Goal: Task Accomplishment & Management: Use online tool/utility

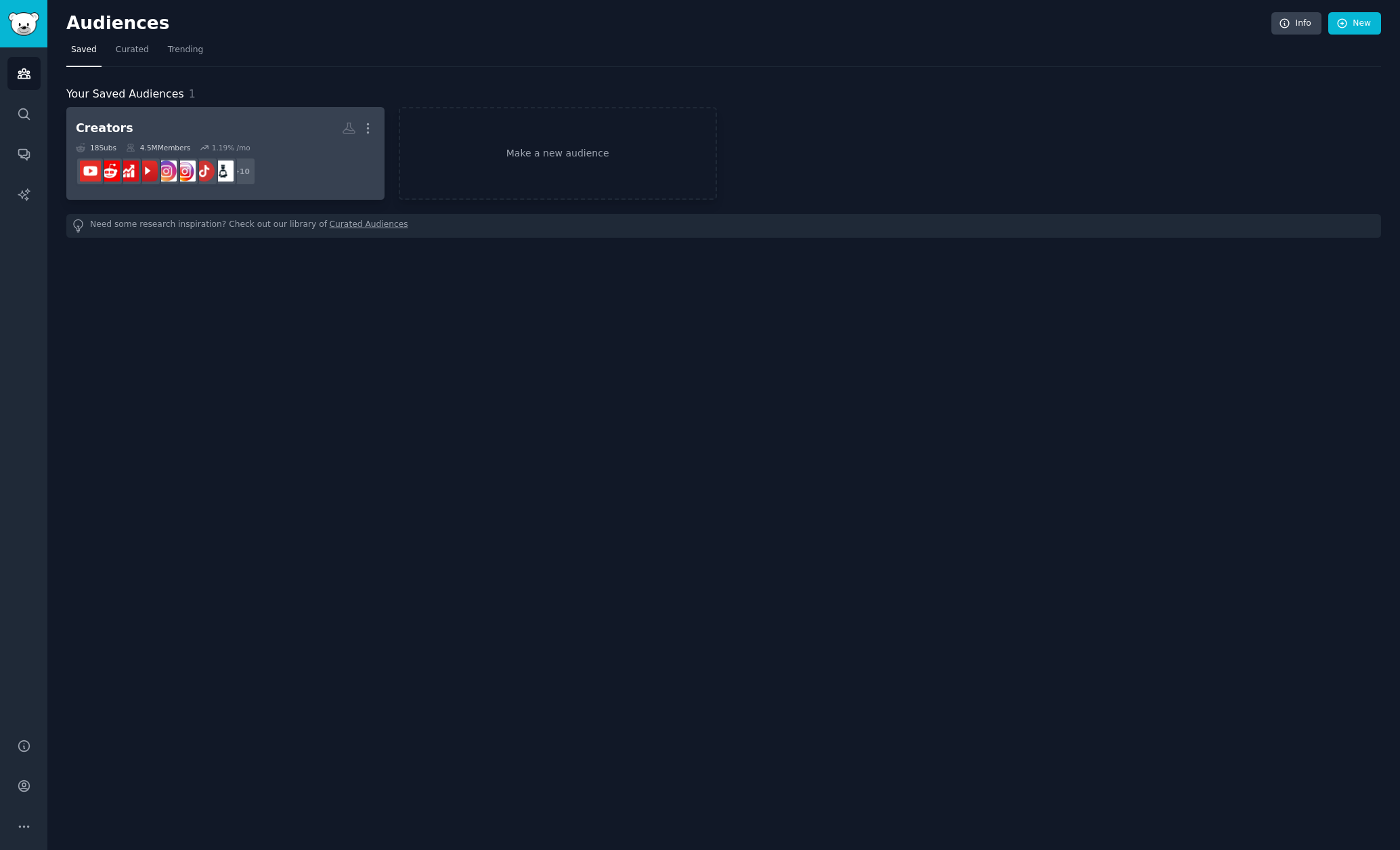
click at [227, 134] on h2 "Creators More" at bounding box center [225, 129] width 300 height 24
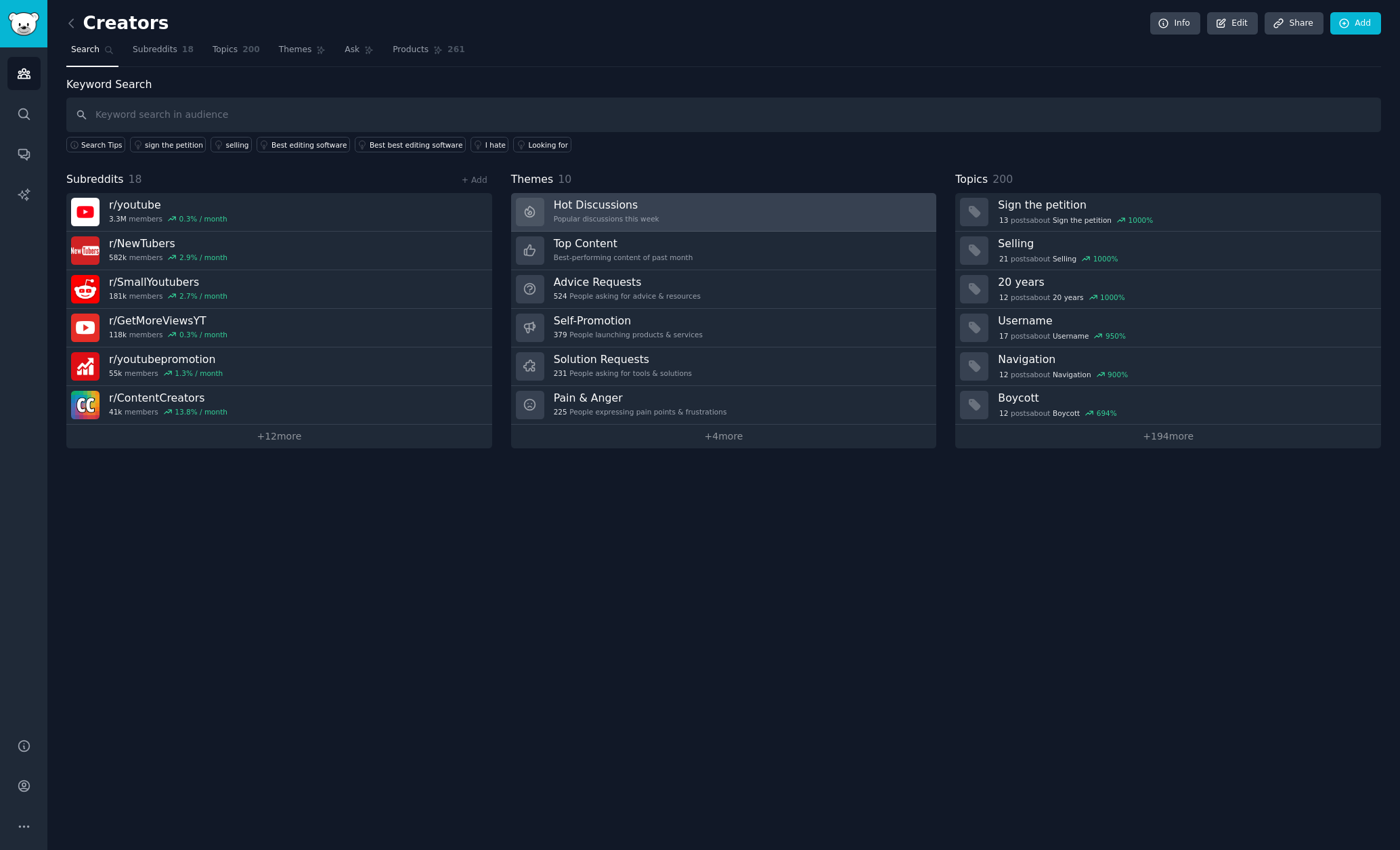
click at [673, 205] on link "Hot Discussions Popular discussions this week" at bounding box center [724, 212] width 426 height 39
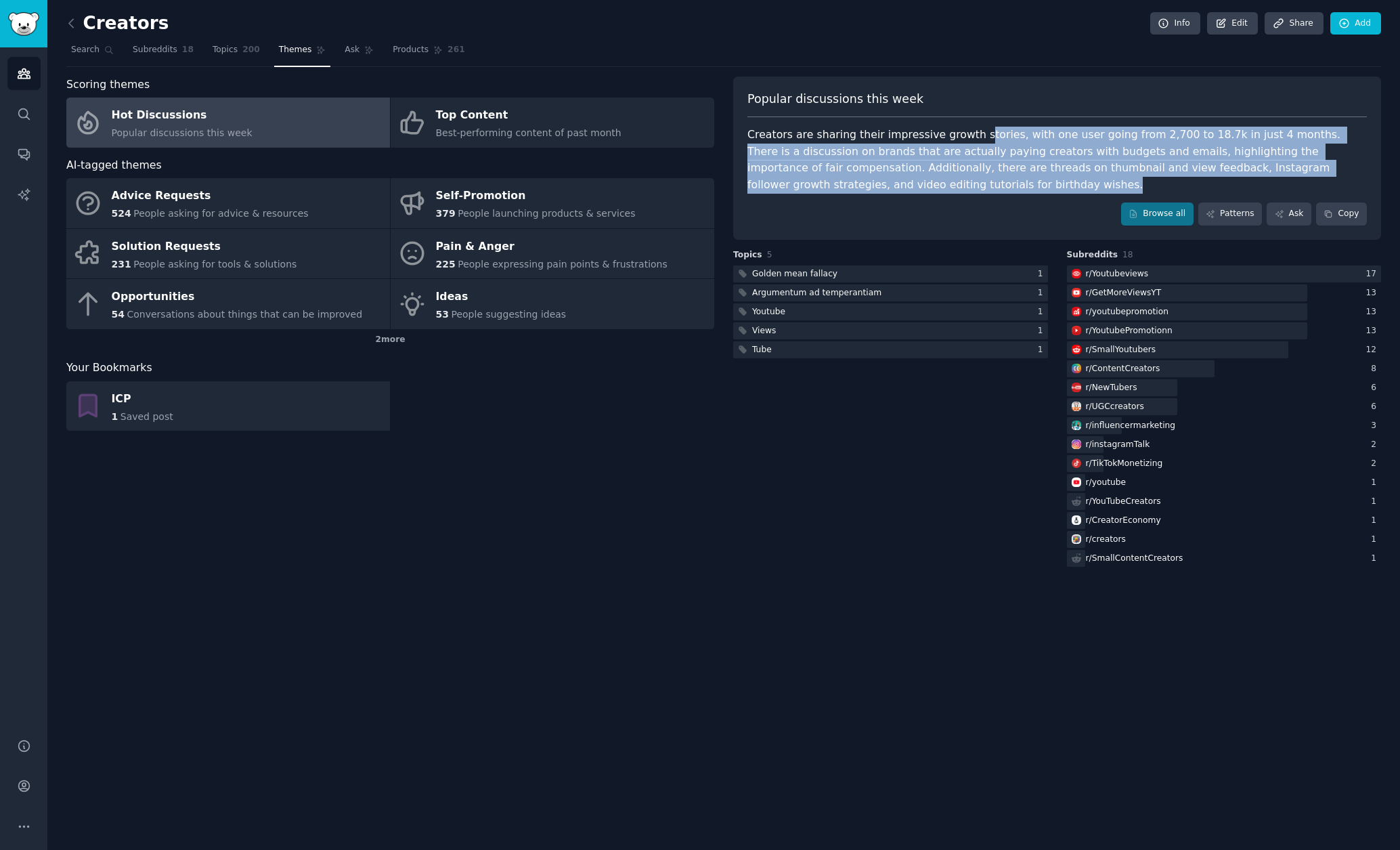
drag, startPoint x: 971, startPoint y: 134, endPoint x: 969, endPoint y: 175, distance: 41.0
click at [969, 175] on div "Creators are sharing their impressive growth stories, with one user going from …" at bounding box center [1058, 159] width 619 height 66
click at [1165, 218] on link "Browse all" at bounding box center [1157, 214] width 72 height 23
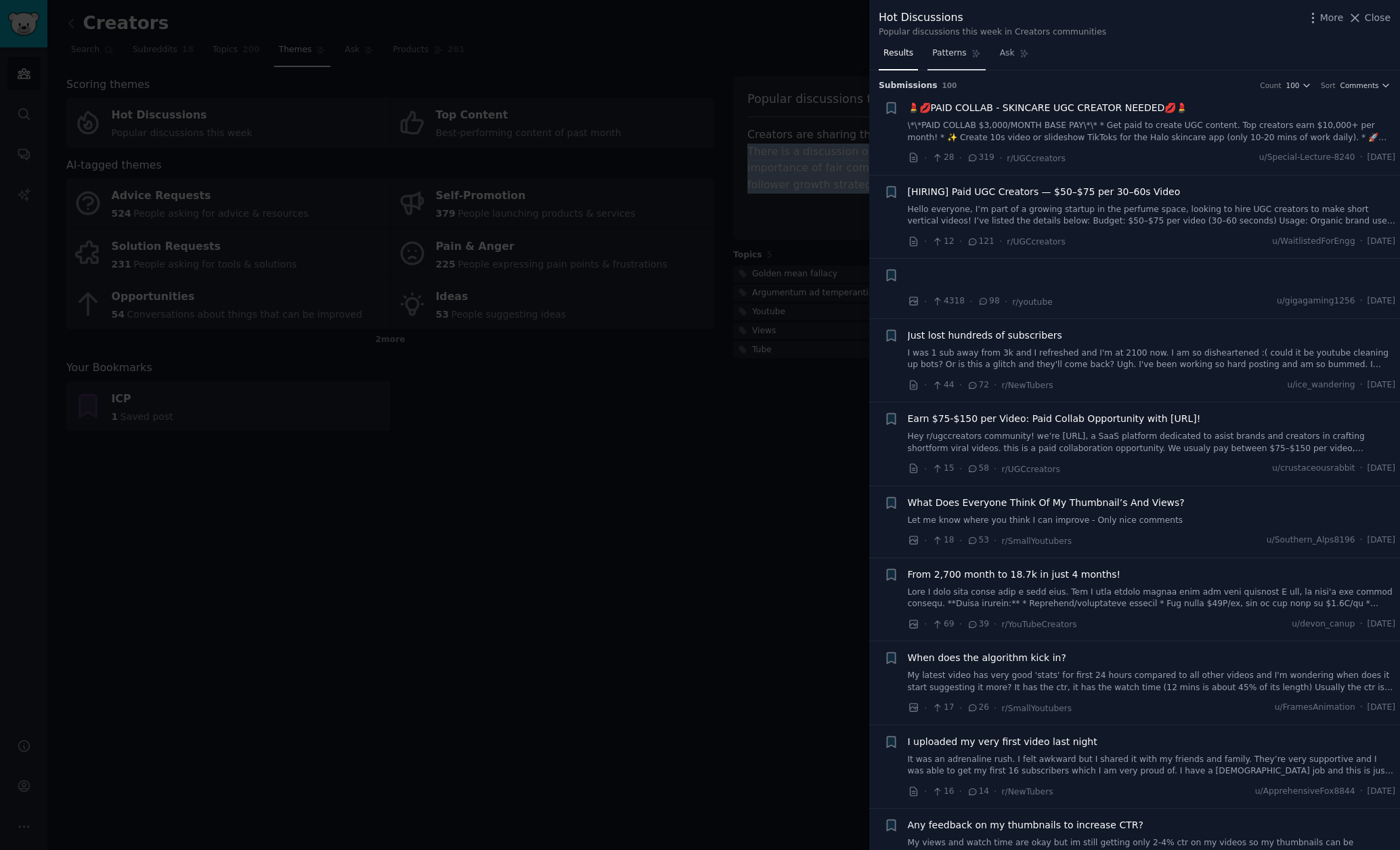
click at [946, 53] on span "Patterns" at bounding box center [949, 53] width 34 height 12
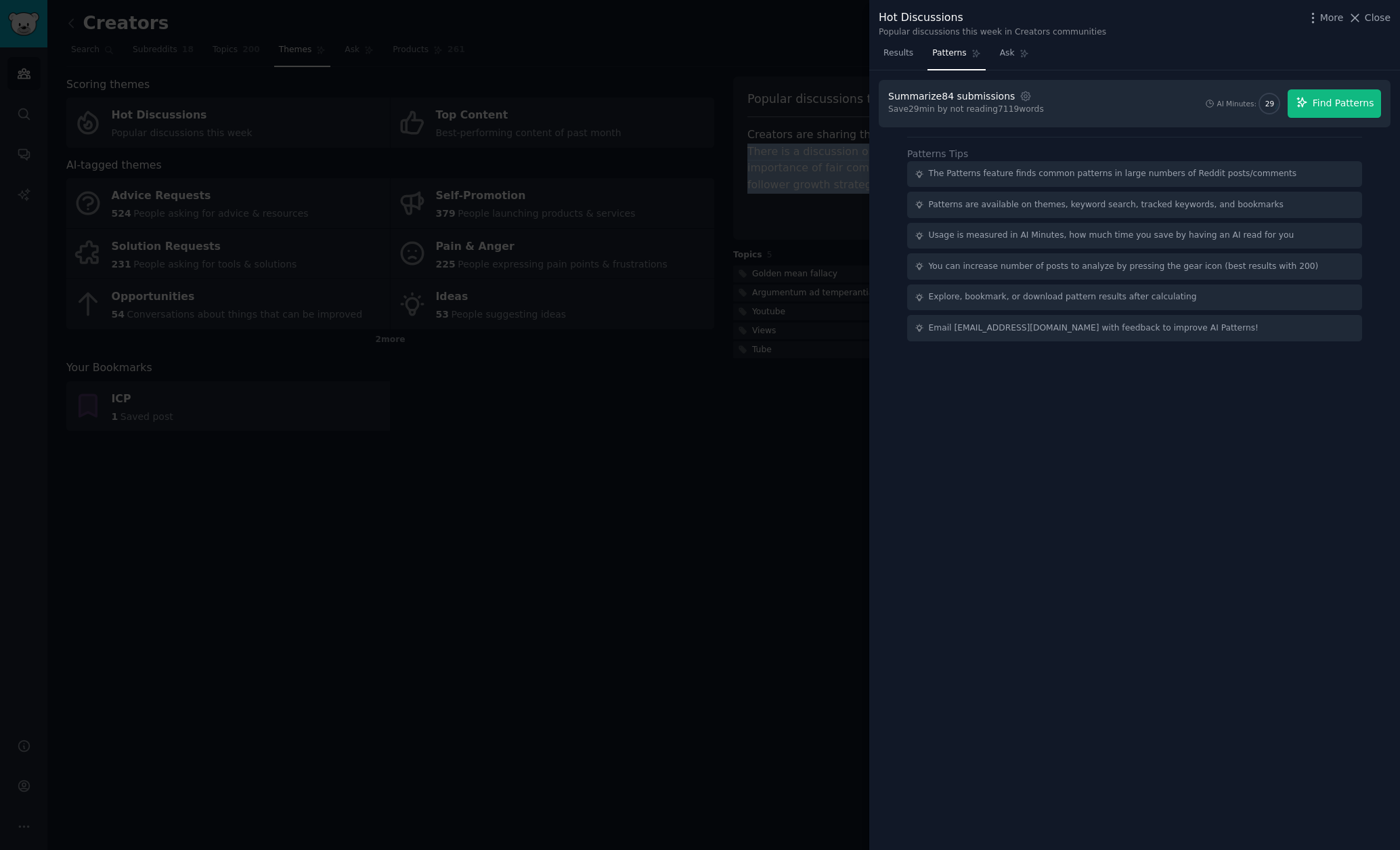
click at [1319, 106] on span "Find Patterns" at bounding box center [1344, 103] width 62 height 14
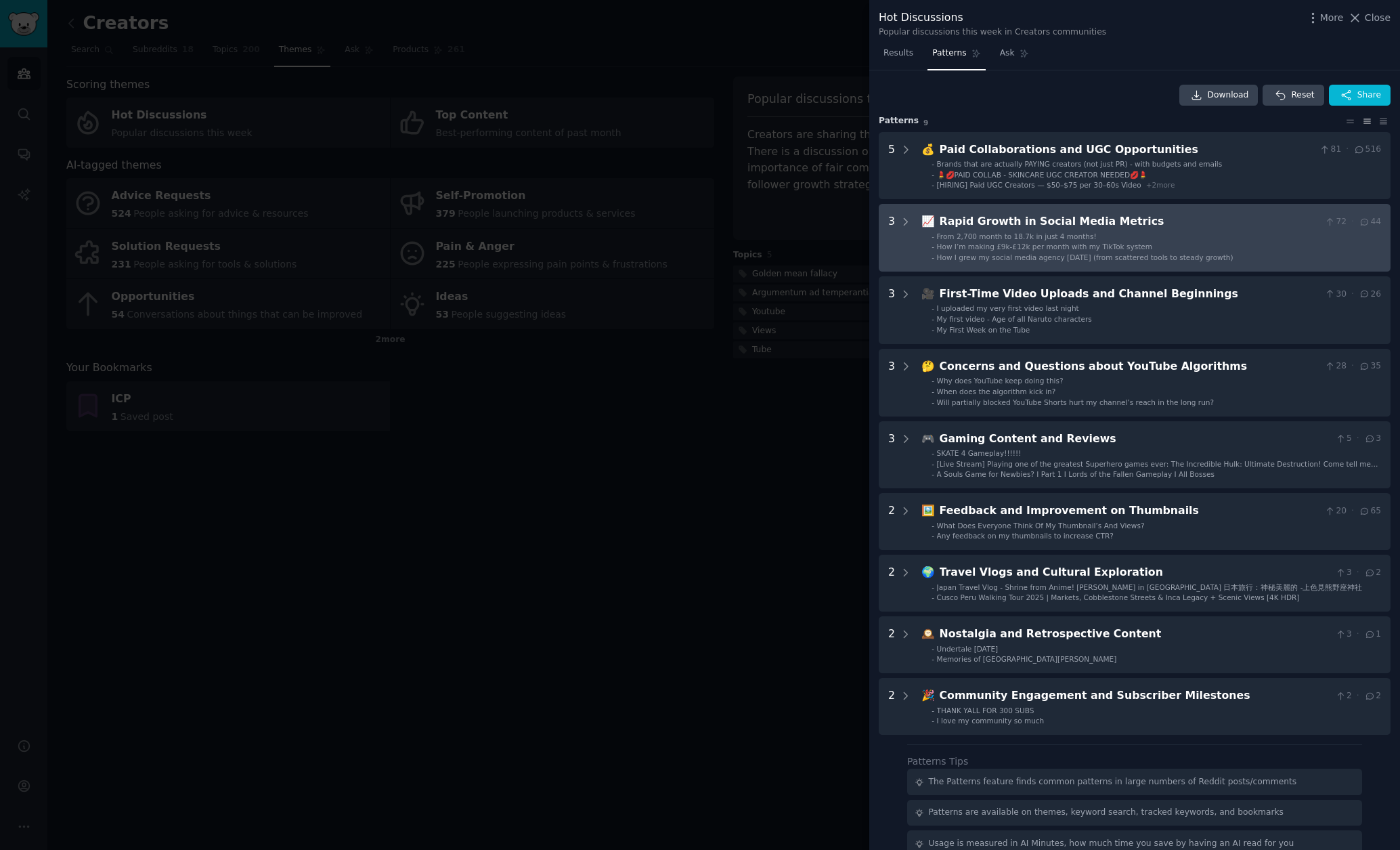
click at [1065, 245] on span "How I’m making £9k-£12k per month with my TikTok system" at bounding box center [1045, 246] width 216 height 8
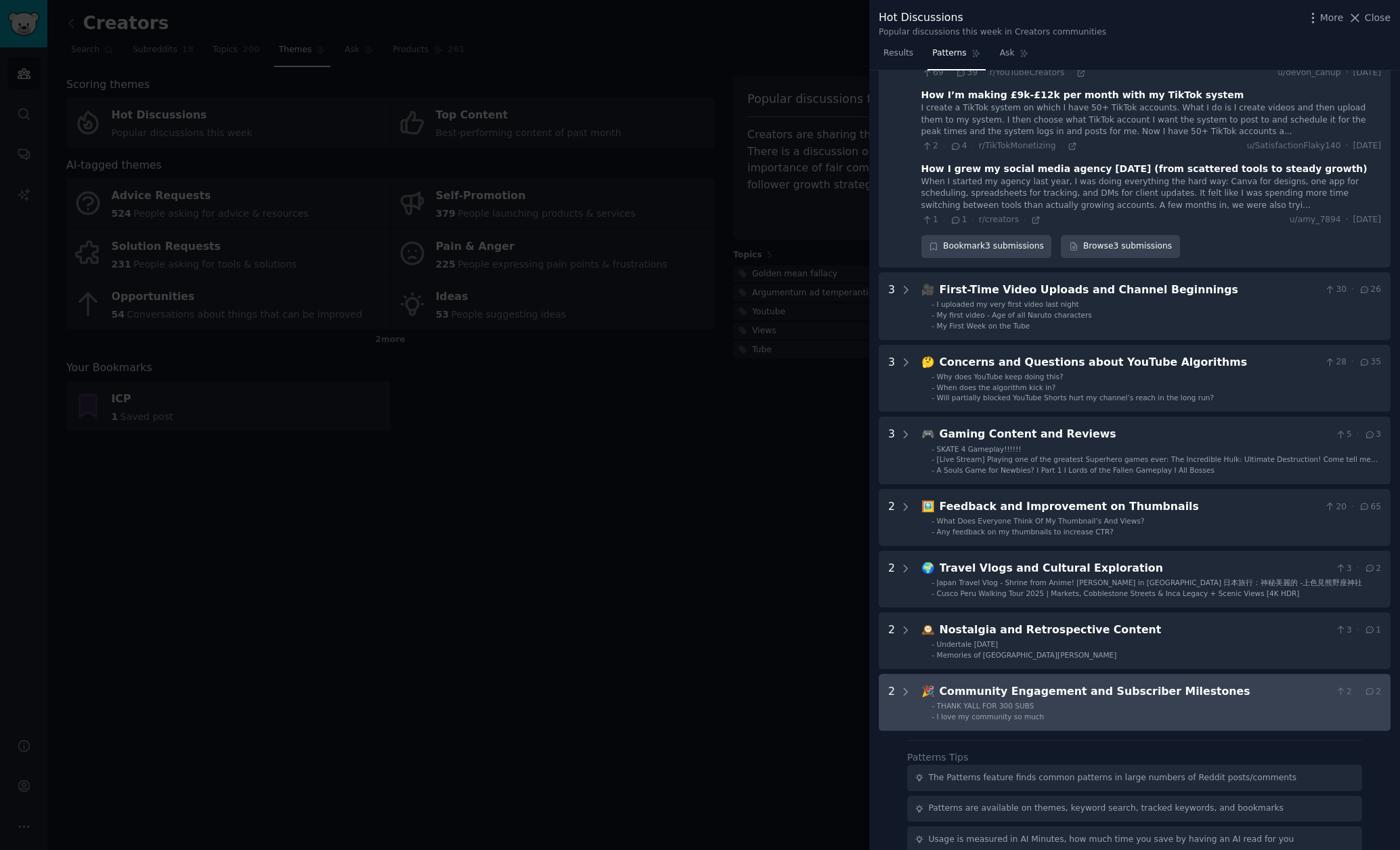
scroll to position [227, 0]
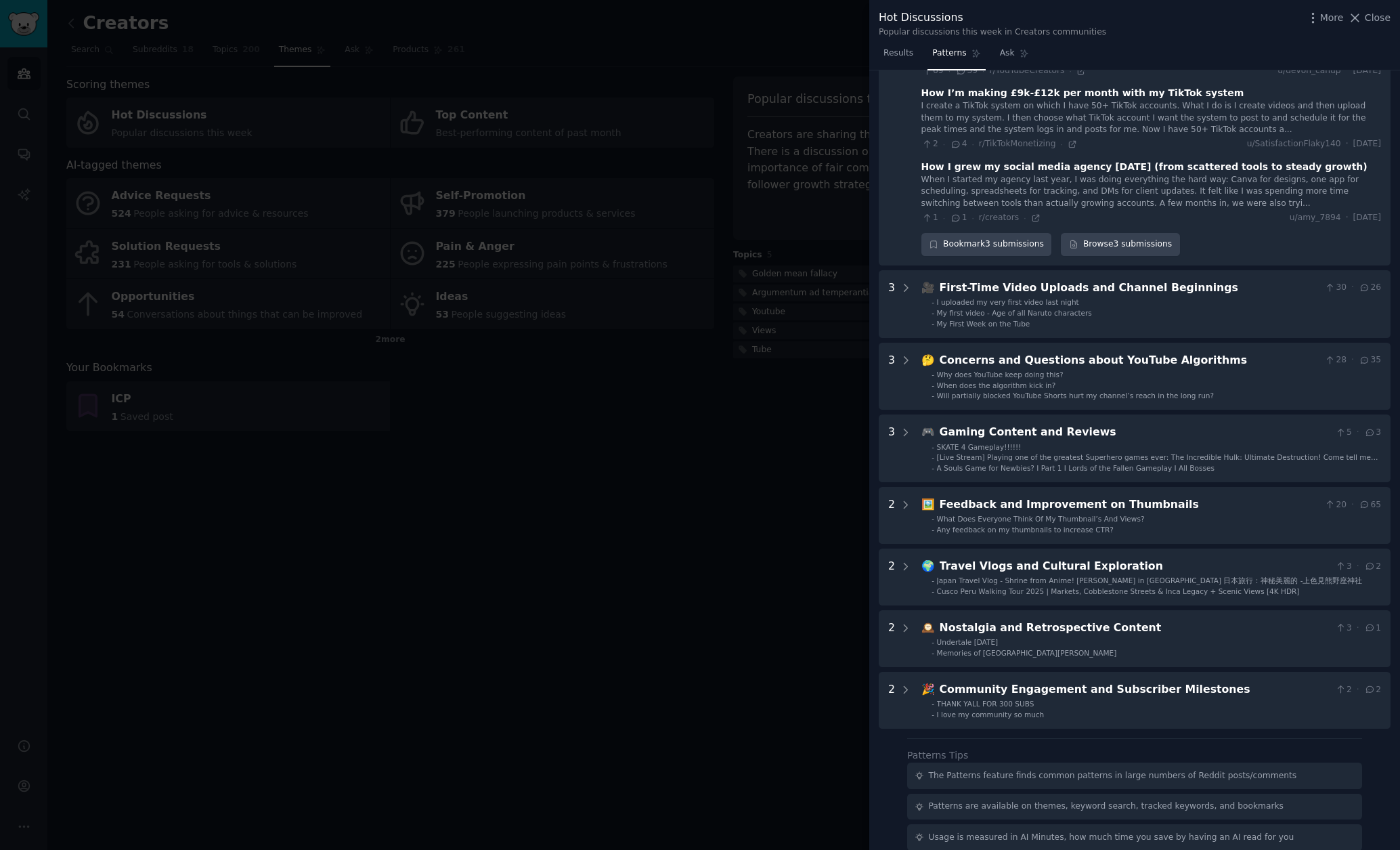
click at [854, 50] on div at bounding box center [700, 425] width 1400 height 850
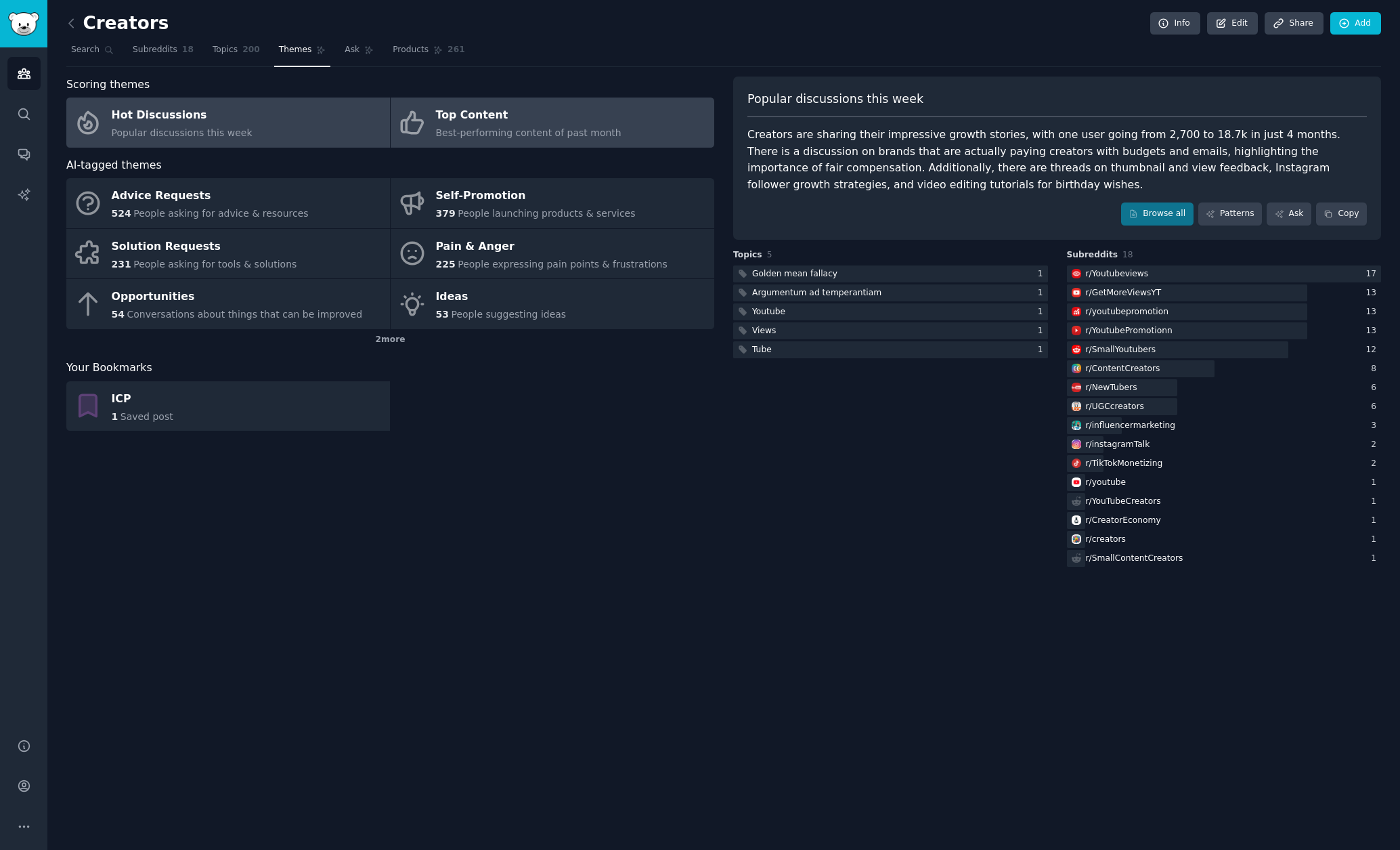
click at [635, 107] on link "Top Content Best-performing content of past month" at bounding box center [551, 122] width 323 height 50
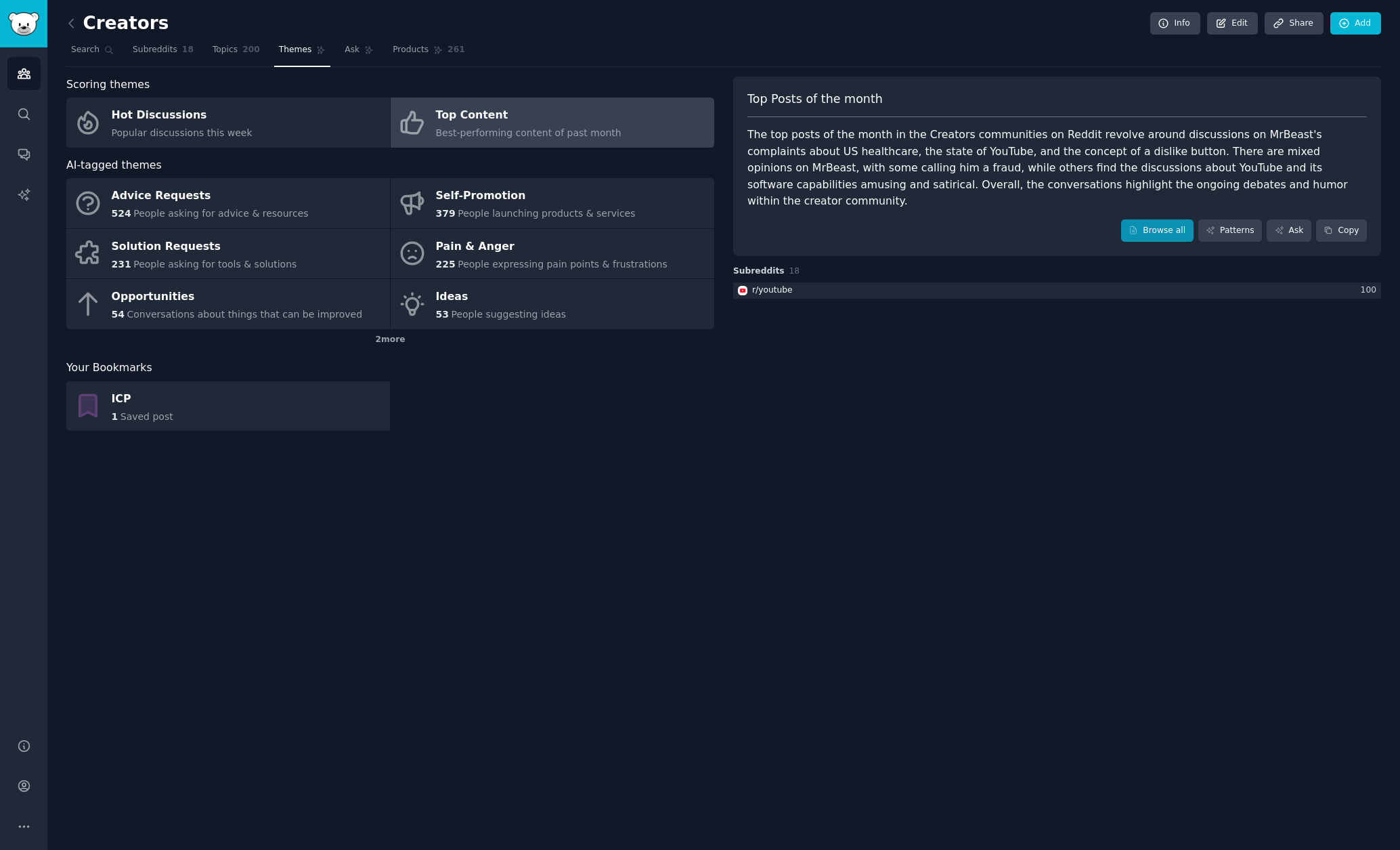
click at [1168, 219] on link "Browse all" at bounding box center [1157, 230] width 72 height 23
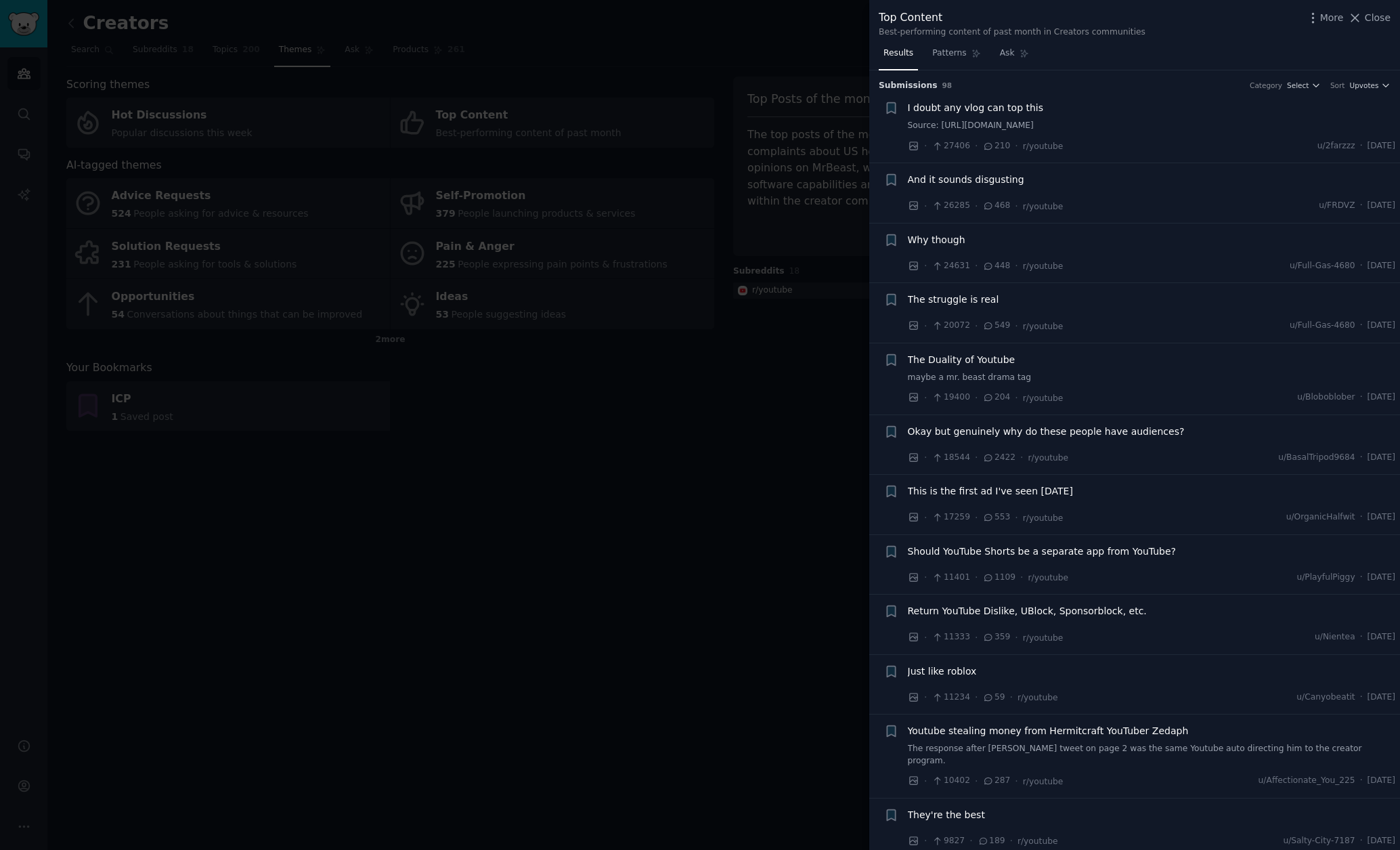
click at [810, 165] on div at bounding box center [700, 425] width 1400 height 850
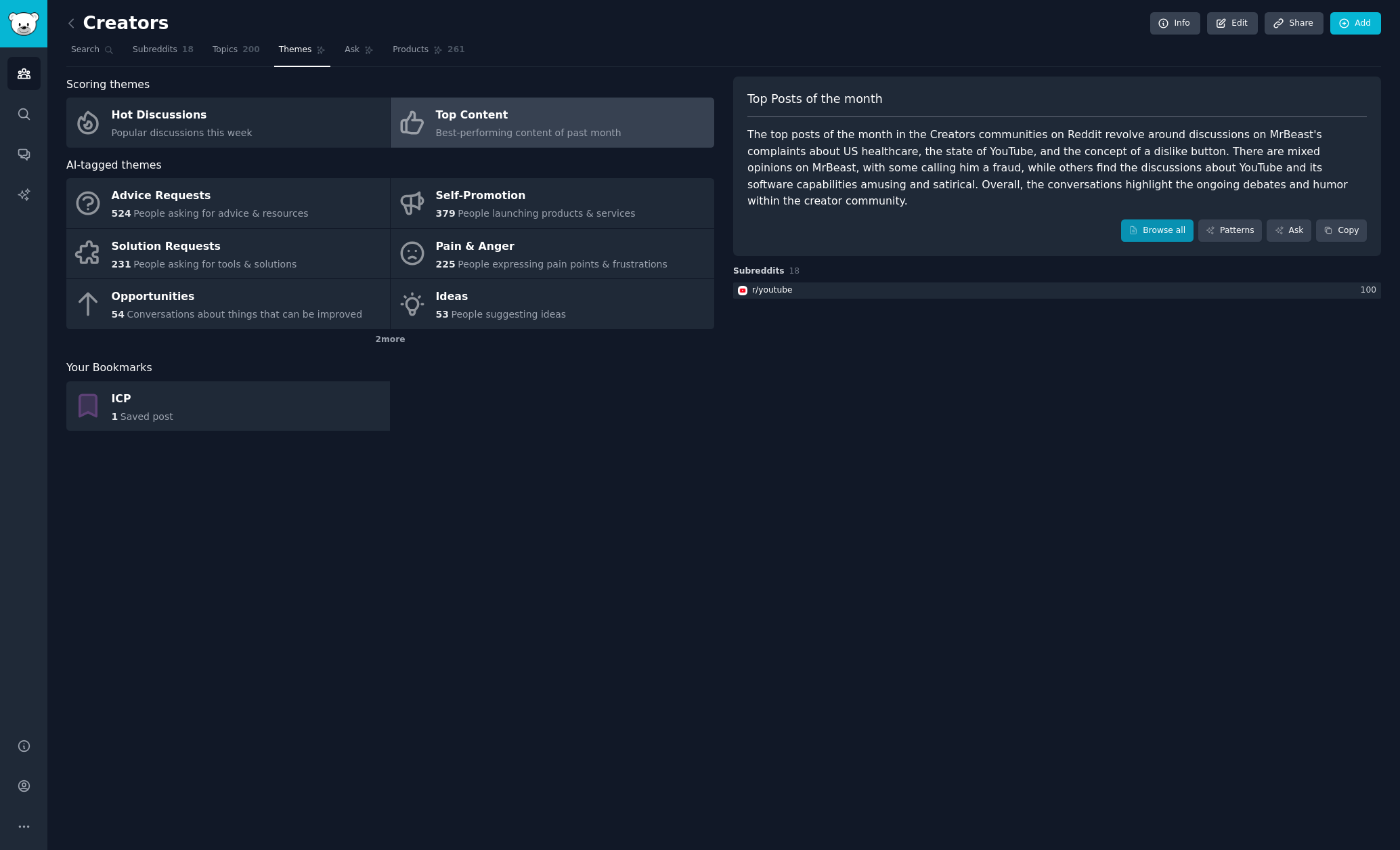
click at [1159, 219] on link "Browse all" at bounding box center [1157, 230] width 72 height 23
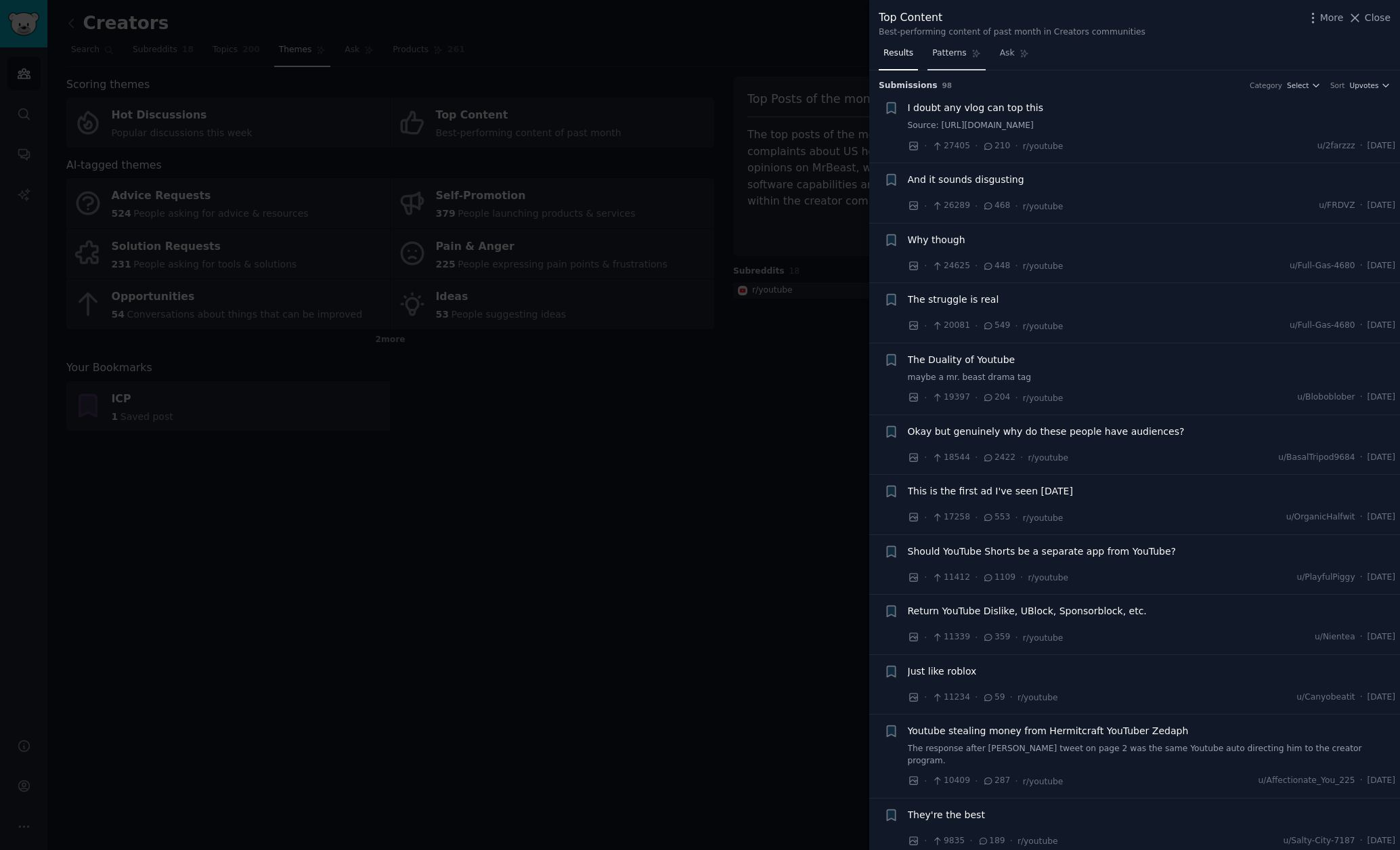
click at [947, 53] on span "Patterns" at bounding box center [949, 53] width 34 height 12
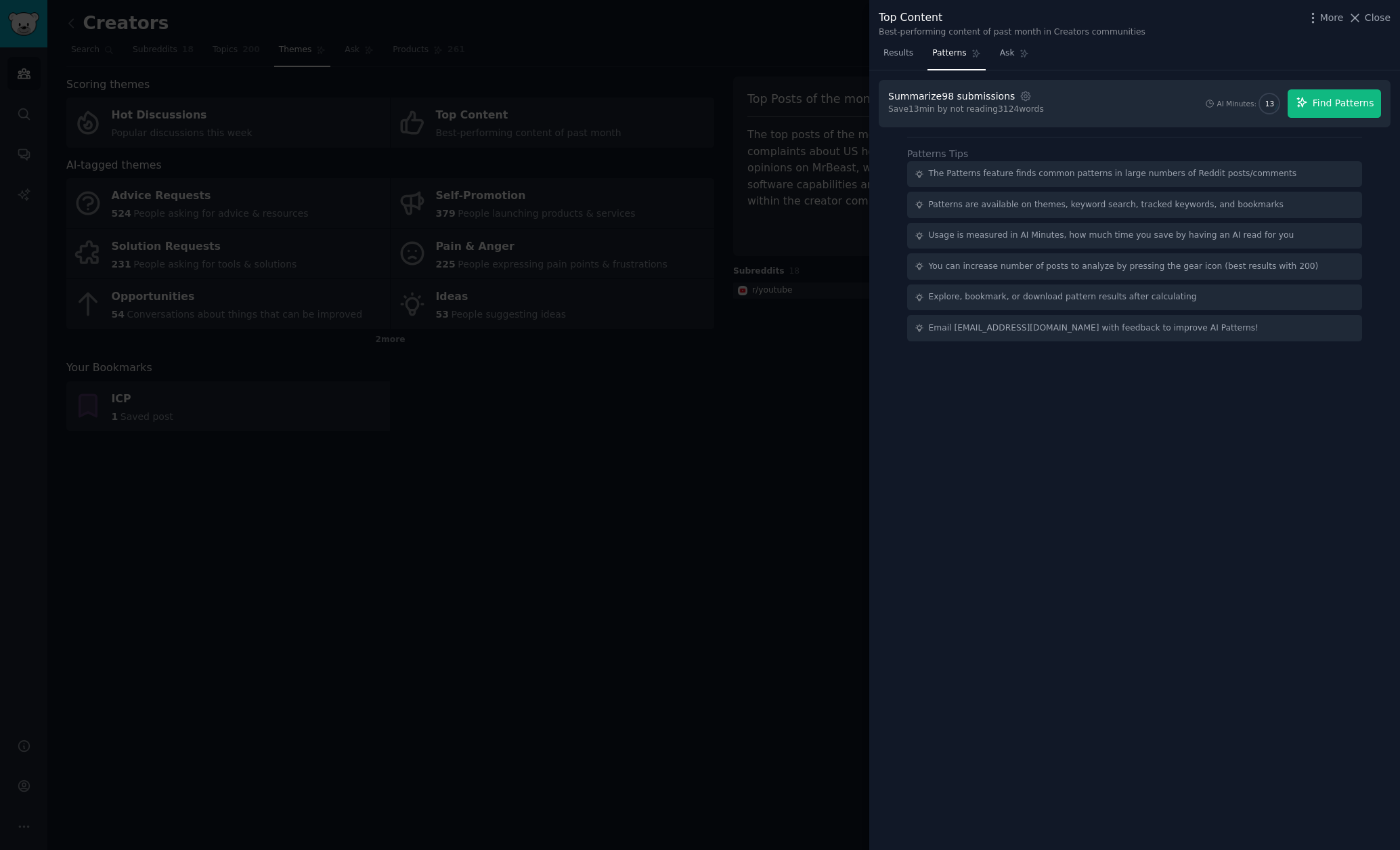
click at [1327, 96] on span "Find Patterns" at bounding box center [1344, 103] width 62 height 14
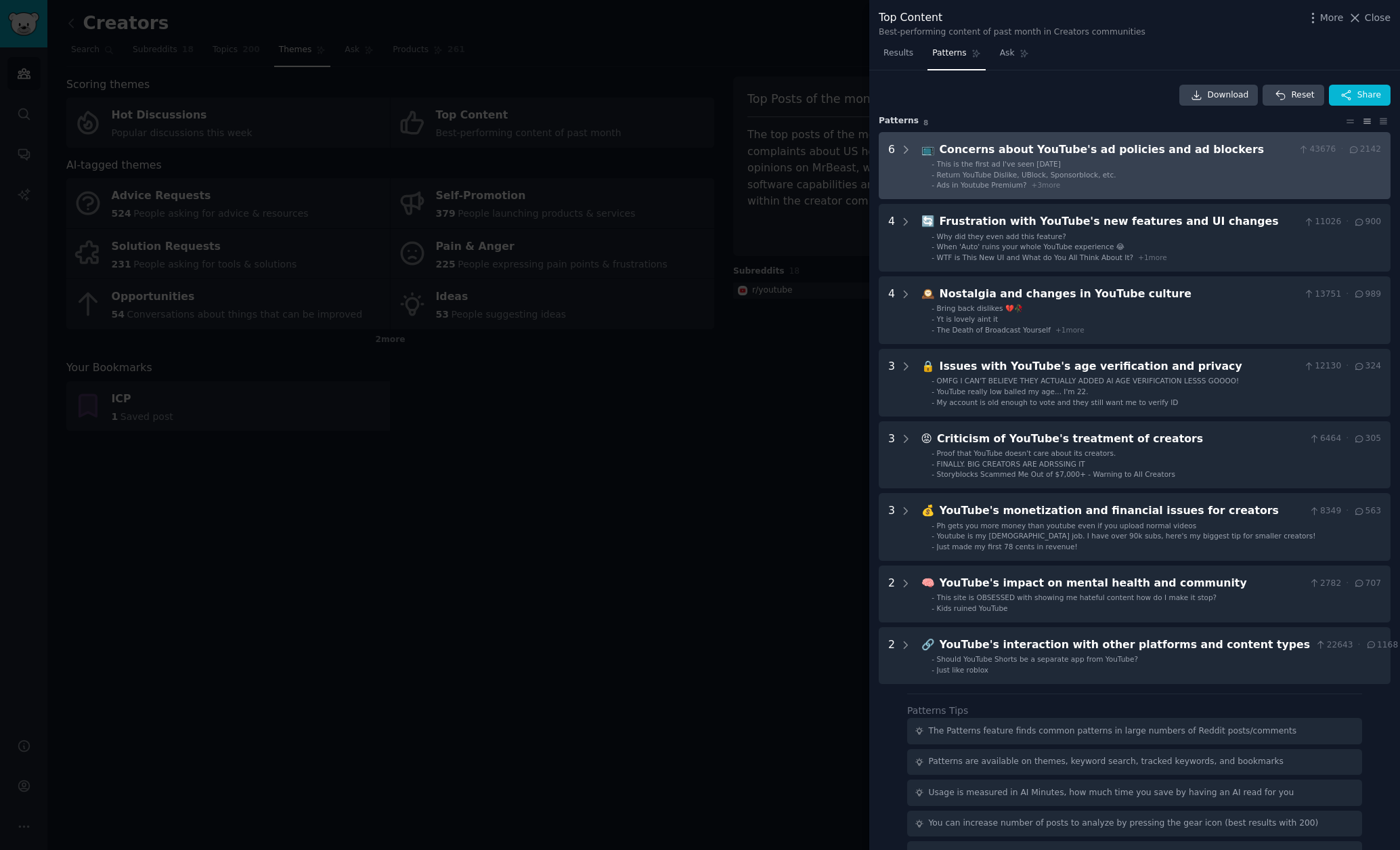
click at [1098, 162] on li "- This is the first ad I've seen [DATE]" at bounding box center [1156, 164] width 450 height 9
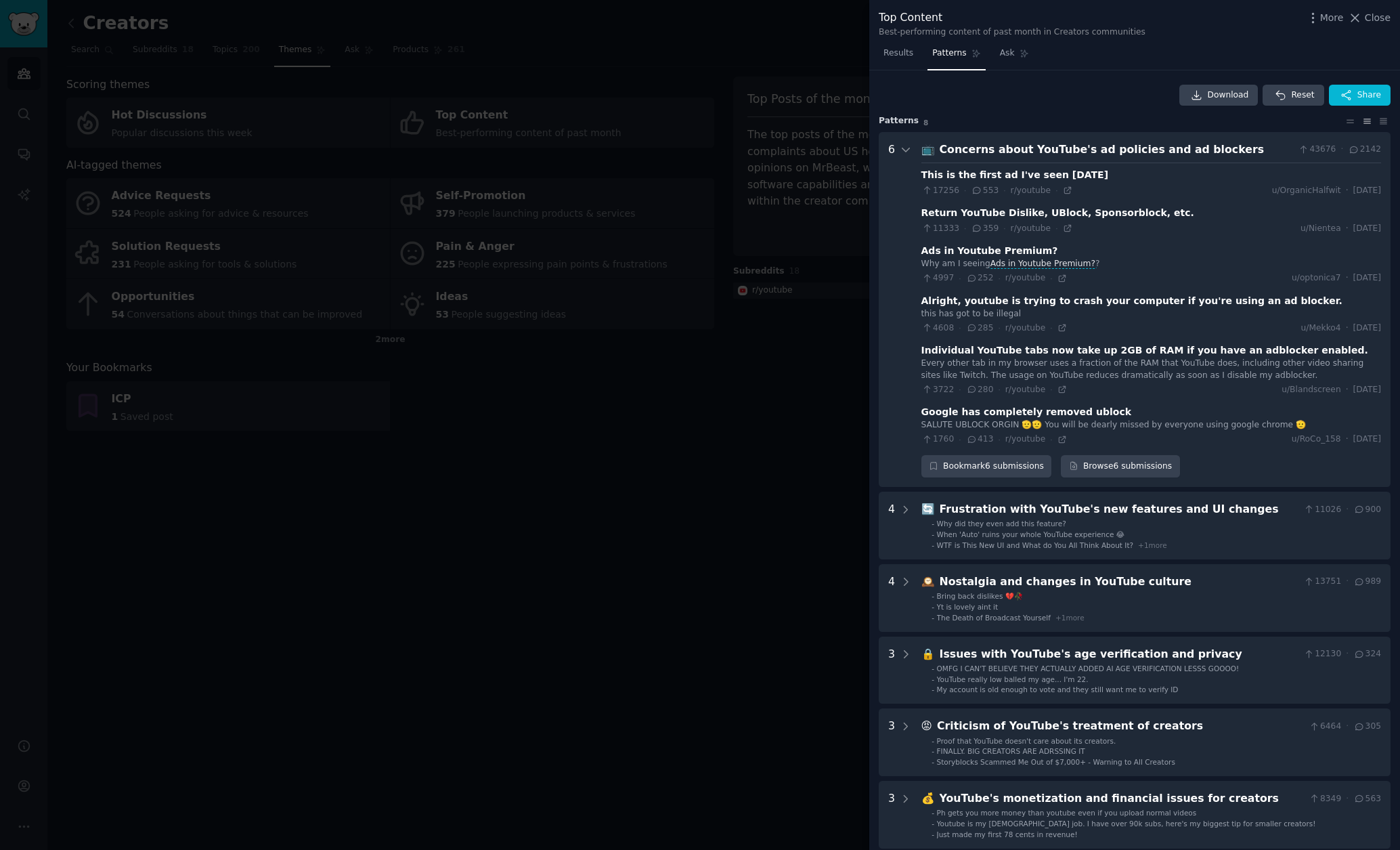
scroll to position [62, 0]
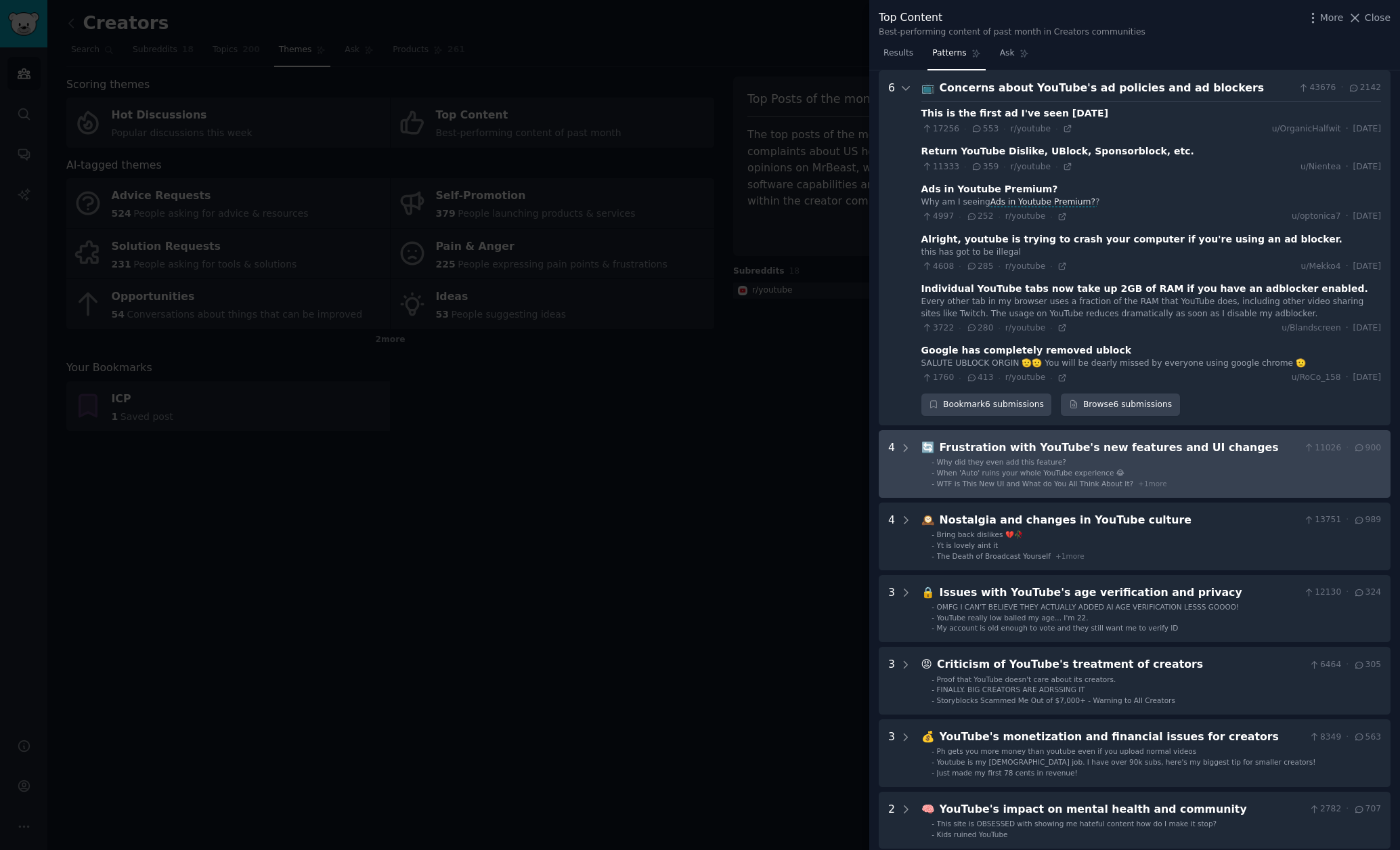
click at [1004, 479] on span "WTF is This New UI and What do You All Think About It?" at bounding box center [1036, 482] width 197 height 8
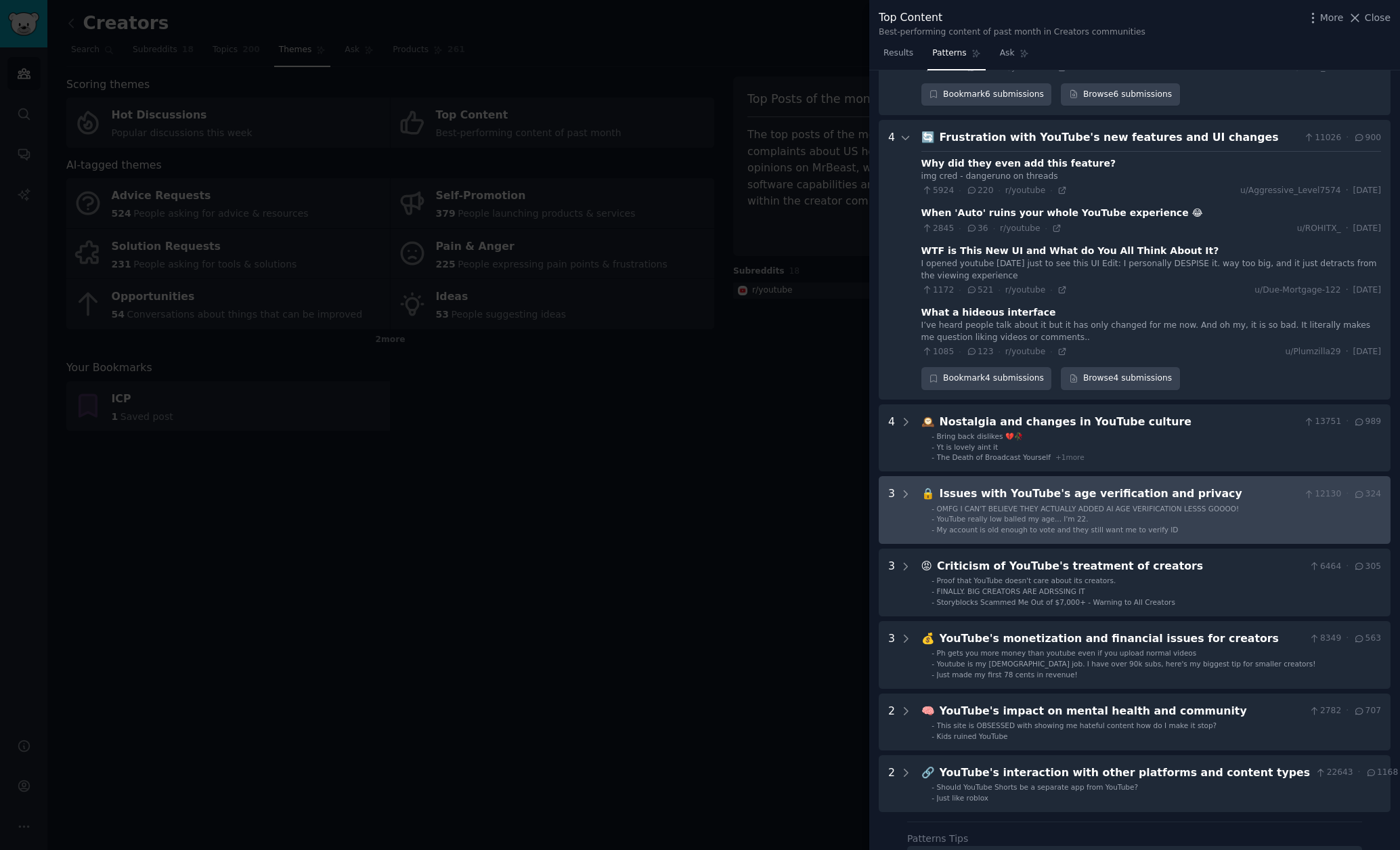
scroll to position [417, 0]
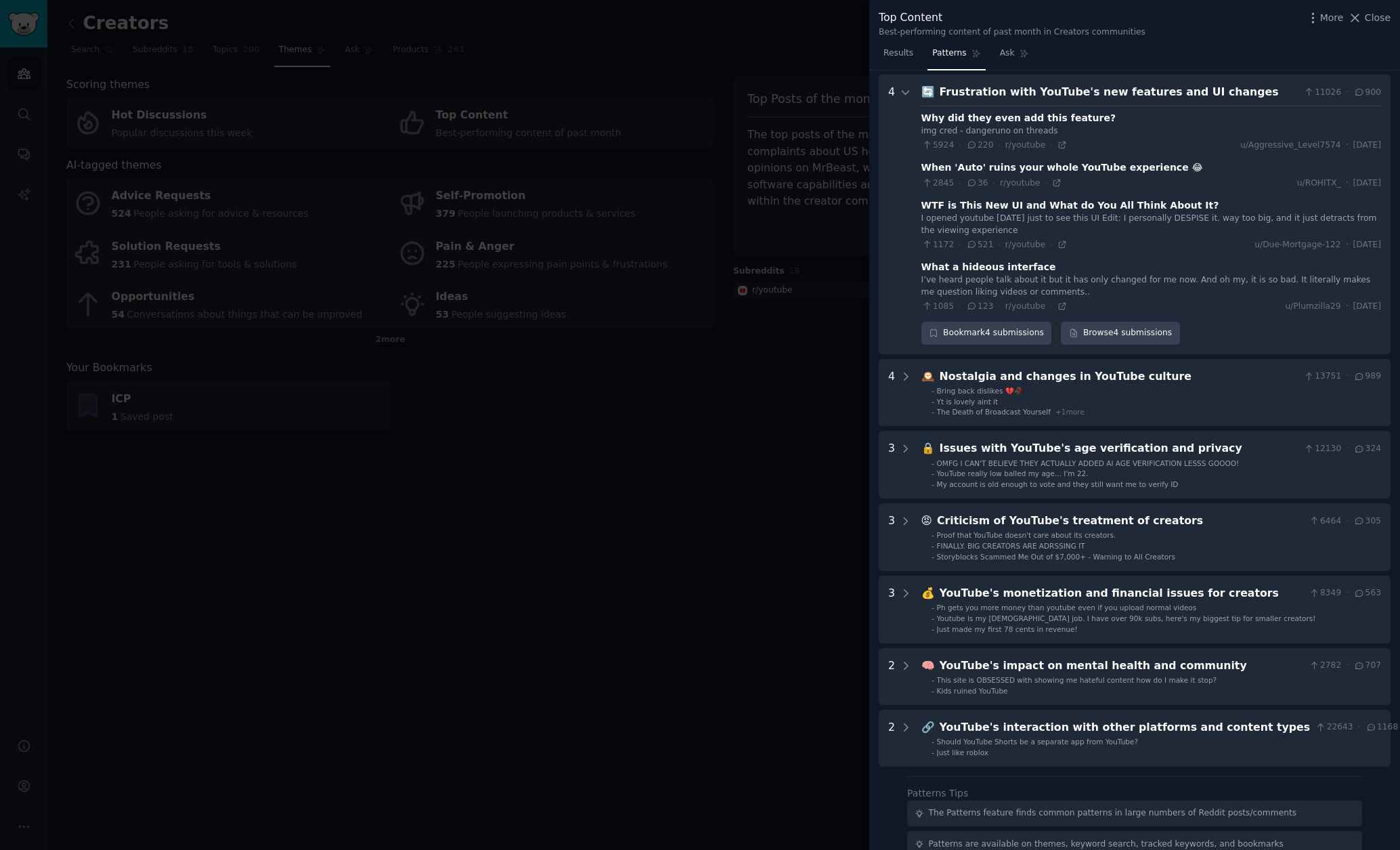
click at [996, 111] on div "Why did they even add this feature?" at bounding box center [1019, 119] width 195 height 14
click at [1053, 119] on div "Why did they even add this feature?" at bounding box center [1019, 119] width 195 height 14
click at [1108, 321] on link "Browse 4 submissions" at bounding box center [1120, 332] width 119 height 23
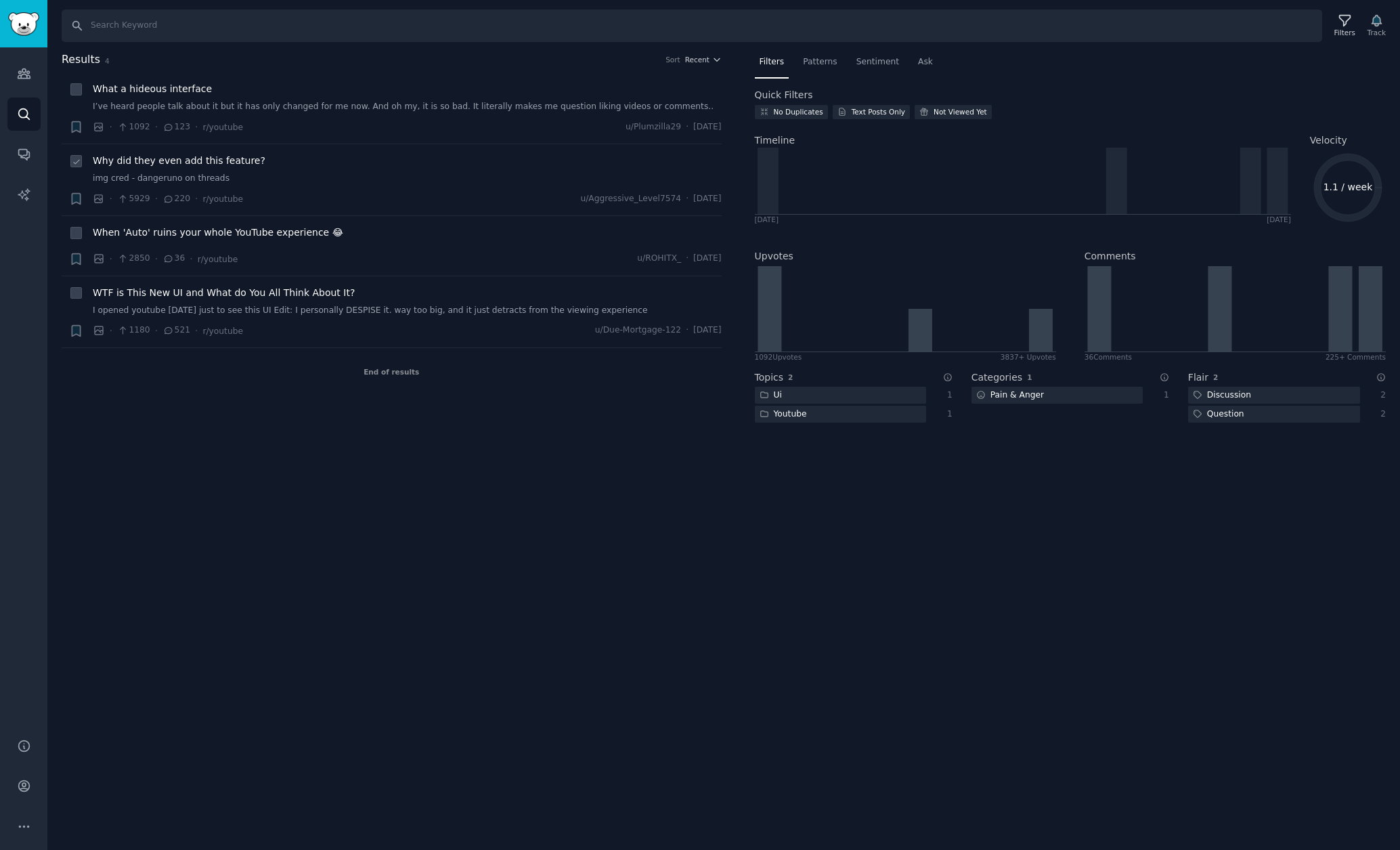
click at [167, 158] on span "Why did they even add this feature?" at bounding box center [178, 161] width 173 height 14
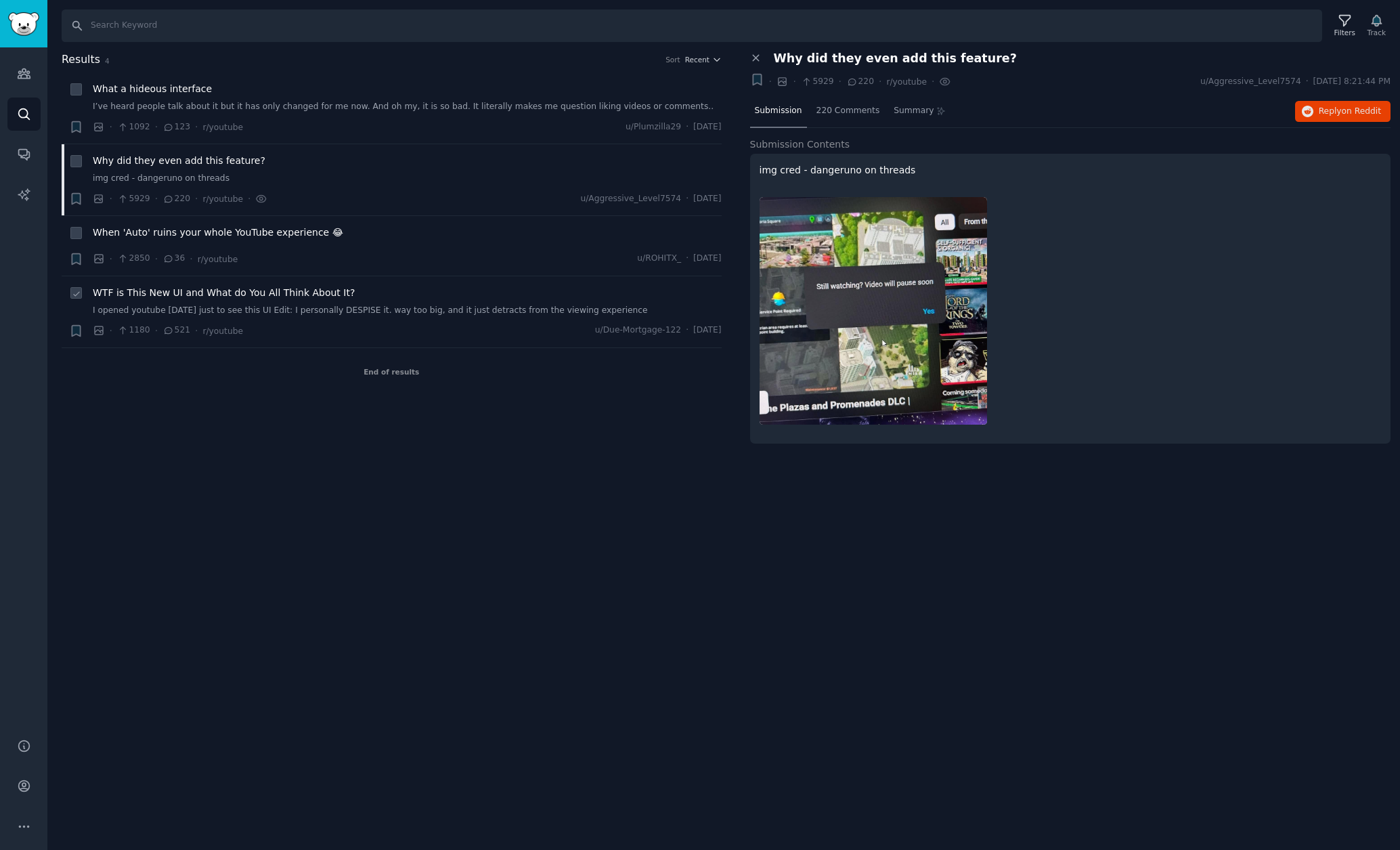
click at [168, 296] on span "WTF is This New UI and What do You All Think About It?" at bounding box center [223, 293] width 262 height 14
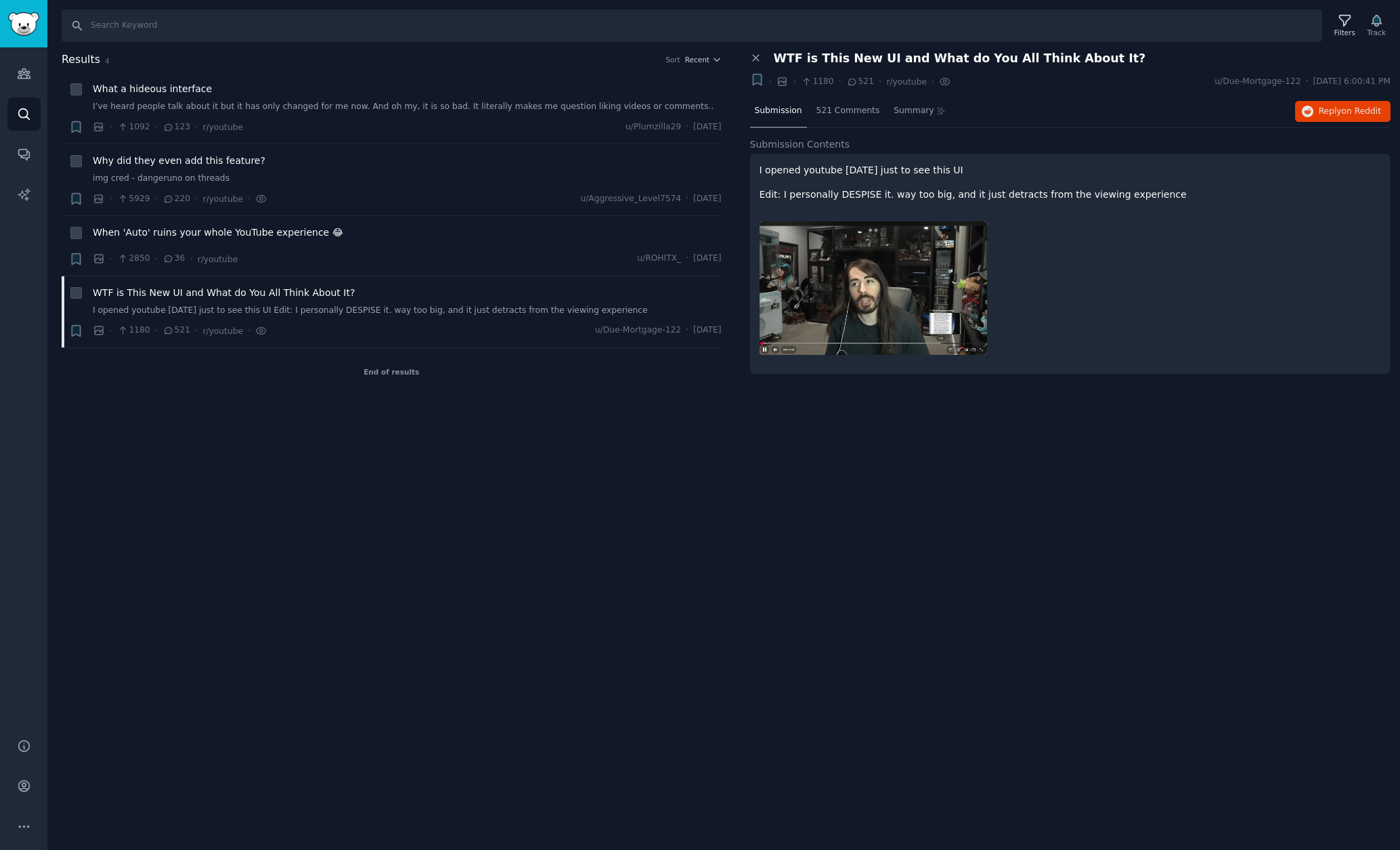
click at [860, 261] on img at bounding box center [873, 288] width 227 height 133
click at [1344, 106] on span "on Reddit" at bounding box center [1361, 110] width 39 height 9
click at [513, 478] on div "Search Filters Track Results 4 Sort Recent + What a hideous interface I’ve hear…" at bounding box center [724, 425] width 1353 height 850
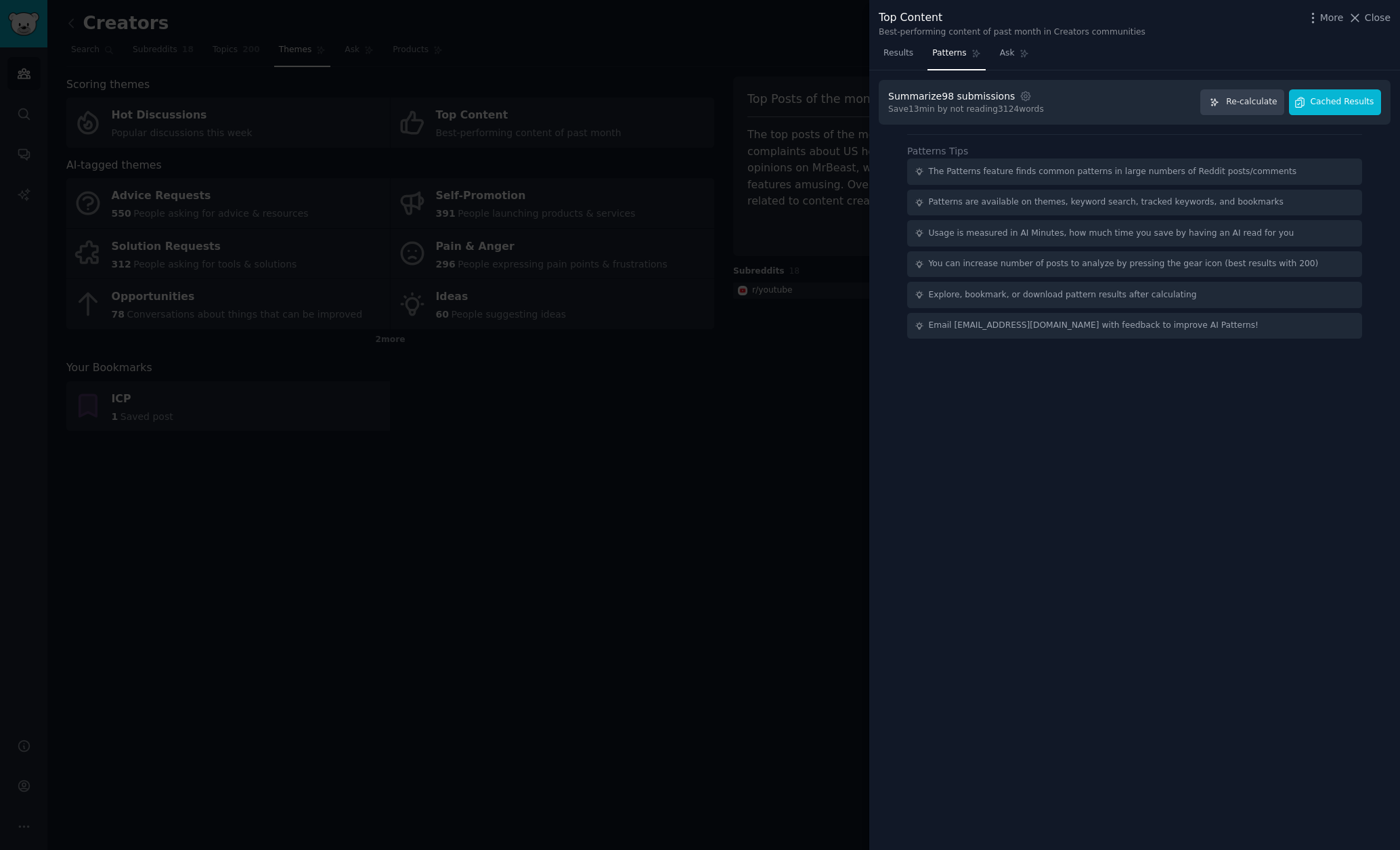
click at [1364, 91] on button "Cached Results" at bounding box center [1336, 102] width 92 height 26
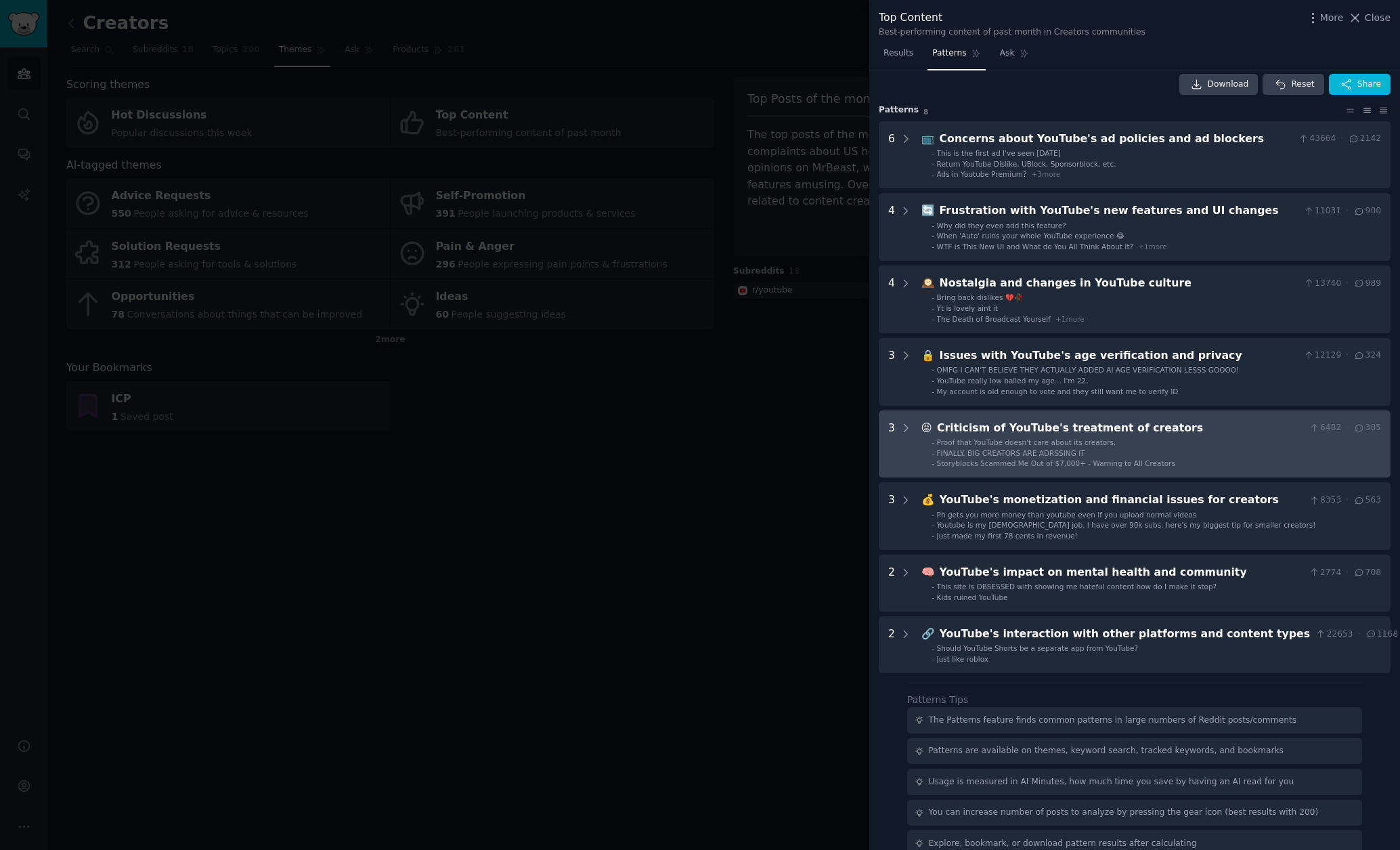
scroll to position [14, 0]
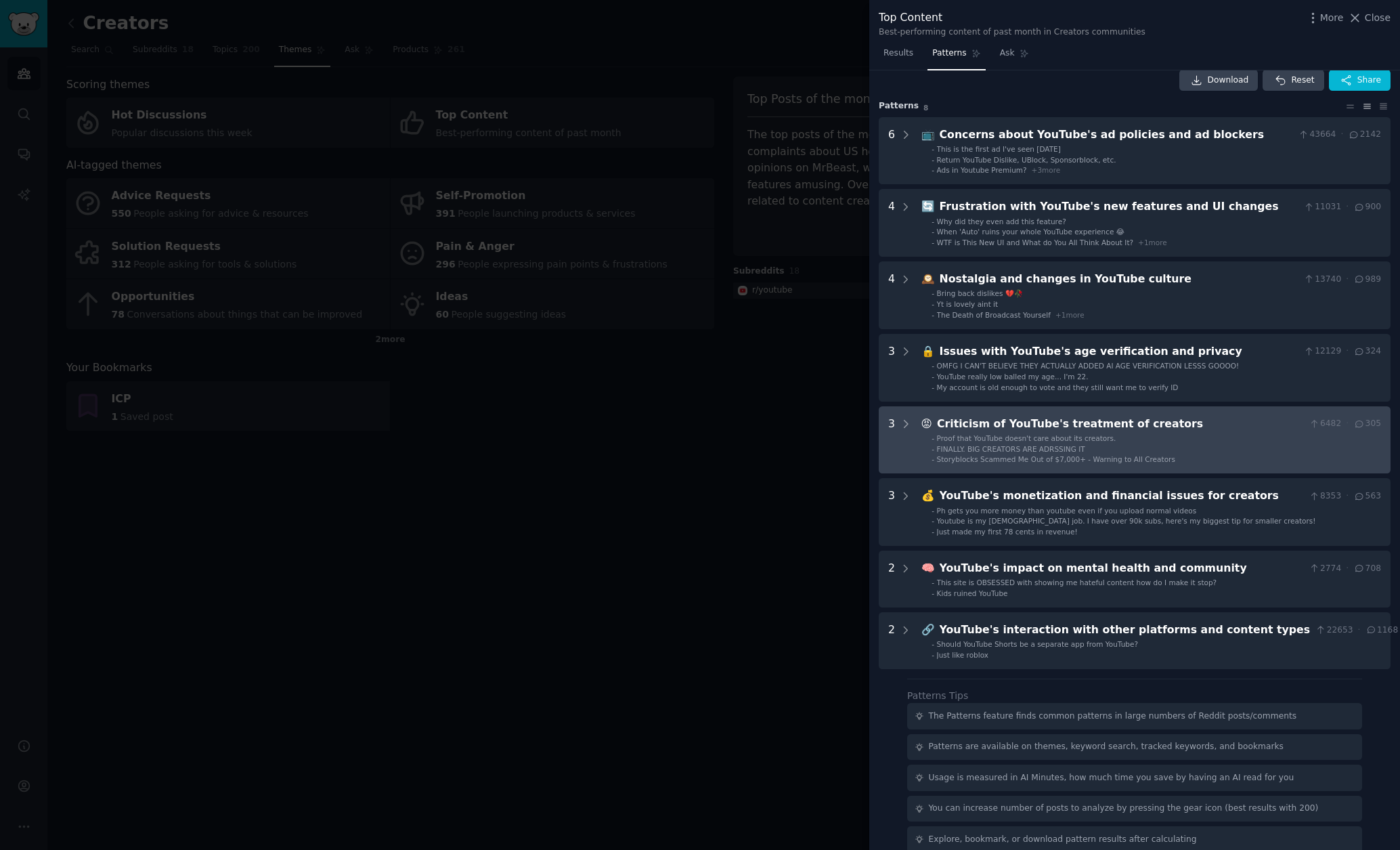
click at [1043, 446] on span "FINALLY. BIG CREATORS ARE ADRSSING IT" at bounding box center [1012, 448] width 149 height 8
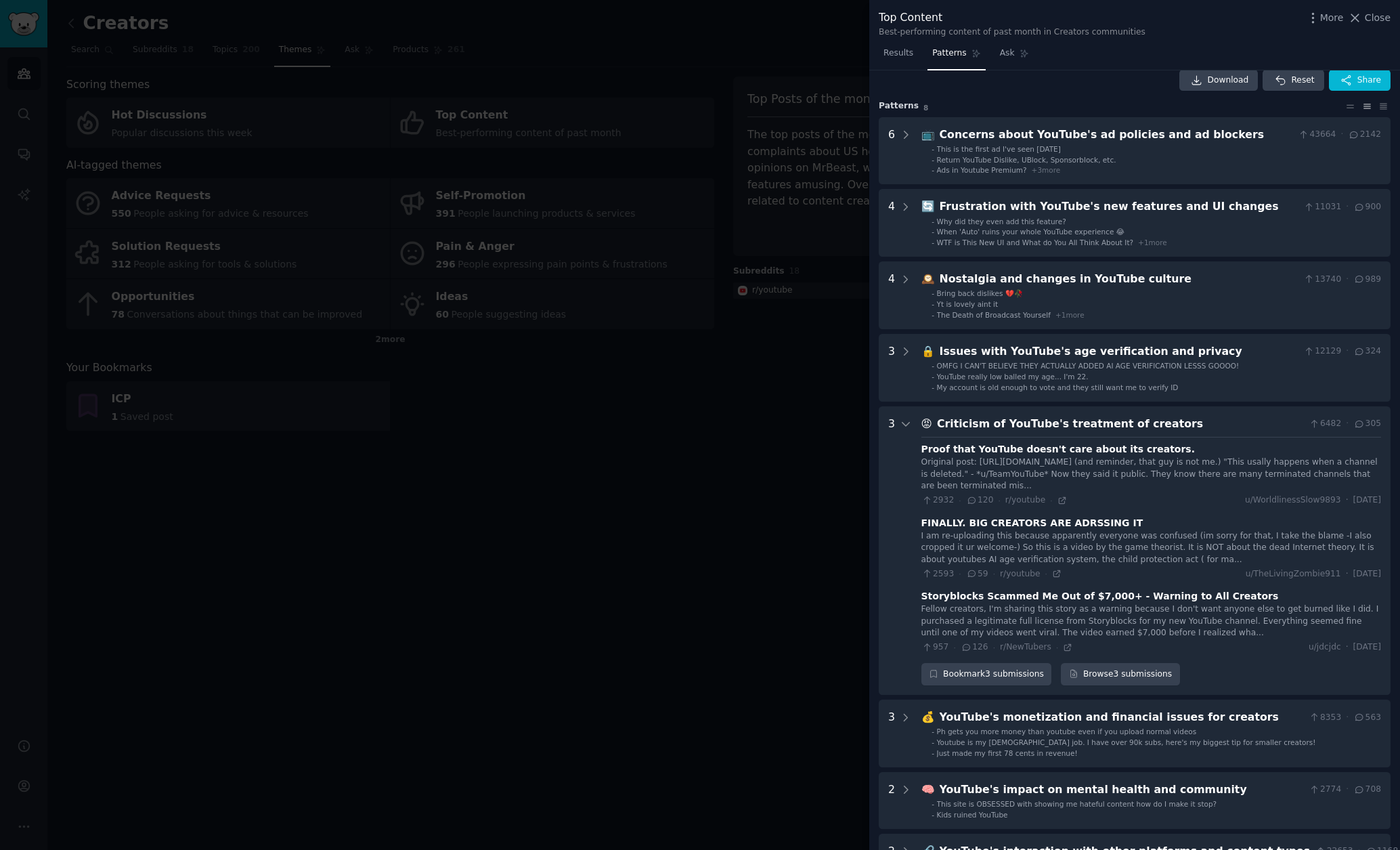
scroll to position [273, 0]
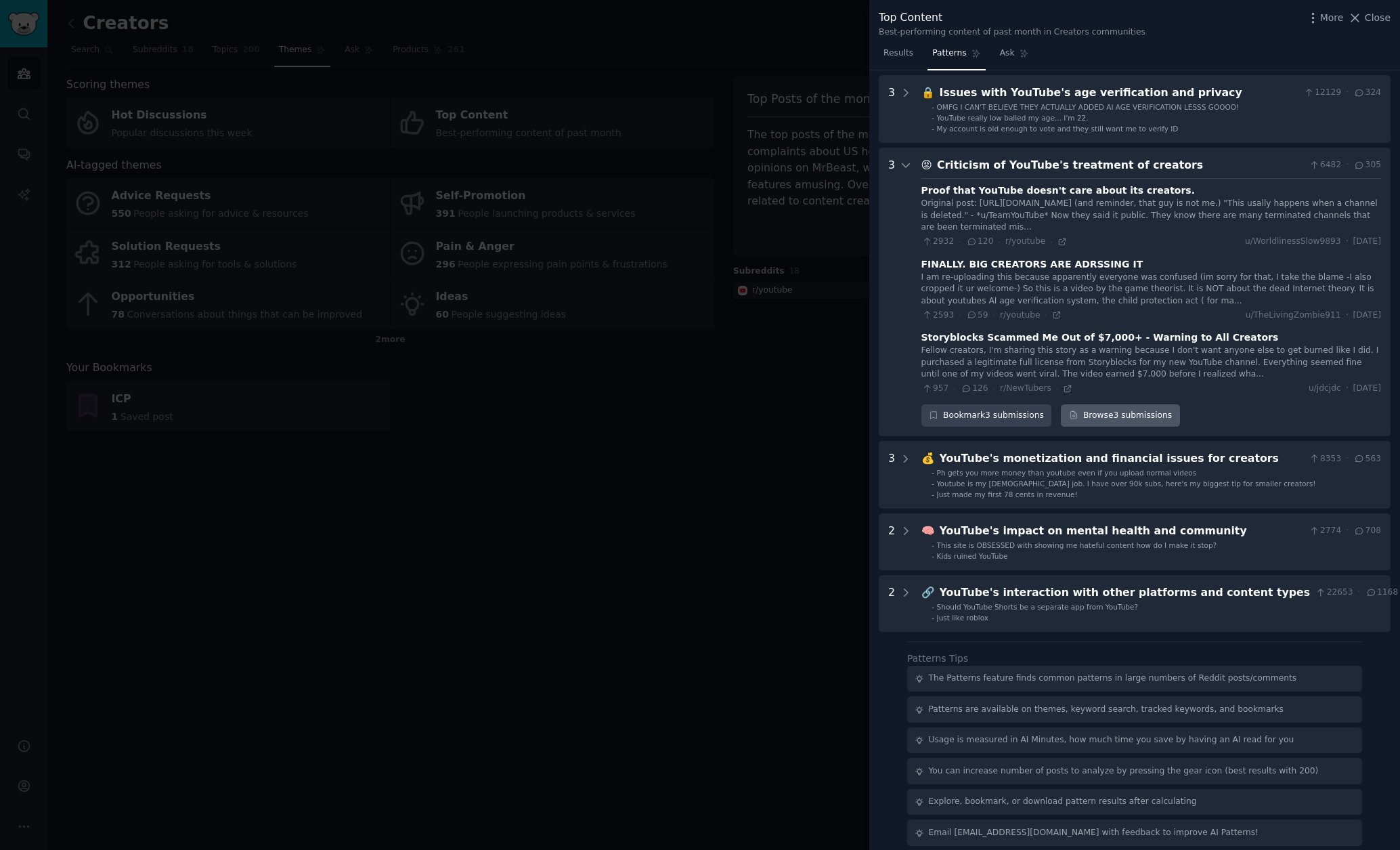
click at [1143, 407] on link "Browse 3 submissions" at bounding box center [1120, 415] width 119 height 23
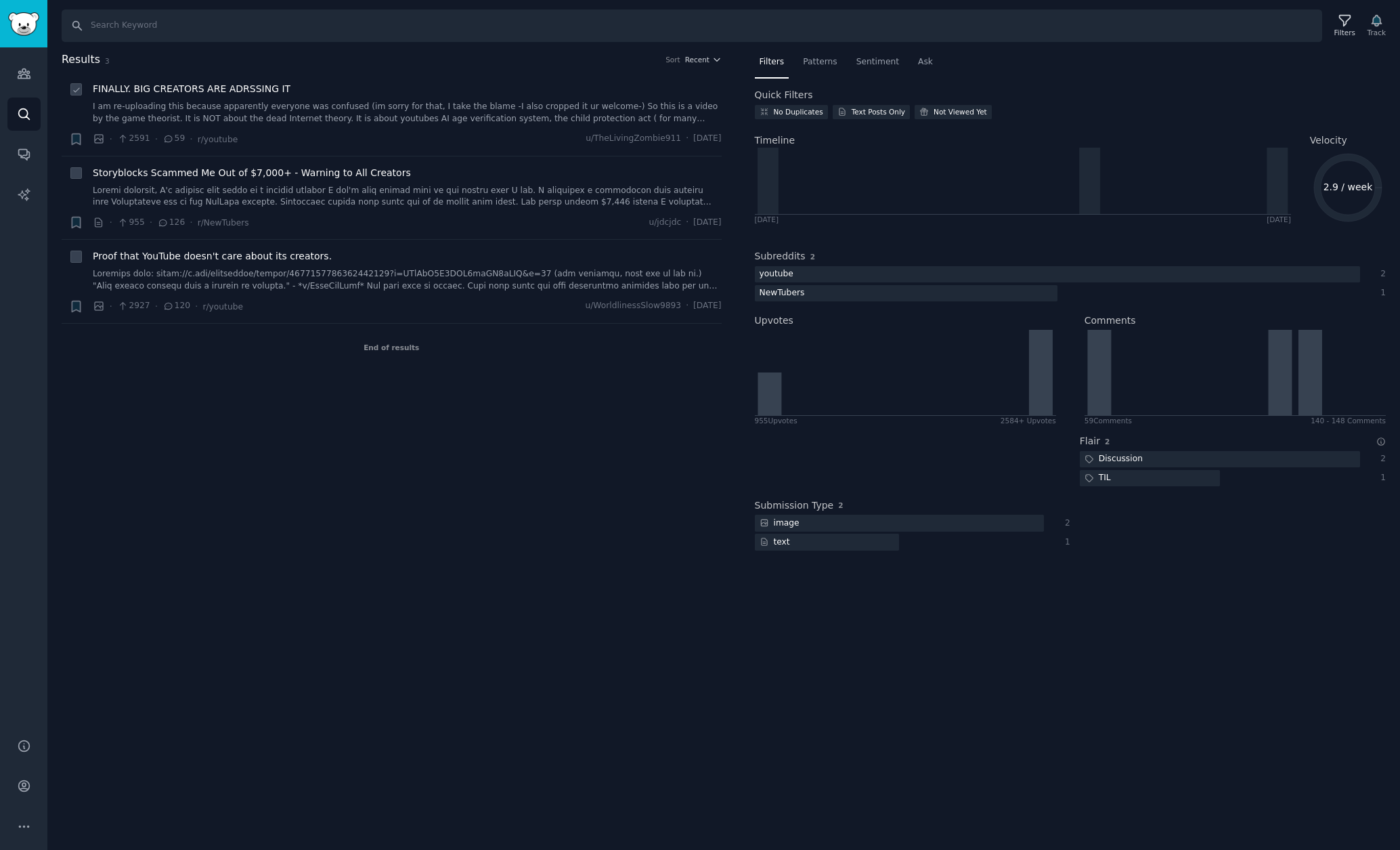
click at [232, 92] on span "FINALLY. BIG CREATORS ARE ADRSSING IT" at bounding box center [191, 89] width 197 height 14
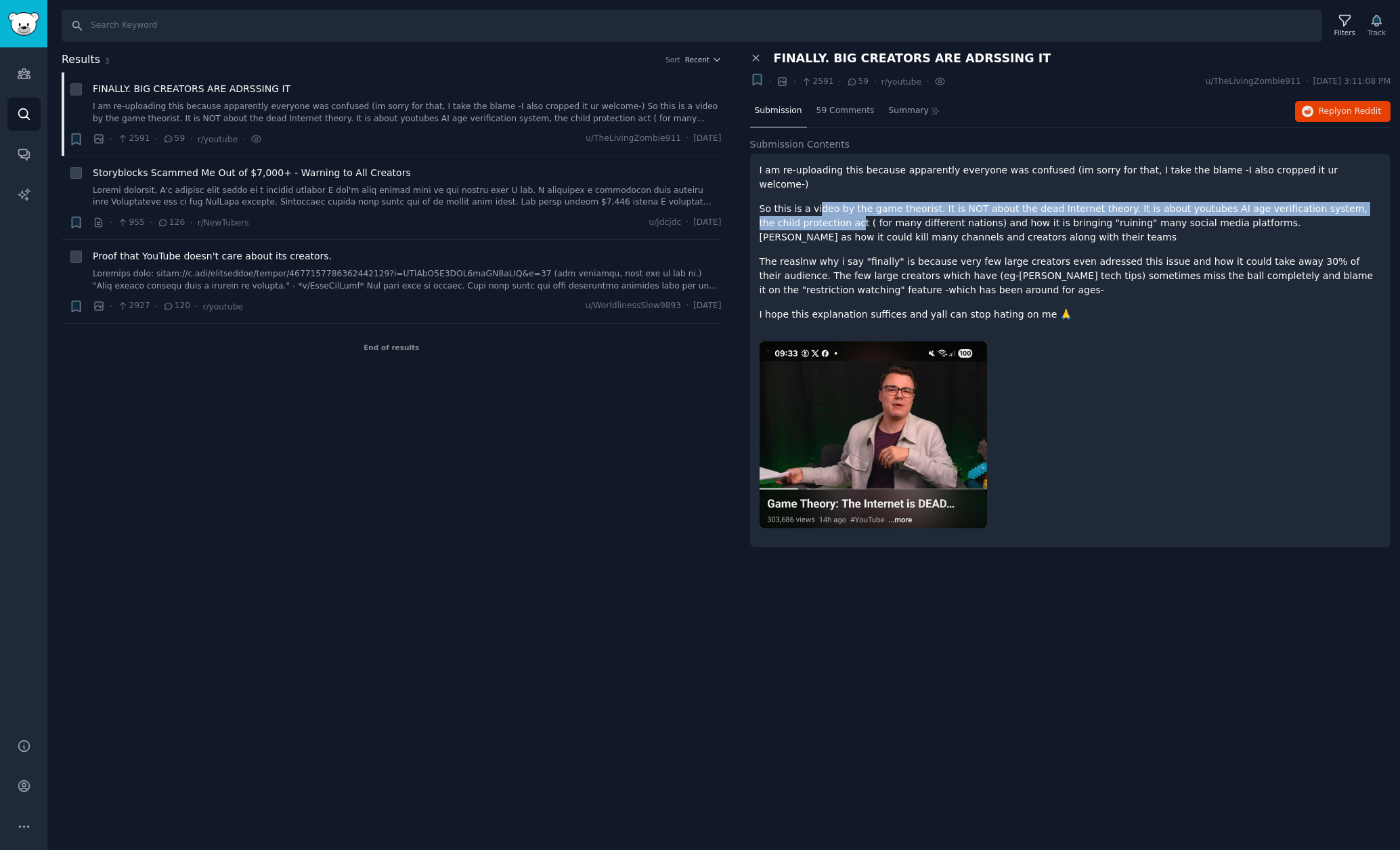
drag, startPoint x: 818, startPoint y: 196, endPoint x: 818, endPoint y: 208, distance: 12.0
click at [818, 208] on p "So this is a video by the game theorist. It is NOT about the dead Internet theo…" at bounding box center [1070, 223] width 622 height 43
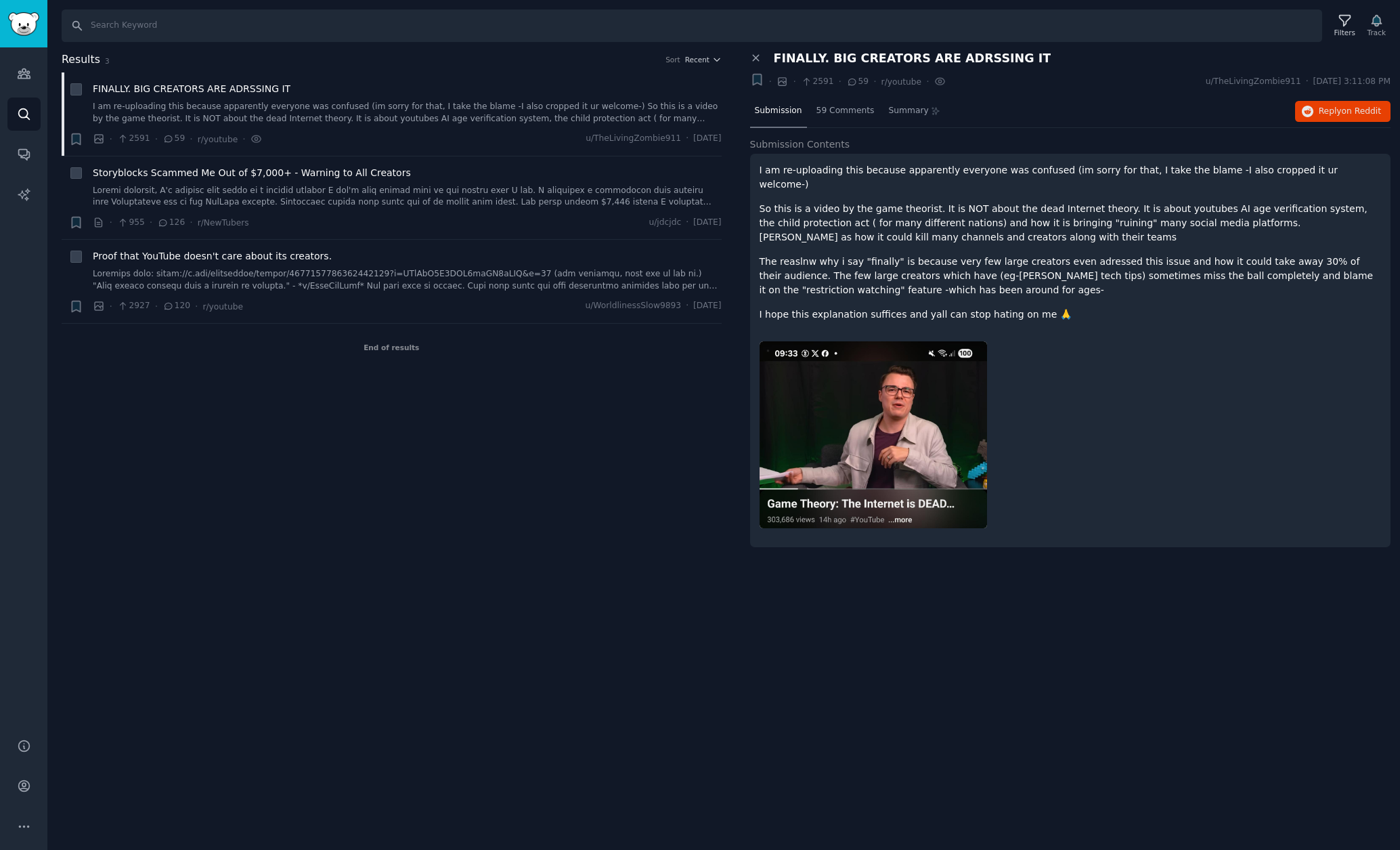
click at [840, 373] on img at bounding box center [873, 435] width 227 height 186
click at [1360, 108] on span "on Reddit" at bounding box center [1361, 110] width 39 height 9
click at [287, 256] on span "Proof that YouTube doesn't care about its creators." at bounding box center [212, 256] width 239 height 14
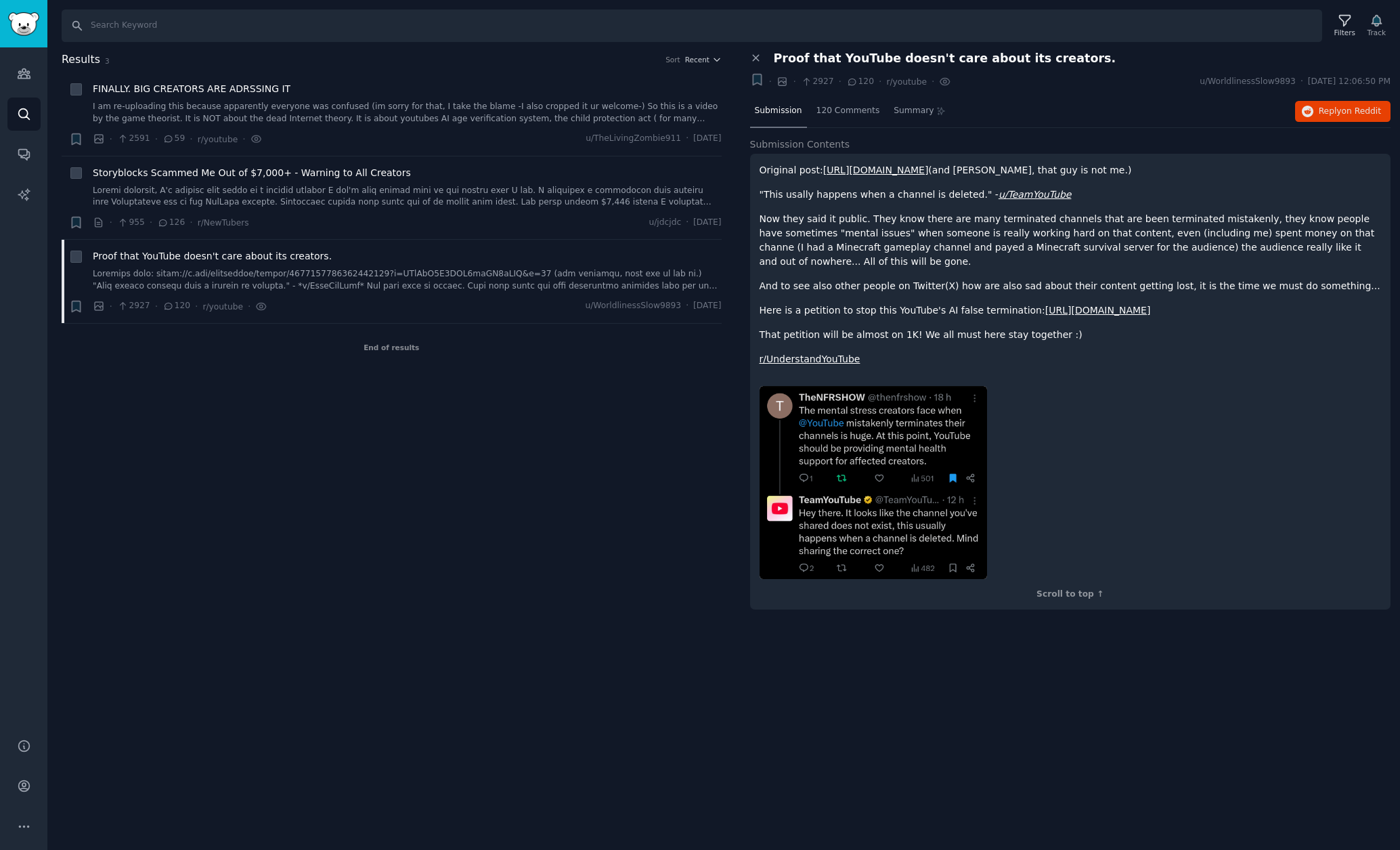
drag, startPoint x: 872, startPoint y: 559, endPoint x: 850, endPoint y: 460, distance: 101.4
click at [27, 79] on icon "Sidebar" at bounding box center [24, 73] width 14 height 14
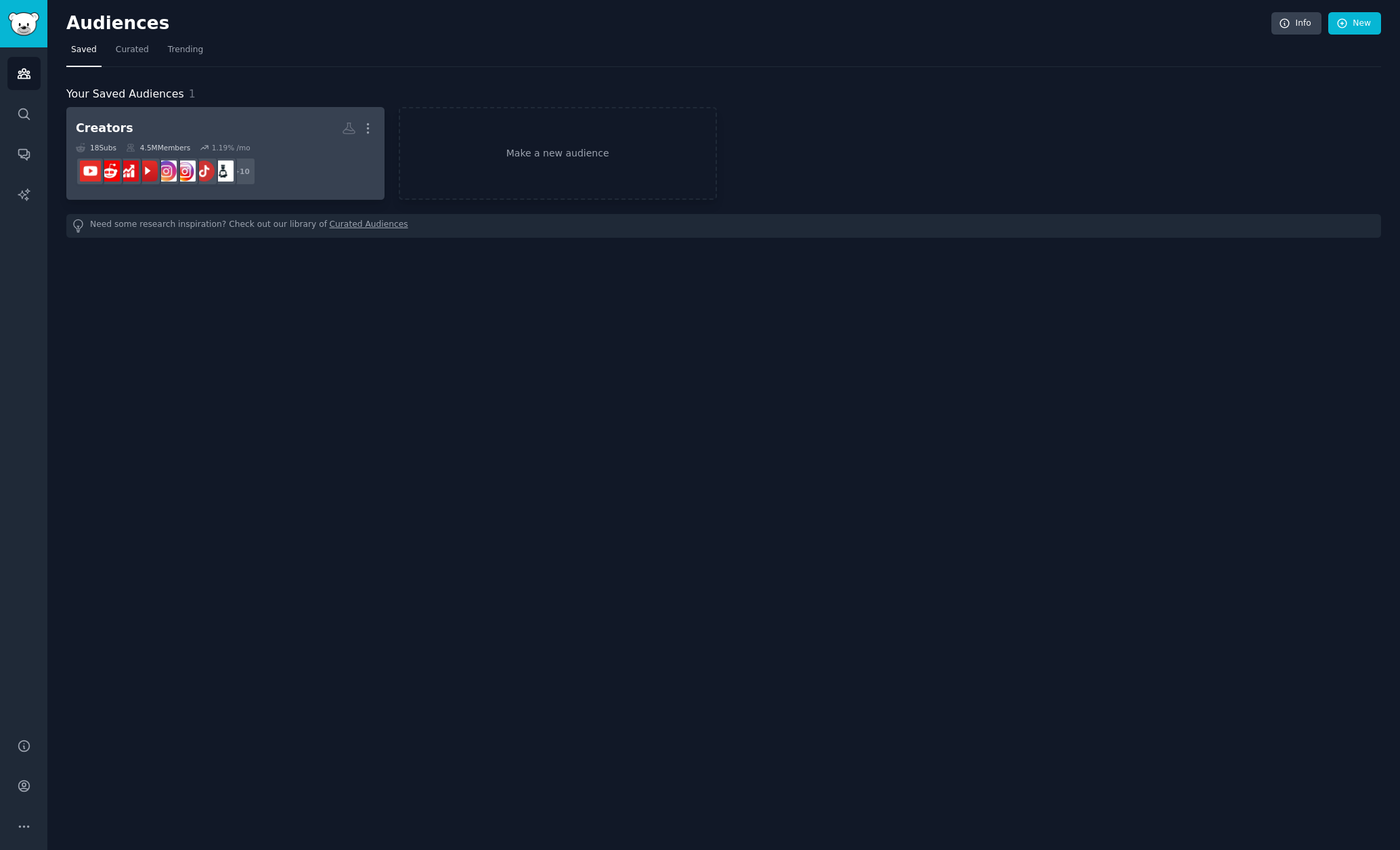
click at [170, 111] on link "Creators More 18 Sub s 4.5M Members 1.19 % /mo + 10" at bounding box center [225, 153] width 318 height 92
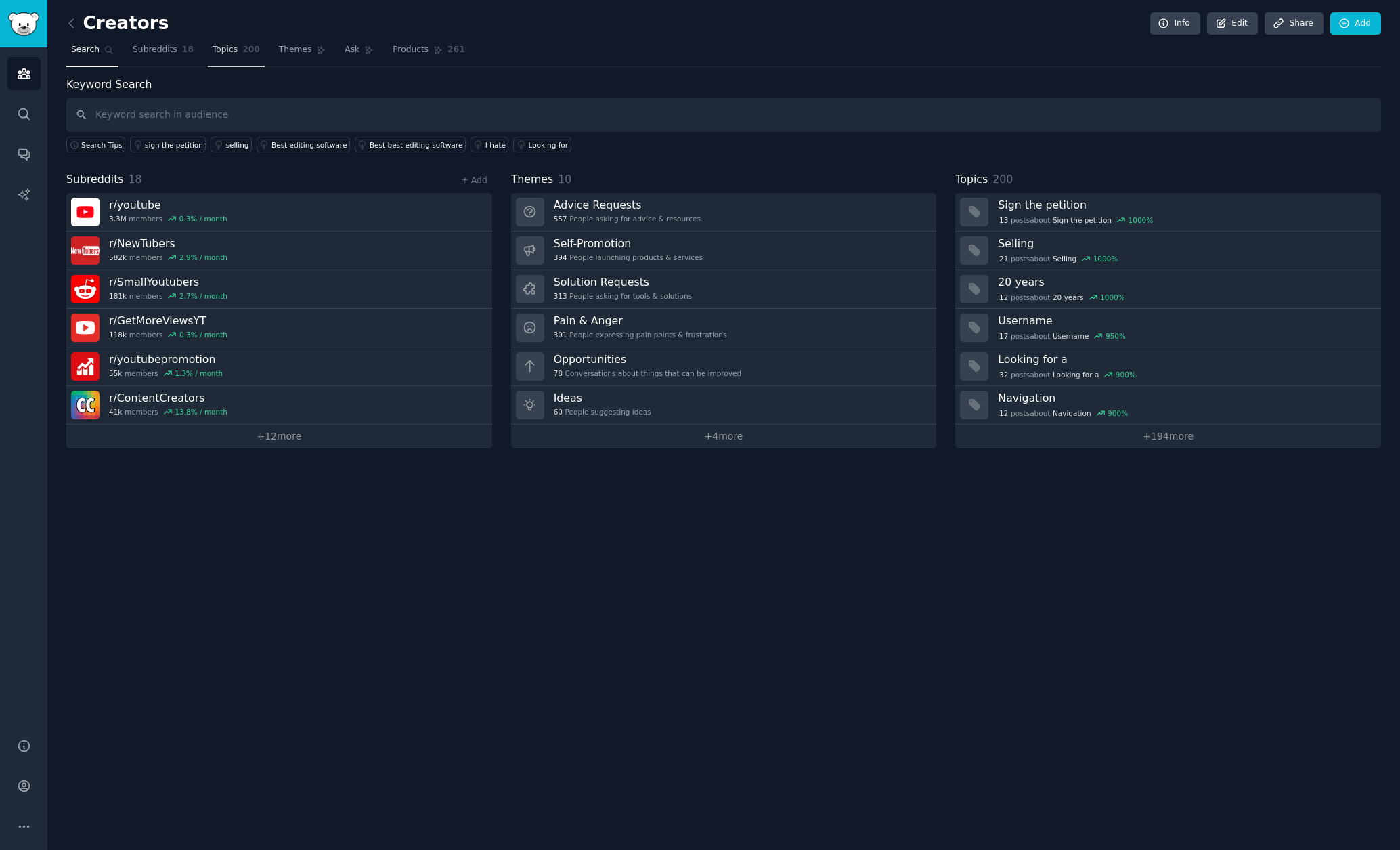
click at [247, 44] on span "200" at bounding box center [251, 50] width 17 height 12
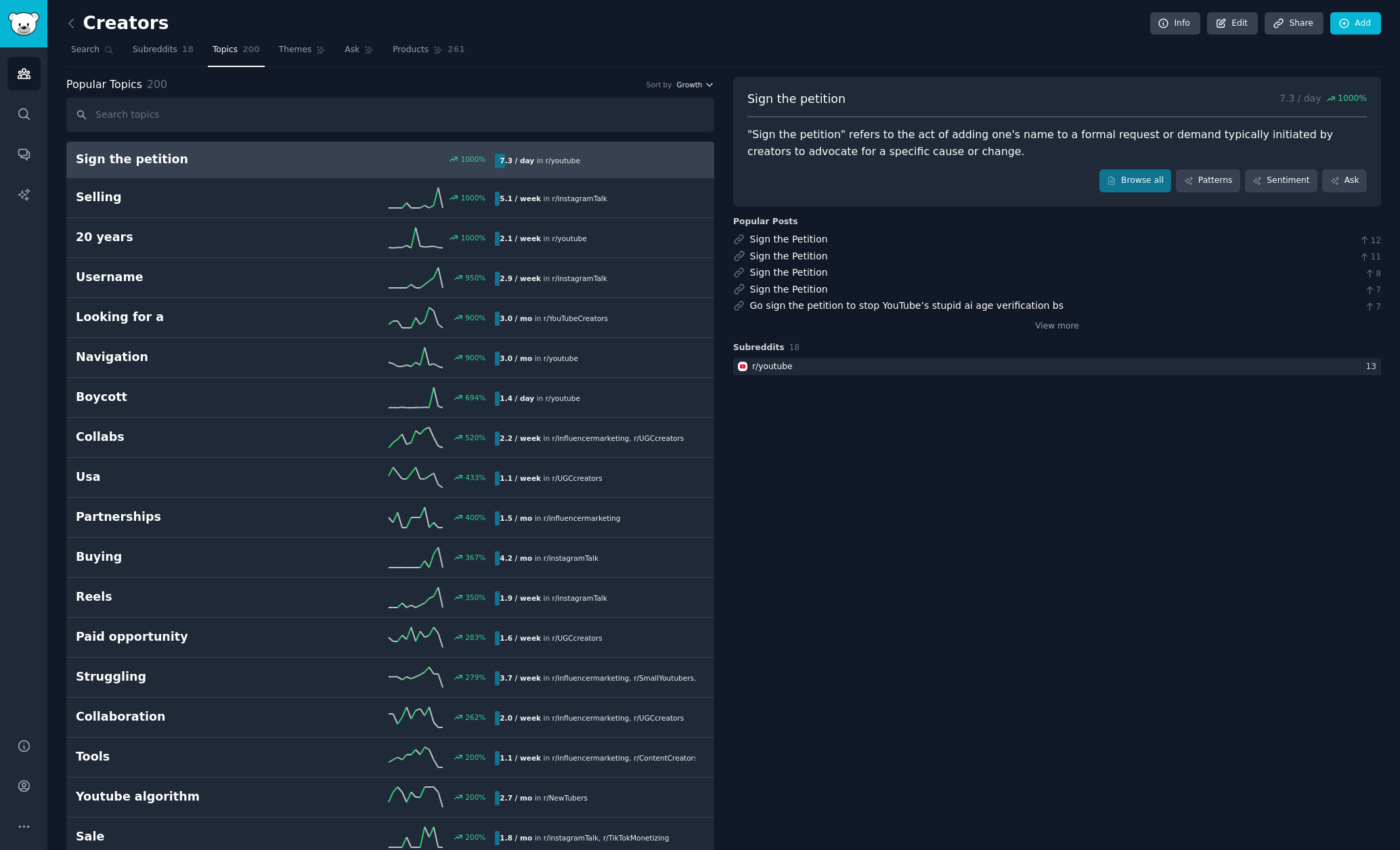
click at [699, 83] on span "Growth" at bounding box center [689, 84] width 25 height 9
click at [695, 81] on span "Growth" at bounding box center [689, 84] width 25 height 9
click at [644, 138] on div "Velocity" at bounding box center [647, 134] width 126 height 24
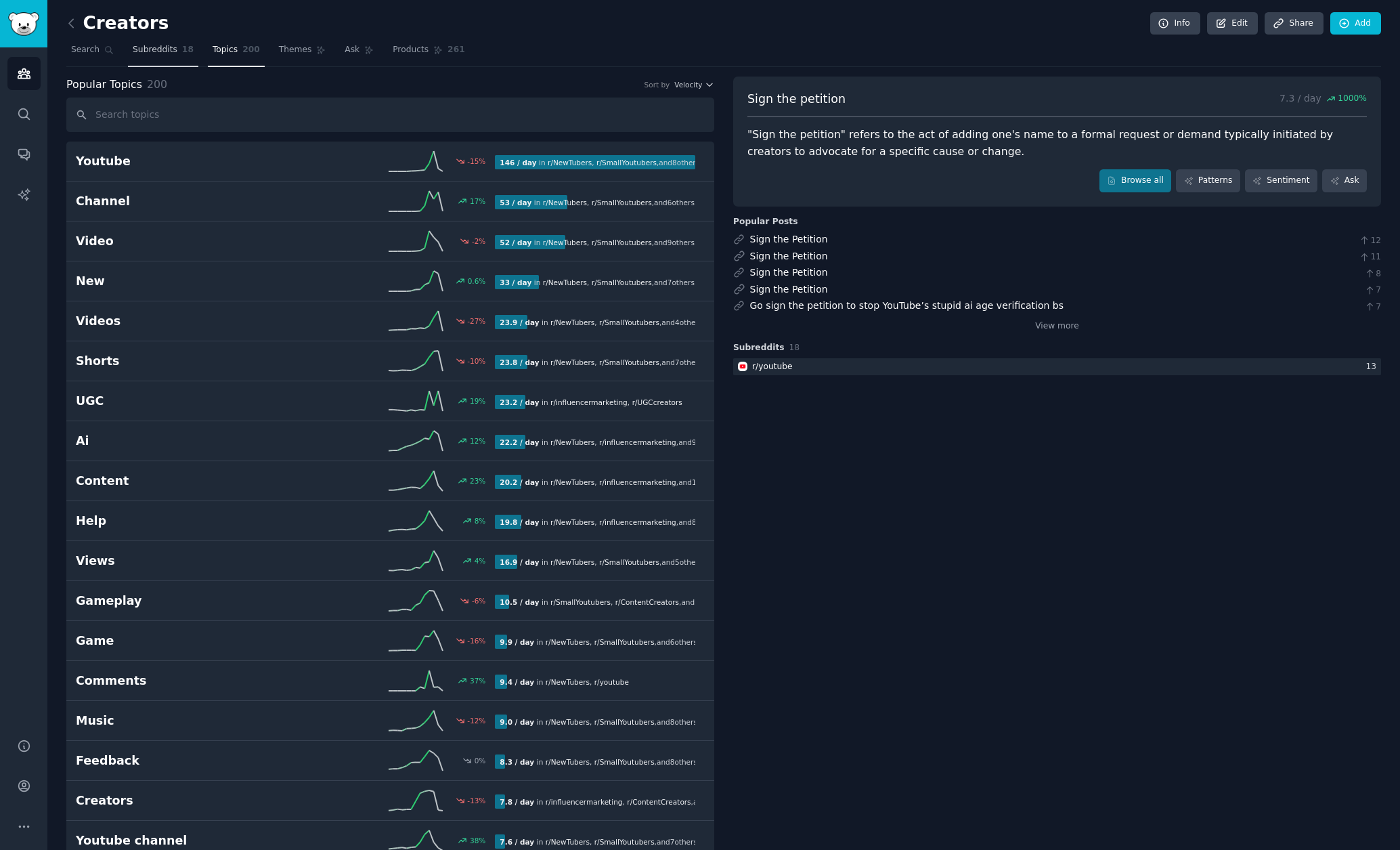
click at [149, 44] on span "Subreddits" at bounding box center [155, 50] width 44 height 12
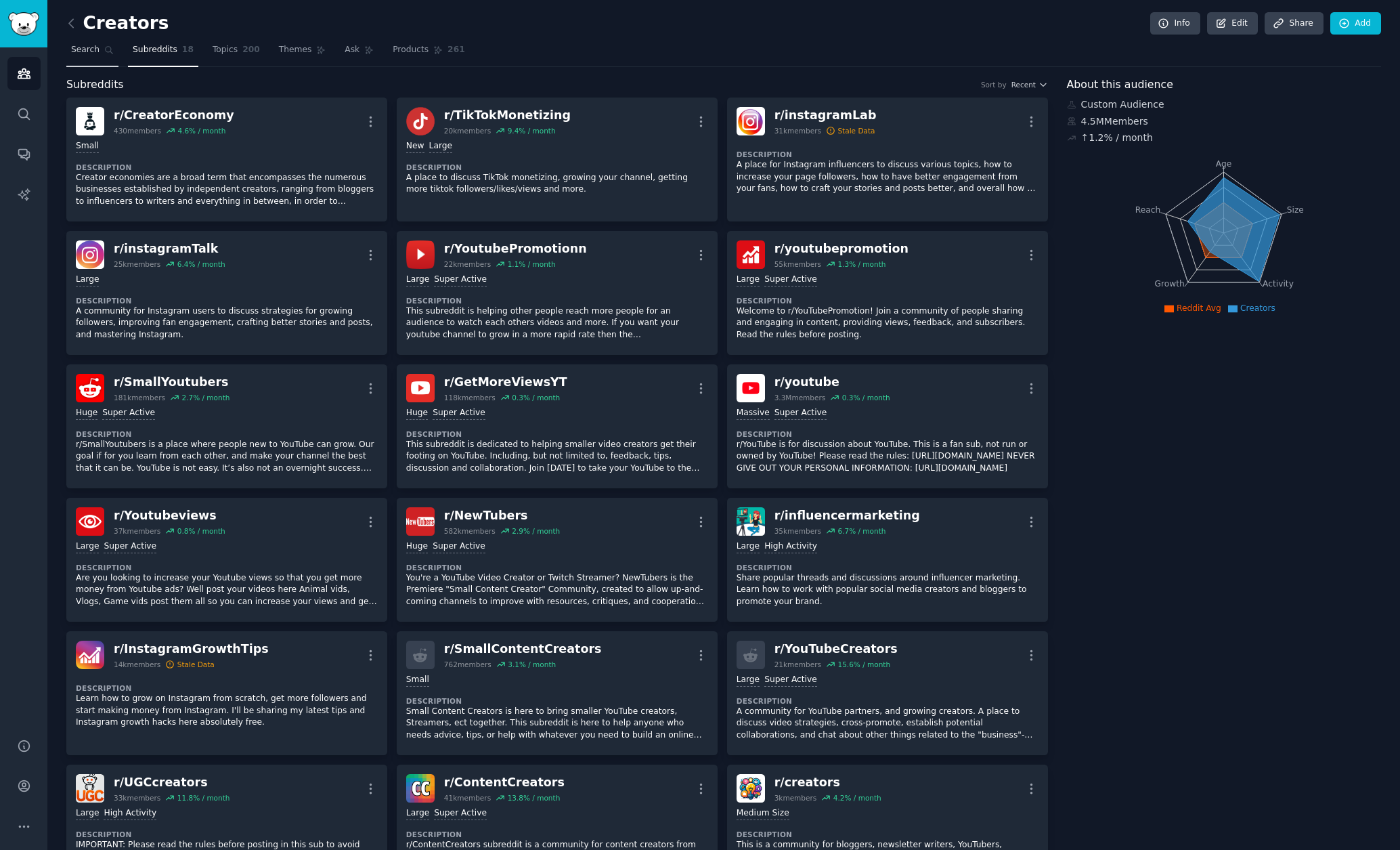
click at [102, 50] on link "Search" at bounding box center [92, 53] width 53 height 28
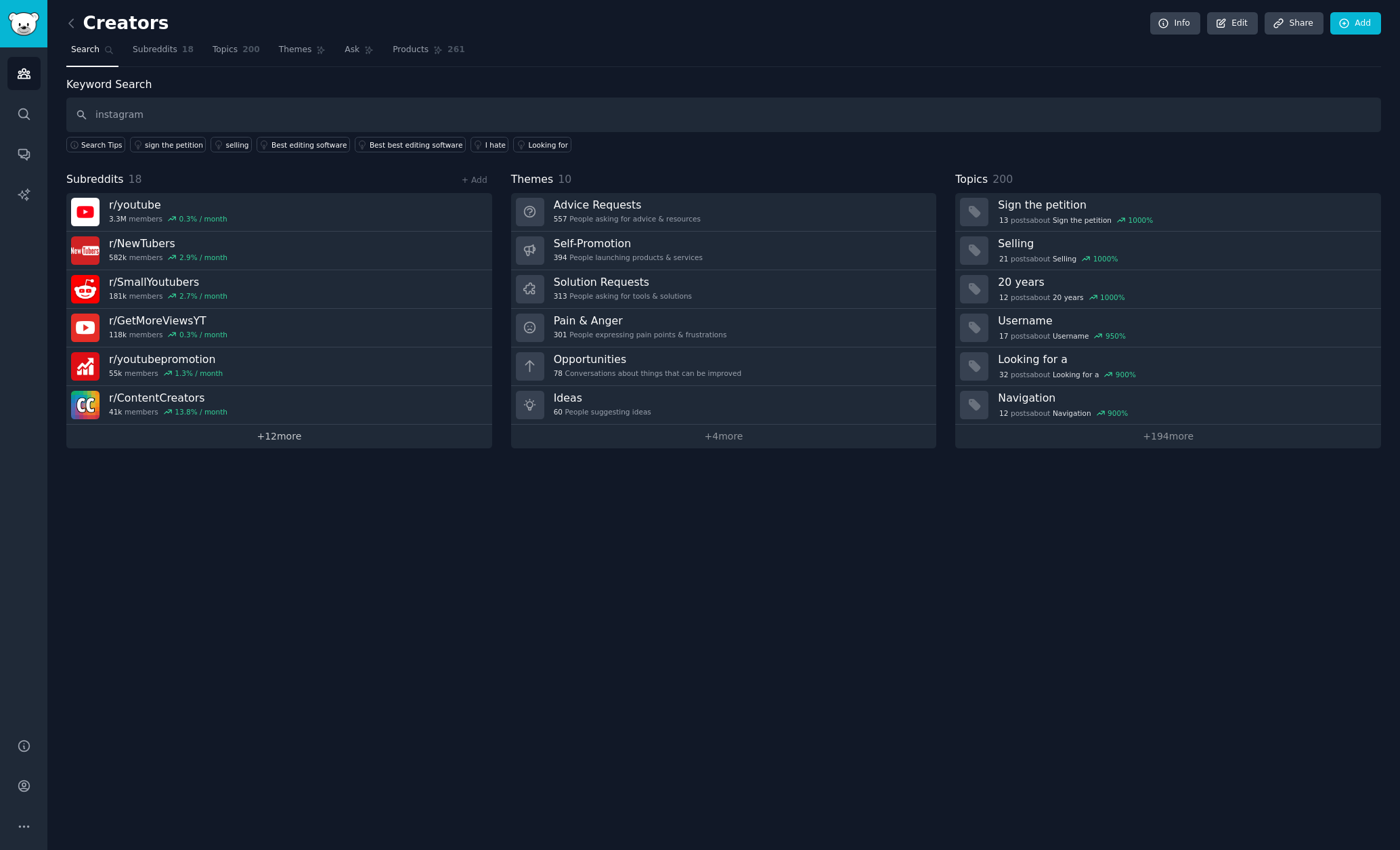
type input "instagram"
click at [278, 429] on link "+ 12 more" at bounding box center [279, 436] width 426 height 24
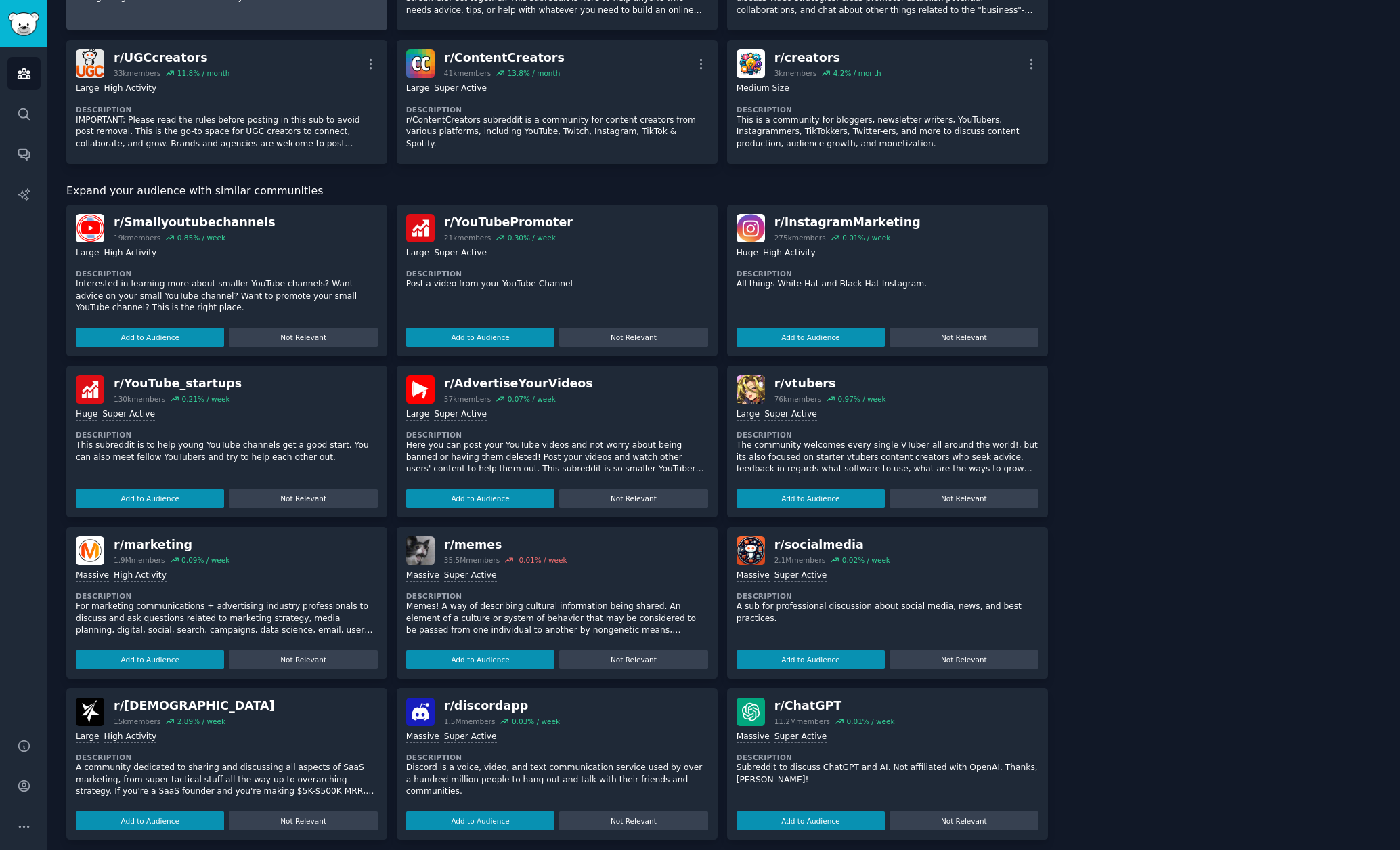
scroll to position [723, 0]
click at [822, 333] on button "Add to Audience" at bounding box center [811, 338] width 149 height 19
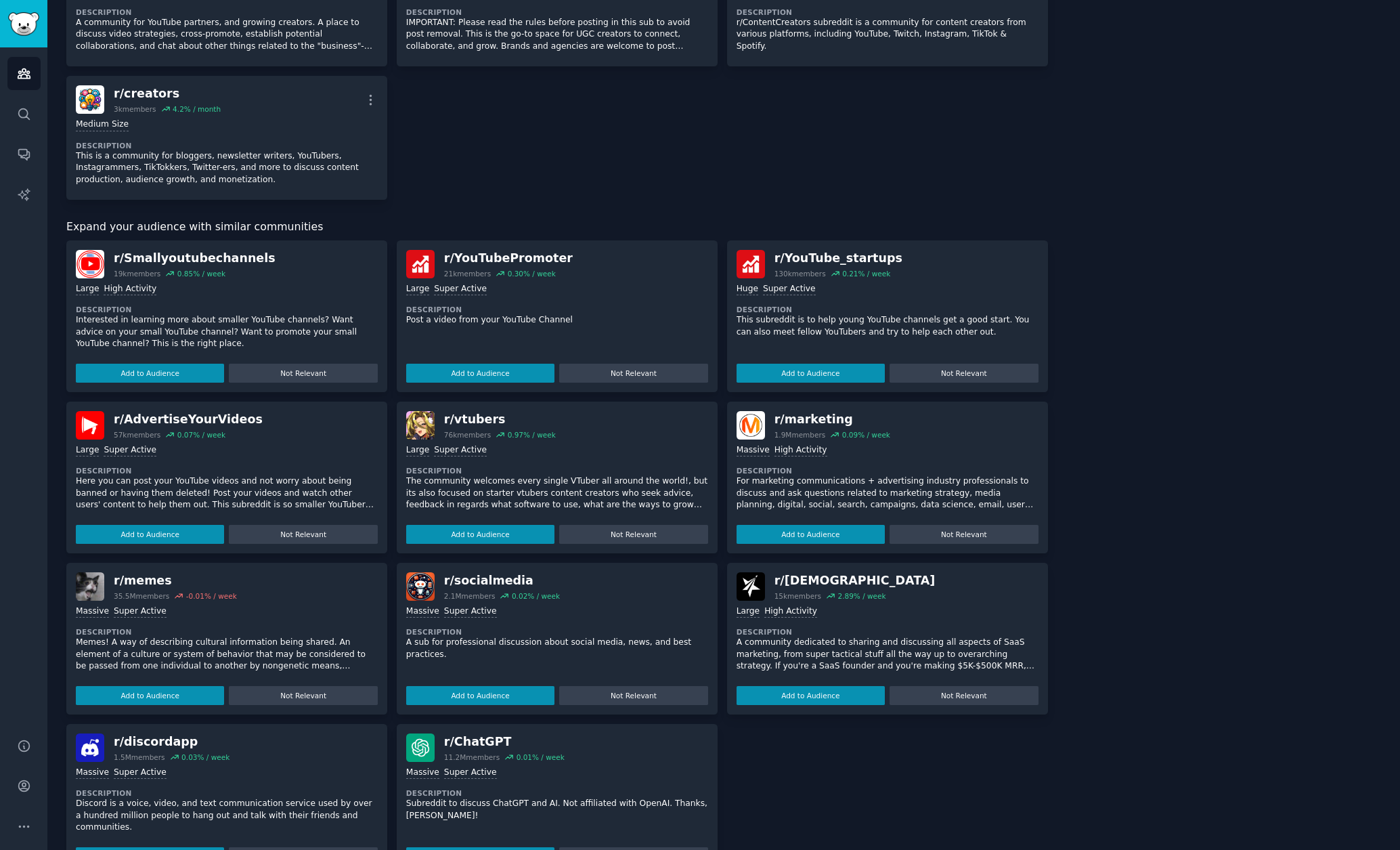
scroll to position [839, 0]
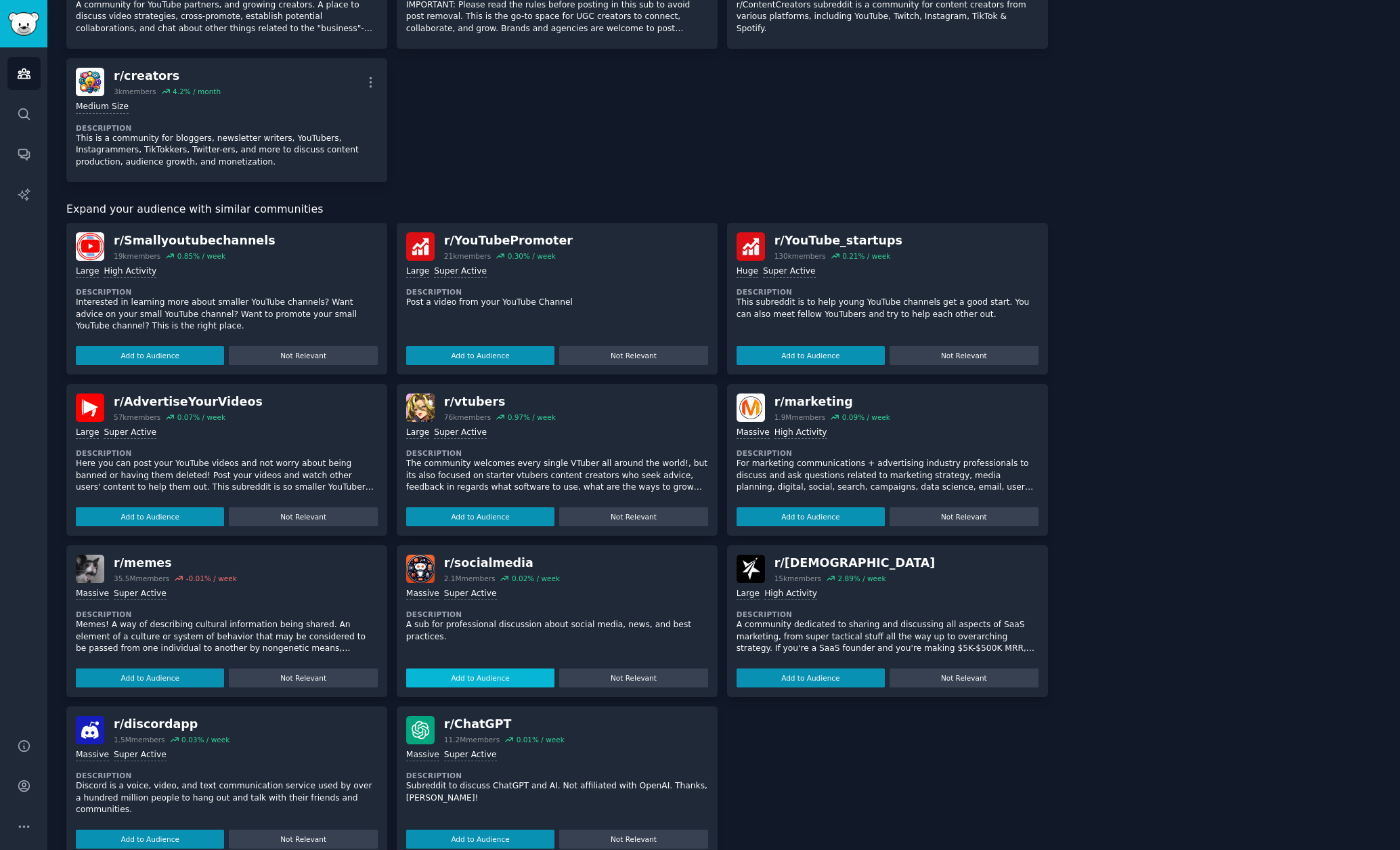
click at [537, 675] on button "Add to Audience" at bounding box center [481, 677] width 149 height 19
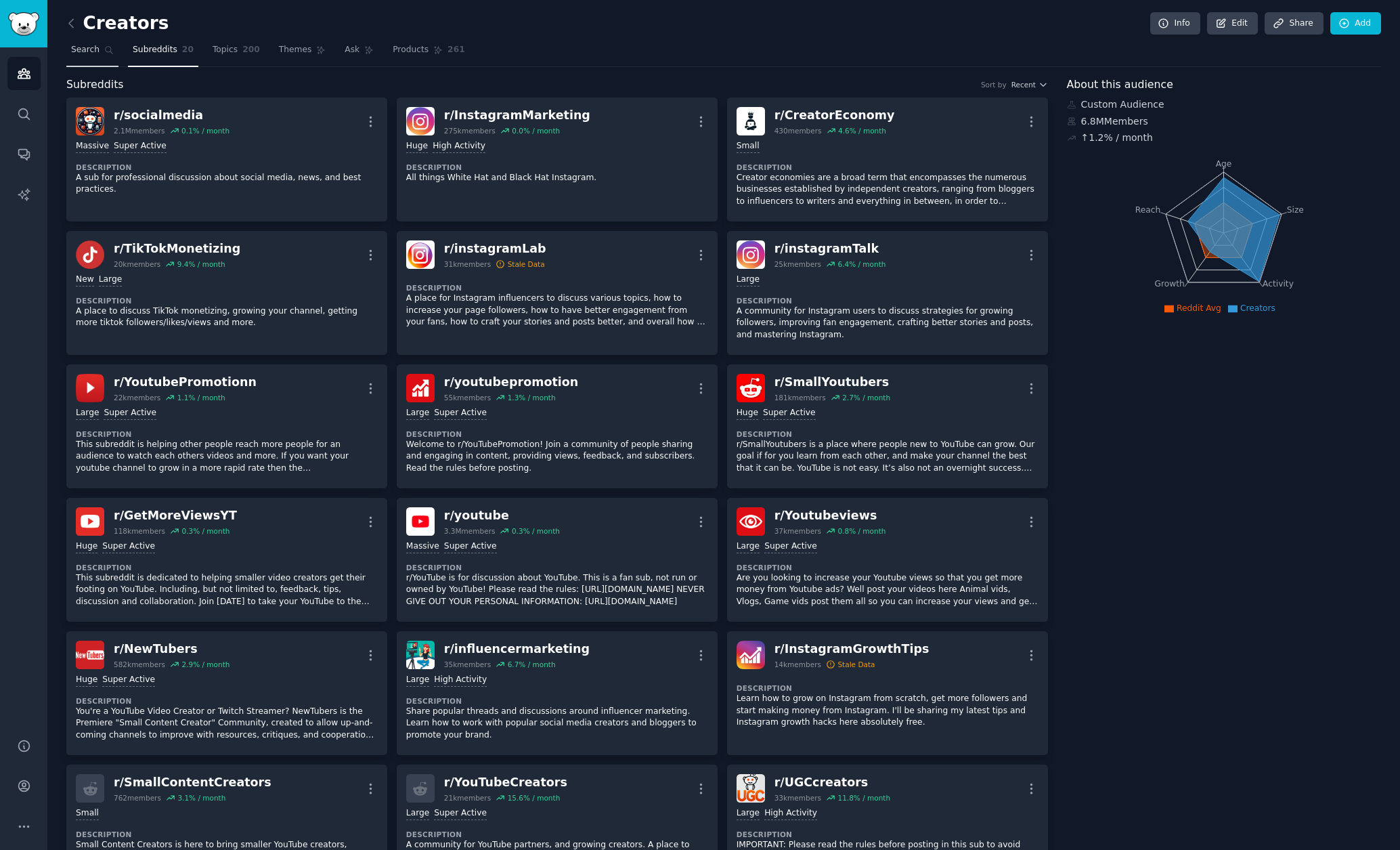
scroll to position [0, 0]
click at [97, 48] on span "Search" at bounding box center [85, 50] width 28 height 12
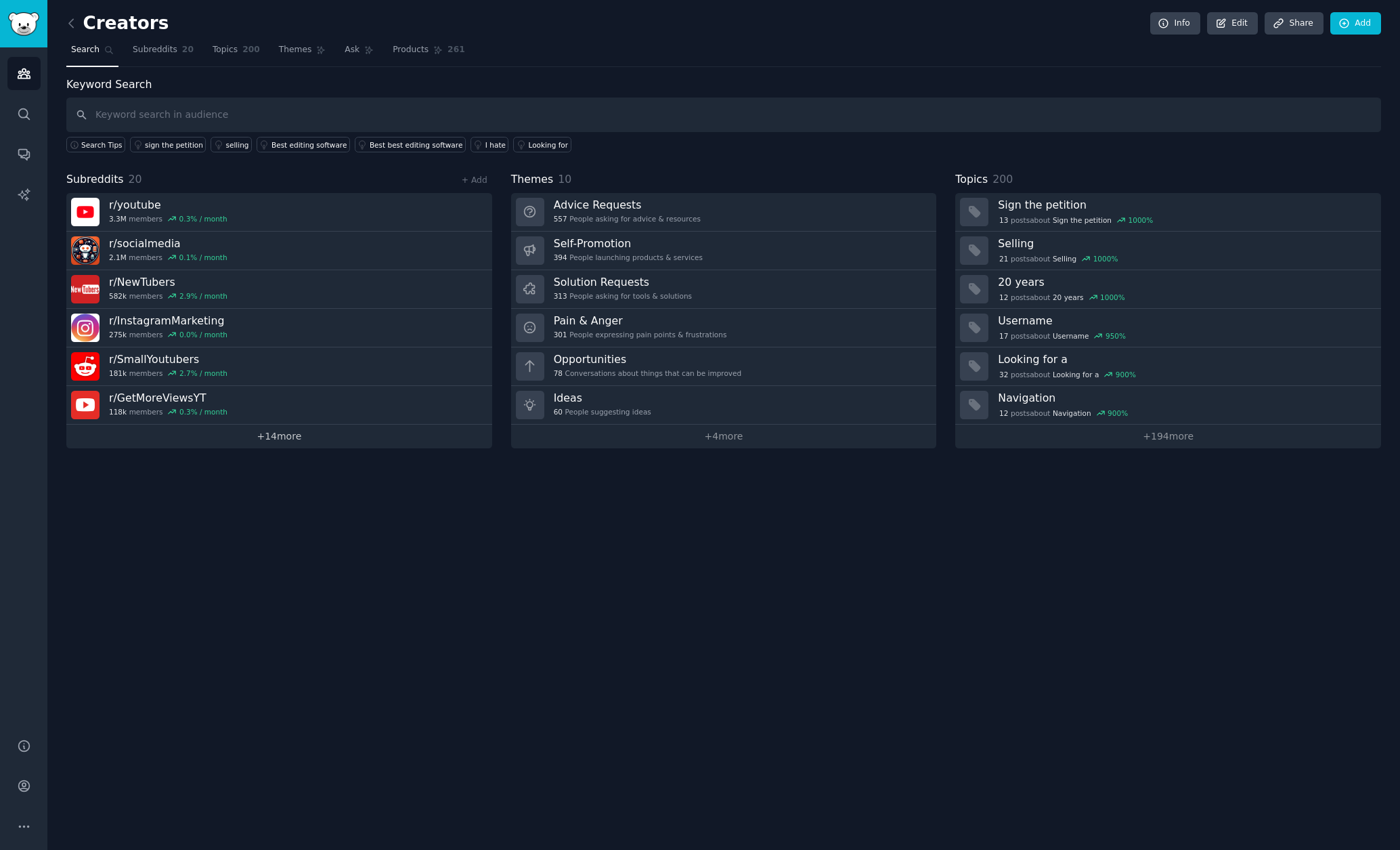
click at [264, 435] on link "+ 14 more" at bounding box center [279, 436] width 426 height 24
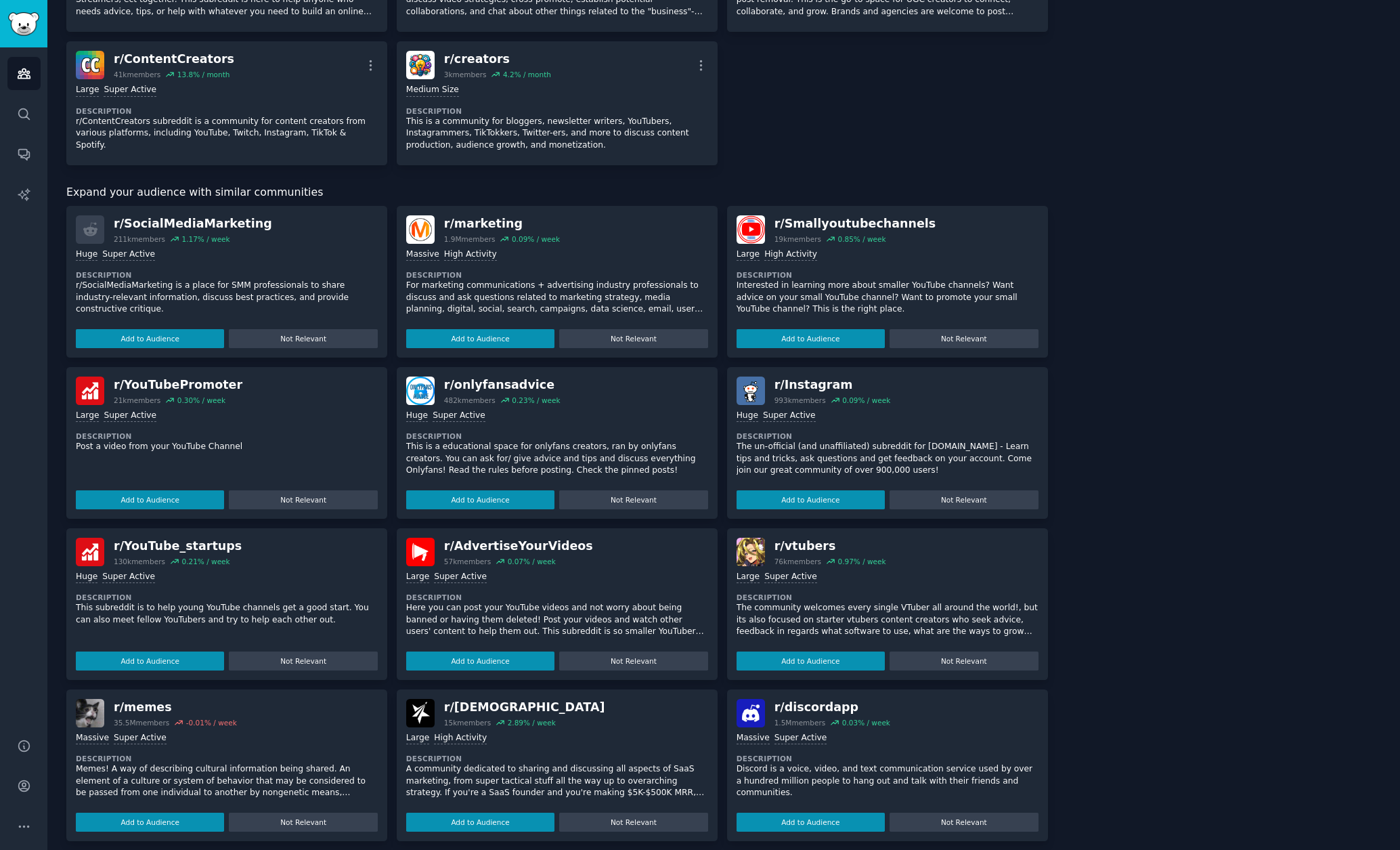
scroll to position [855, 0]
click at [184, 331] on button "Add to Audience" at bounding box center [150, 339] width 149 height 19
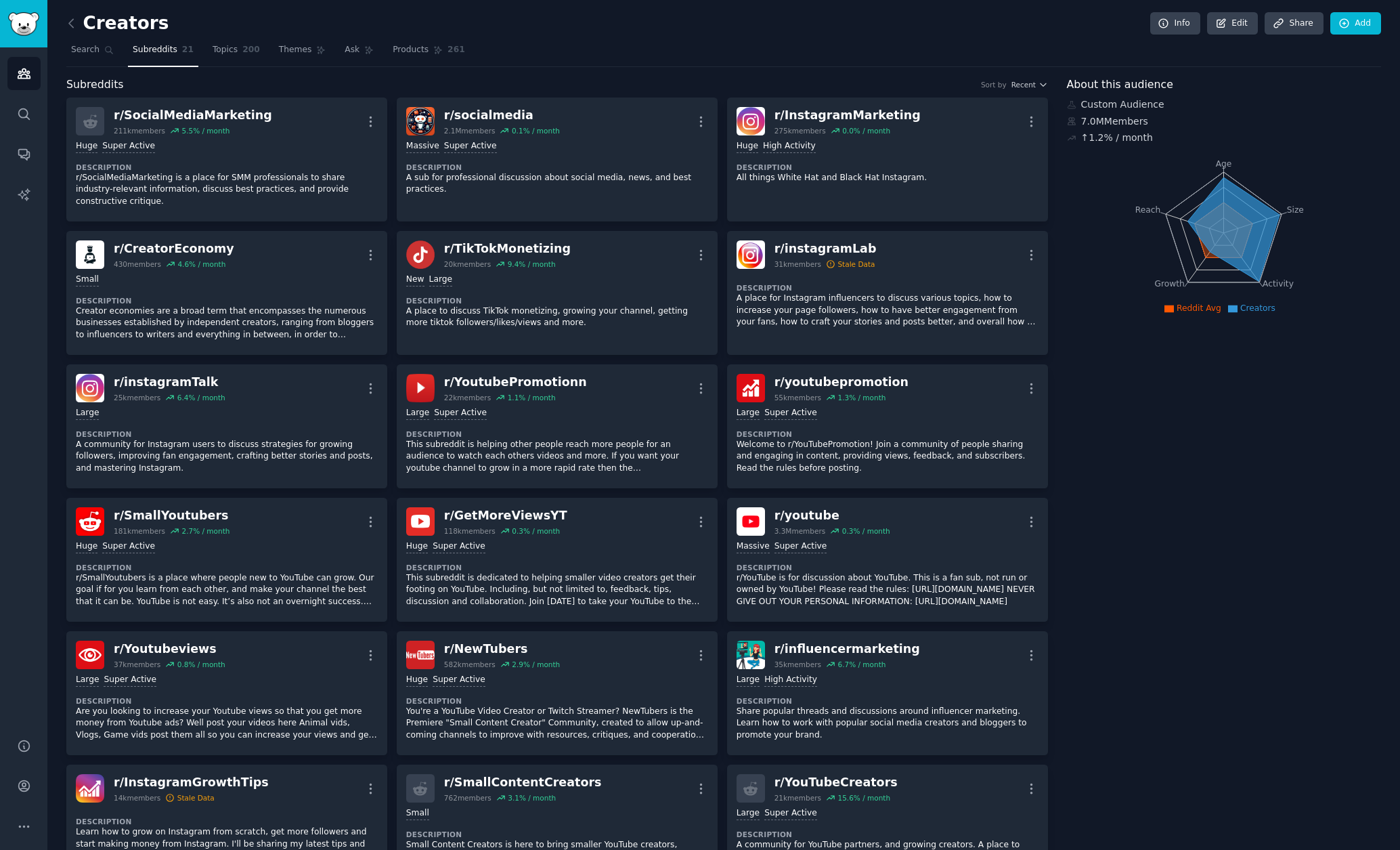
scroll to position [0, 0]
click at [113, 53] on link "Search" at bounding box center [92, 53] width 53 height 28
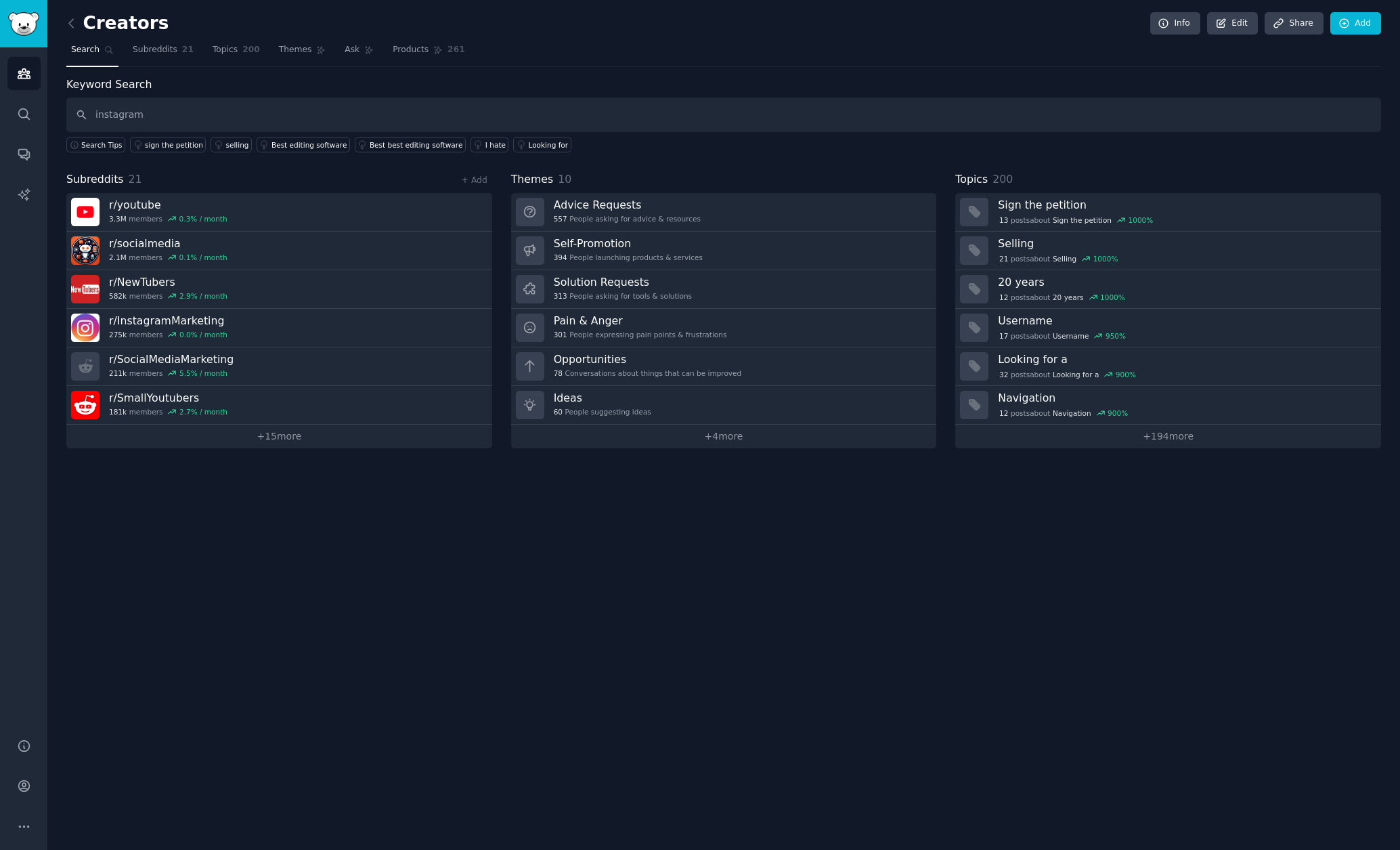
type input "instagram"
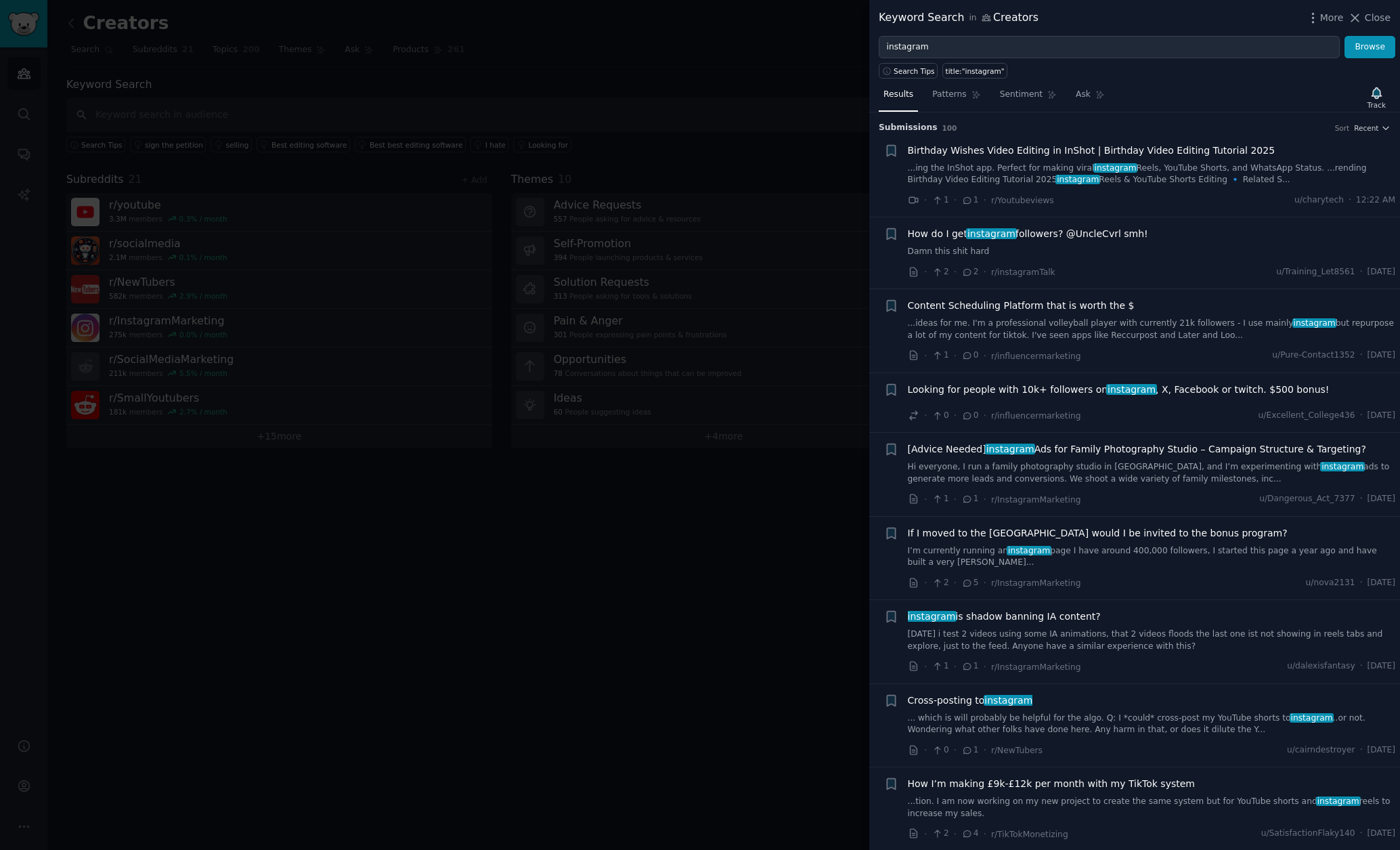
click at [780, 82] on div at bounding box center [700, 425] width 1400 height 850
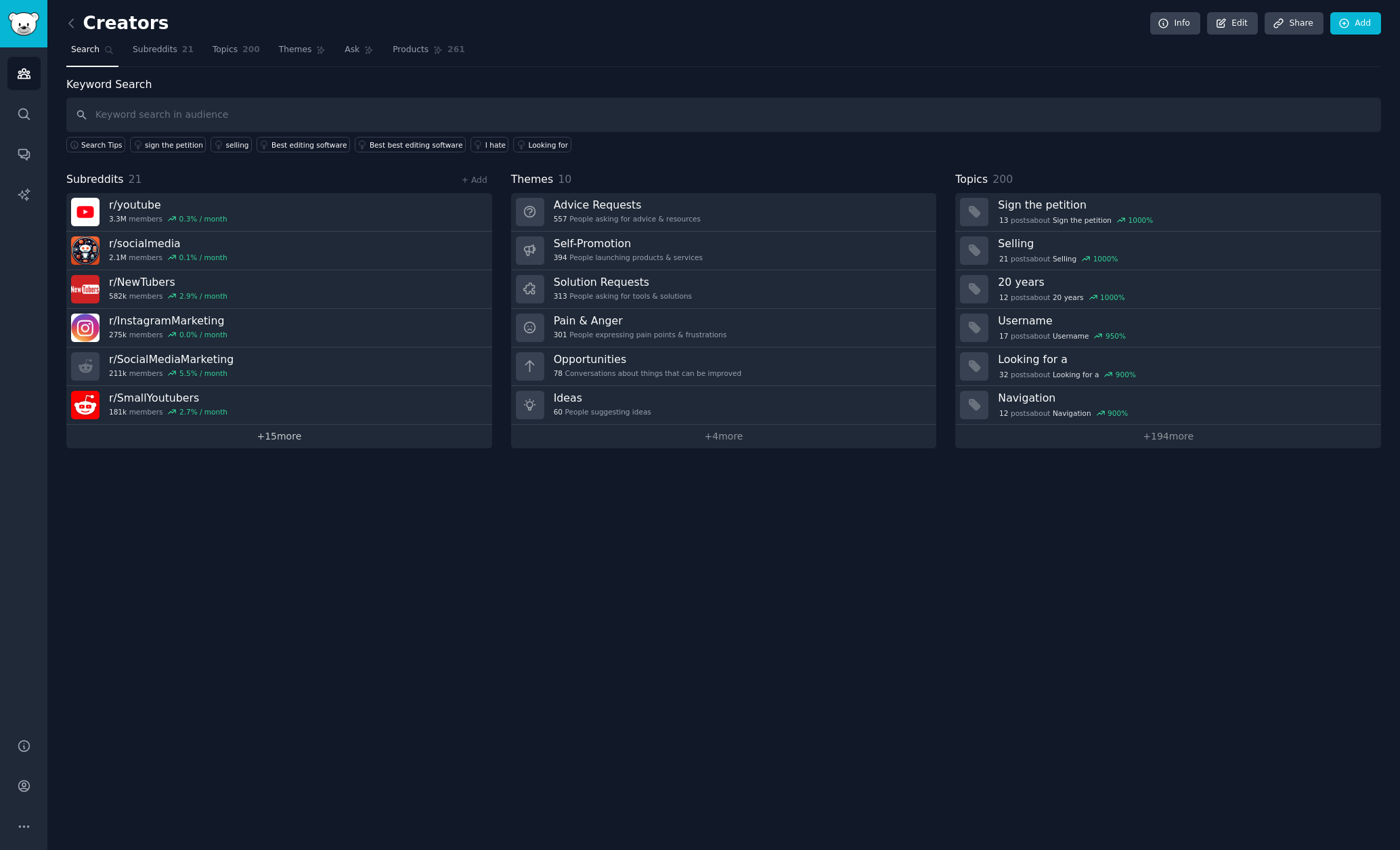
click at [292, 436] on link "+ 15 more" at bounding box center [279, 436] width 426 height 24
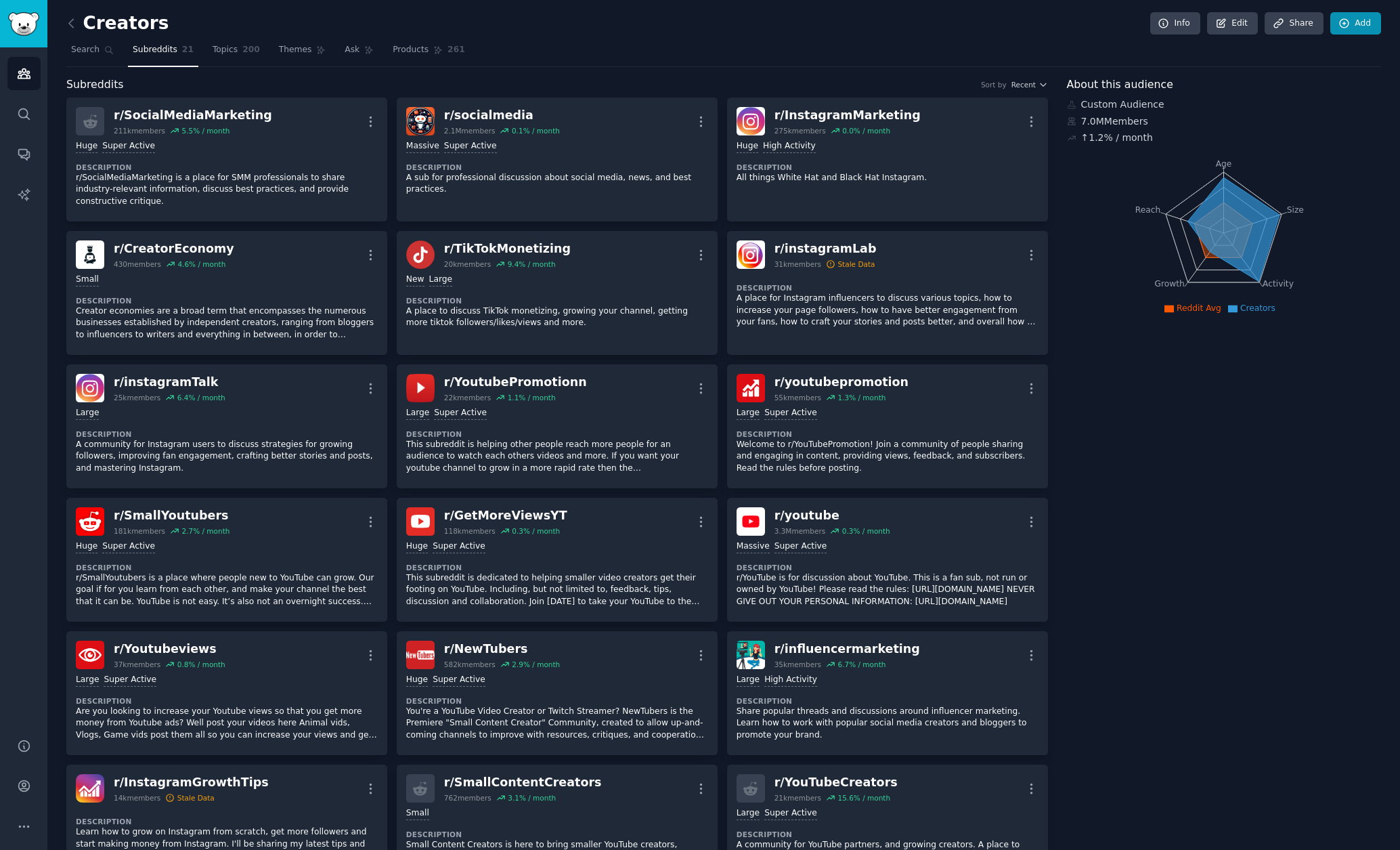
click at [1376, 32] on link "Add" at bounding box center [1356, 23] width 51 height 23
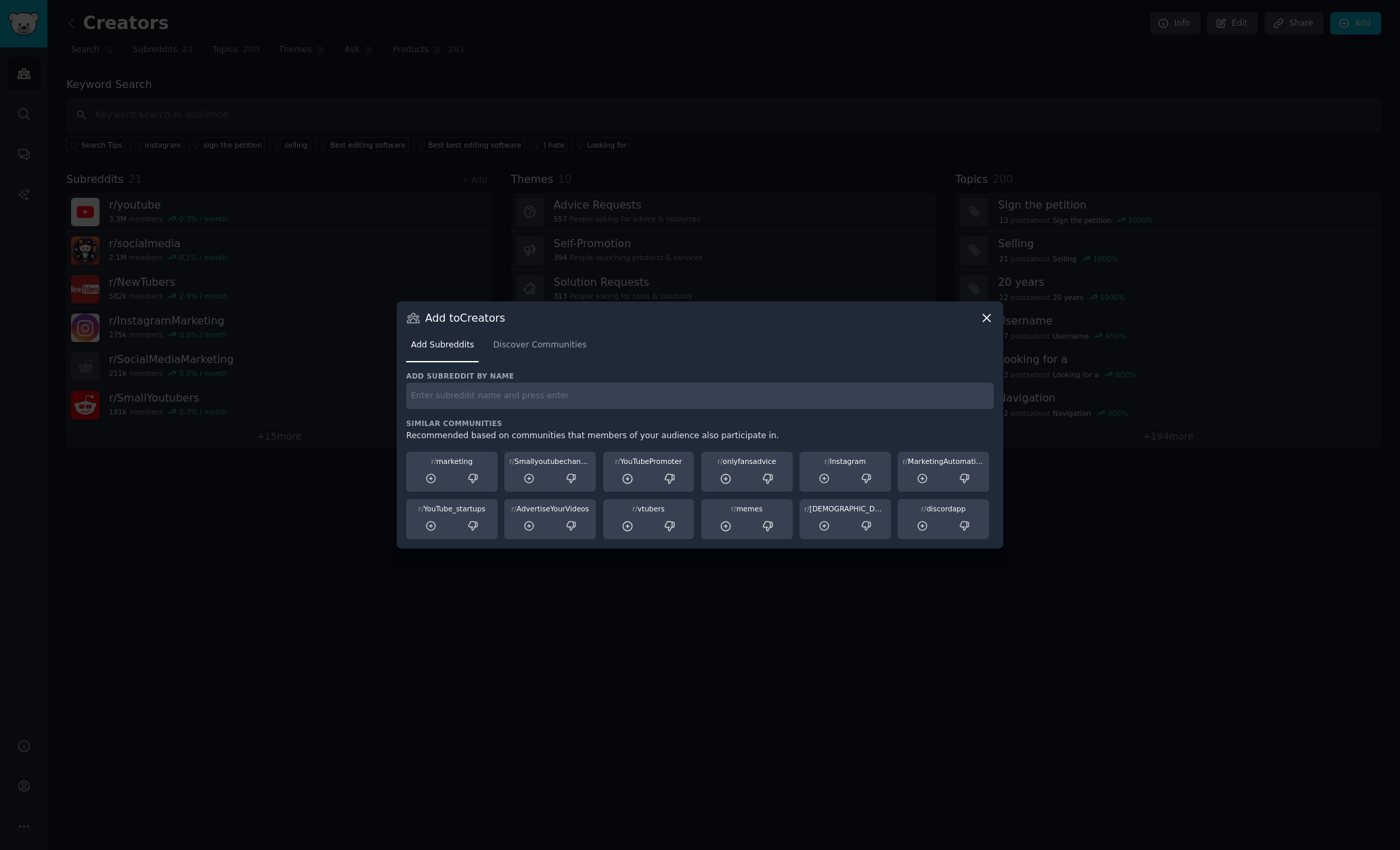
click at [559, 419] on h3 "Similar Communities" at bounding box center [700, 423] width 588 height 9
click at [557, 401] on input "text" at bounding box center [700, 396] width 588 height 26
click at [548, 354] on link "Discover Communities" at bounding box center [540, 348] width 103 height 28
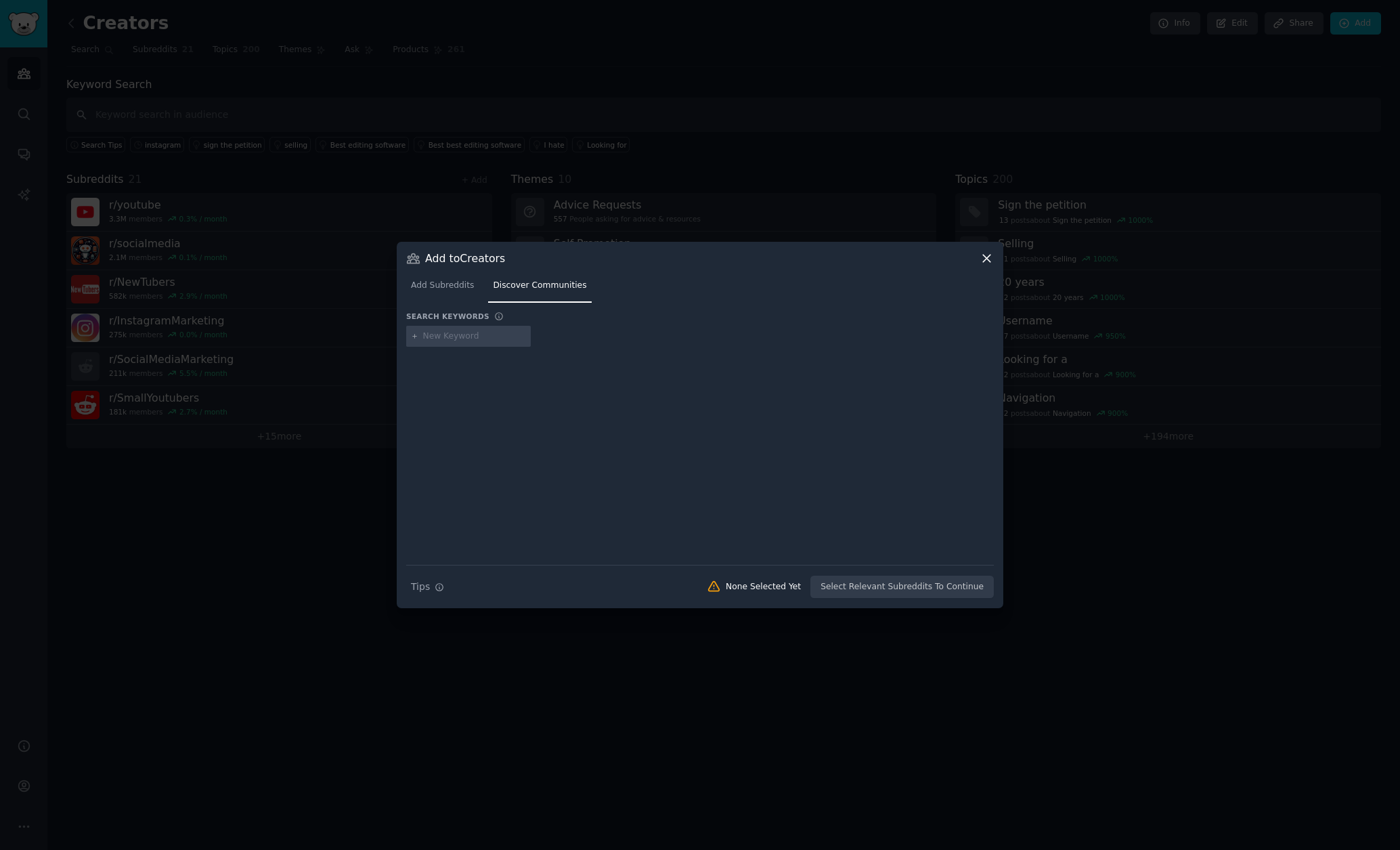
type input "c"
type input "instagram"
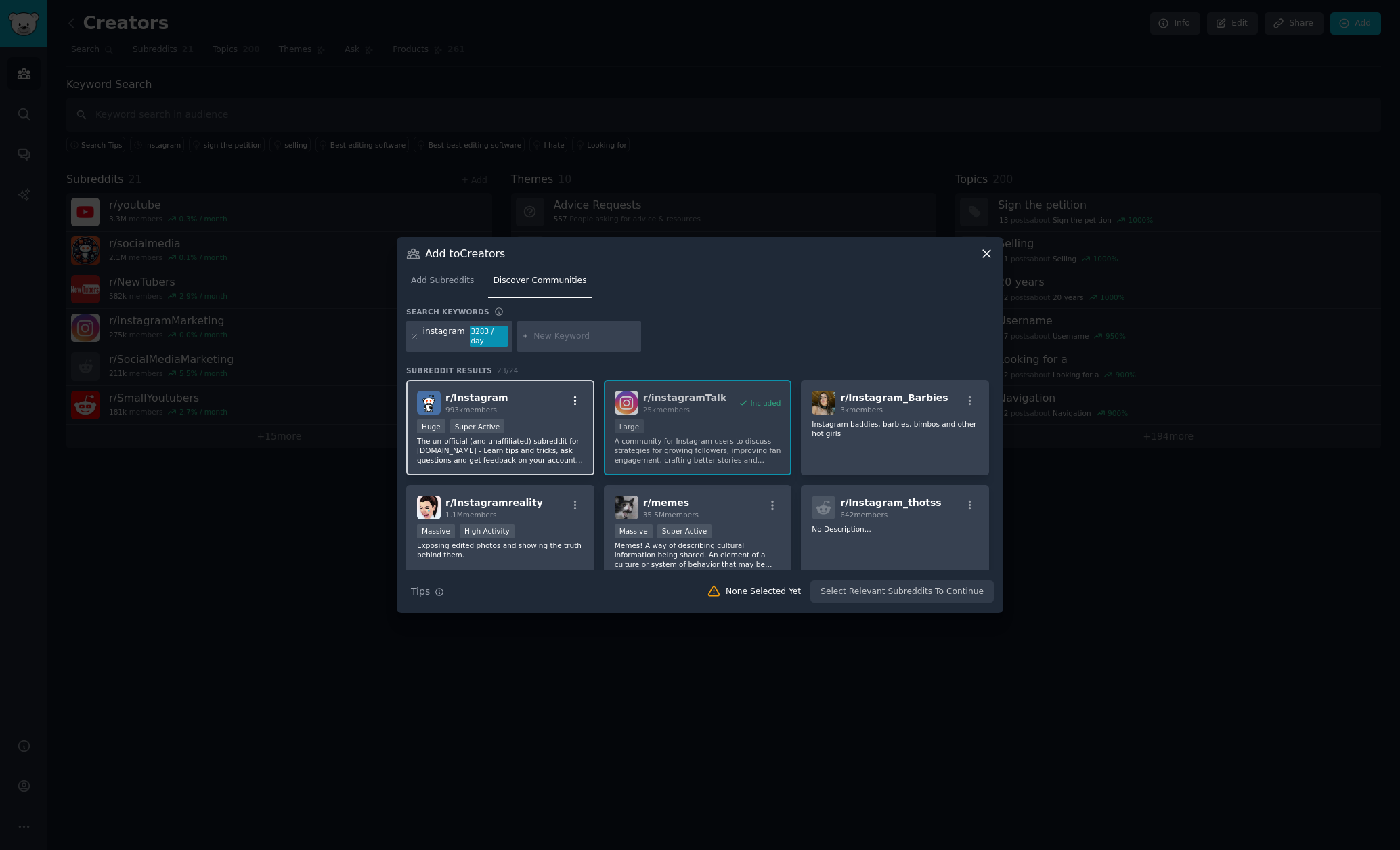
click at [576, 398] on icon "button" at bounding box center [575, 400] width 12 height 12
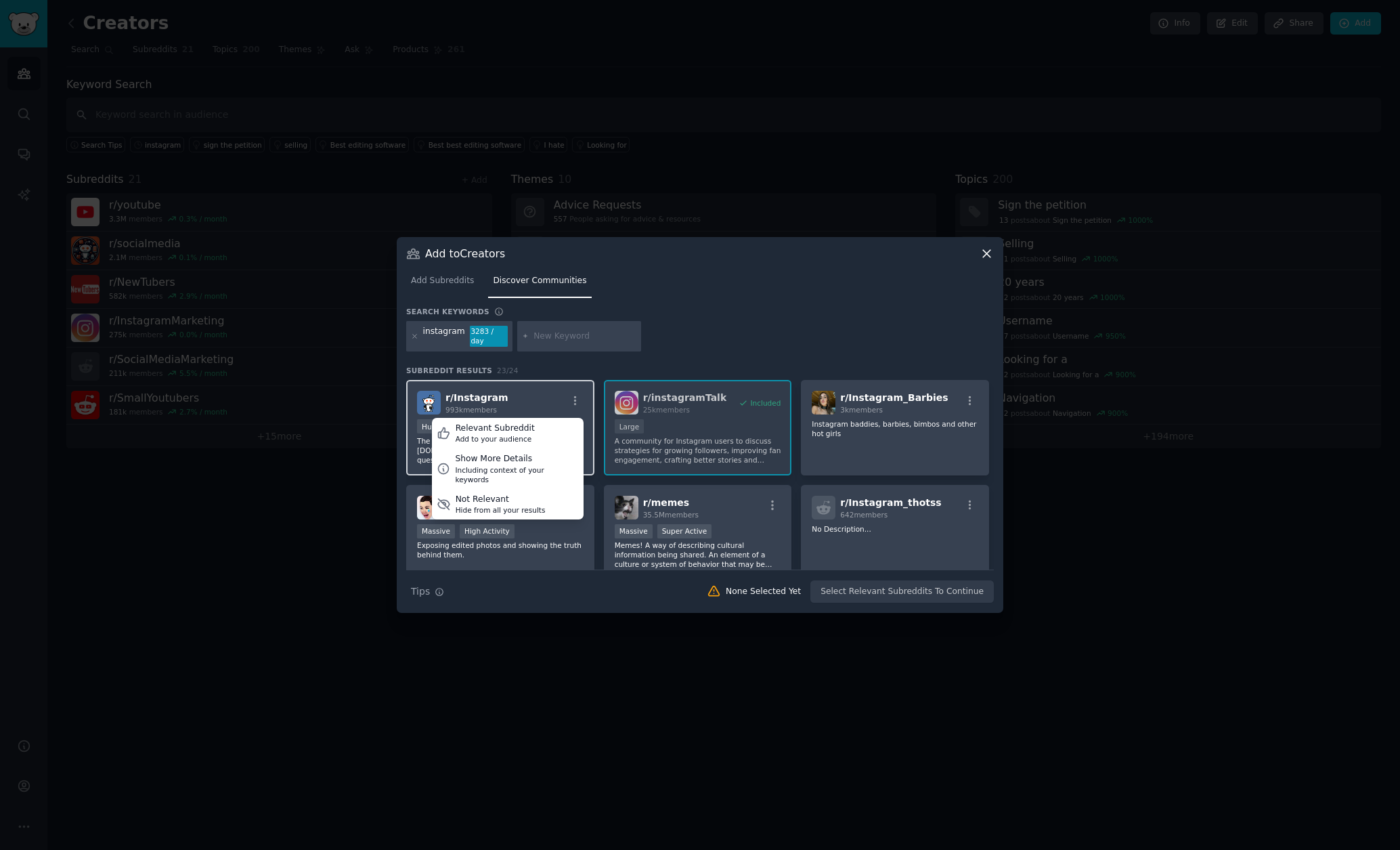
click at [545, 405] on div "r/ Instagram 993k members Relevant Subreddit Add to your audience Show More Det…" at bounding box center [501, 402] width 167 height 24
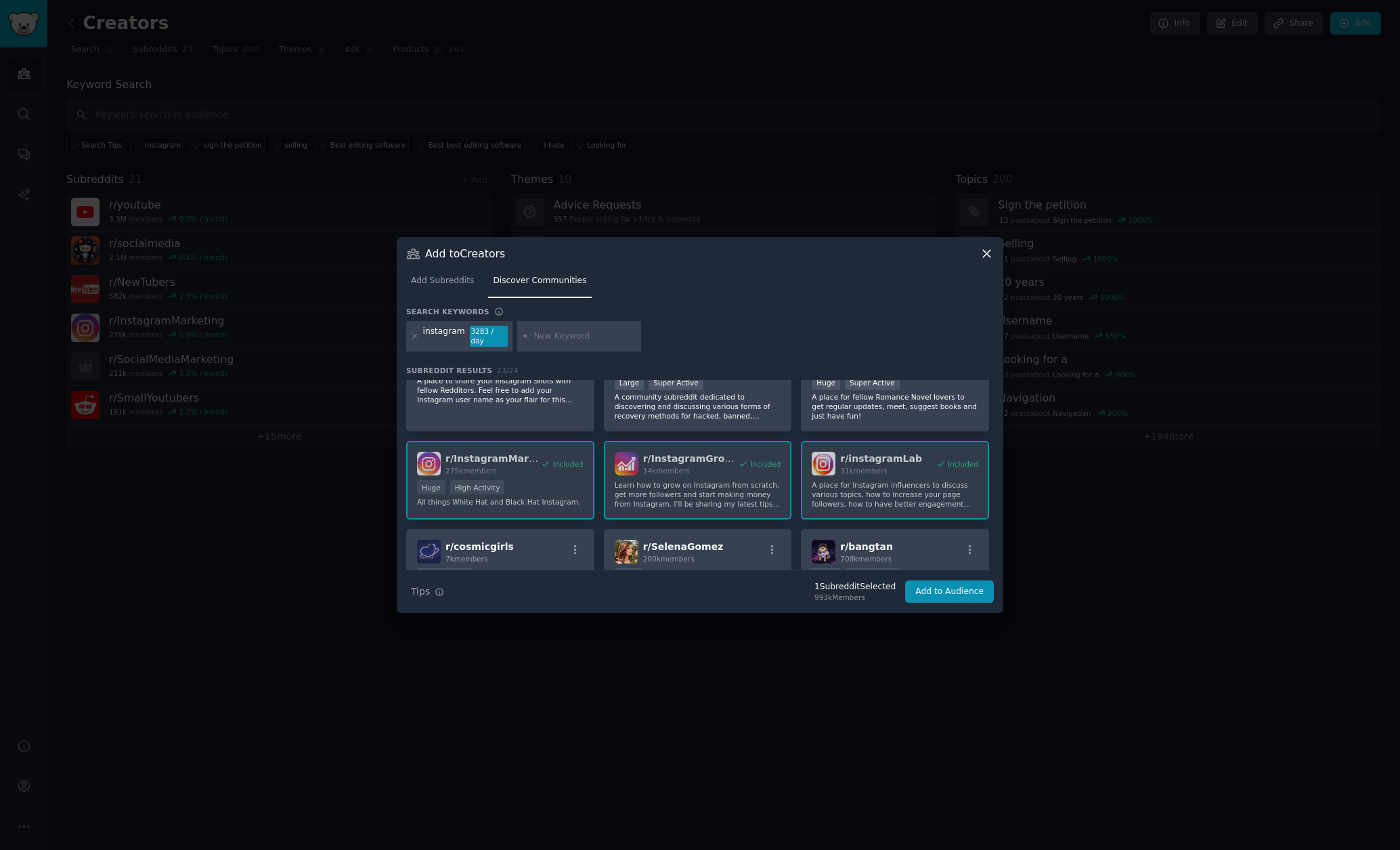
scroll to position [565, 0]
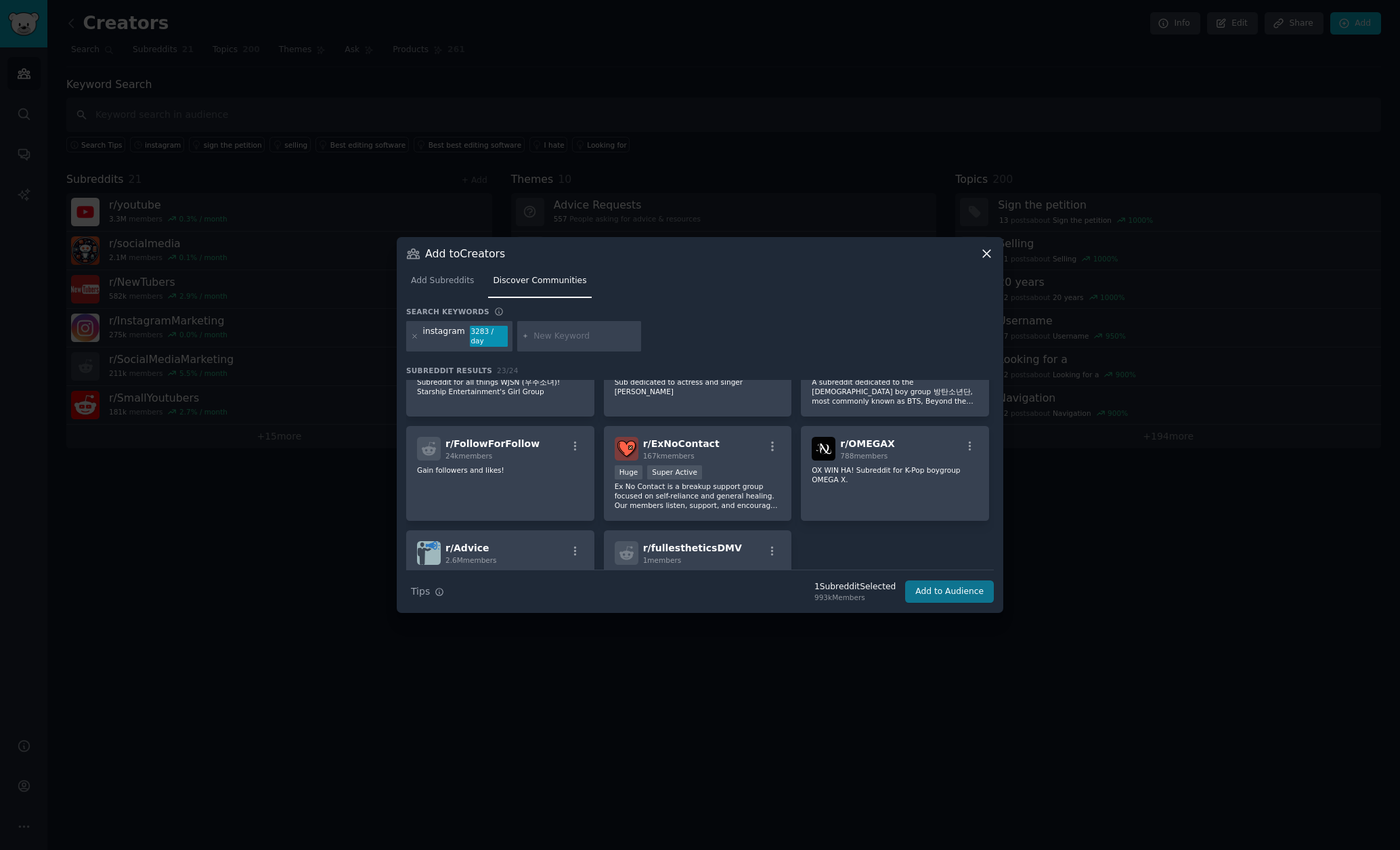
click at [959, 592] on button "Add to Audience" at bounding box center [950, 591] width 89 height 23
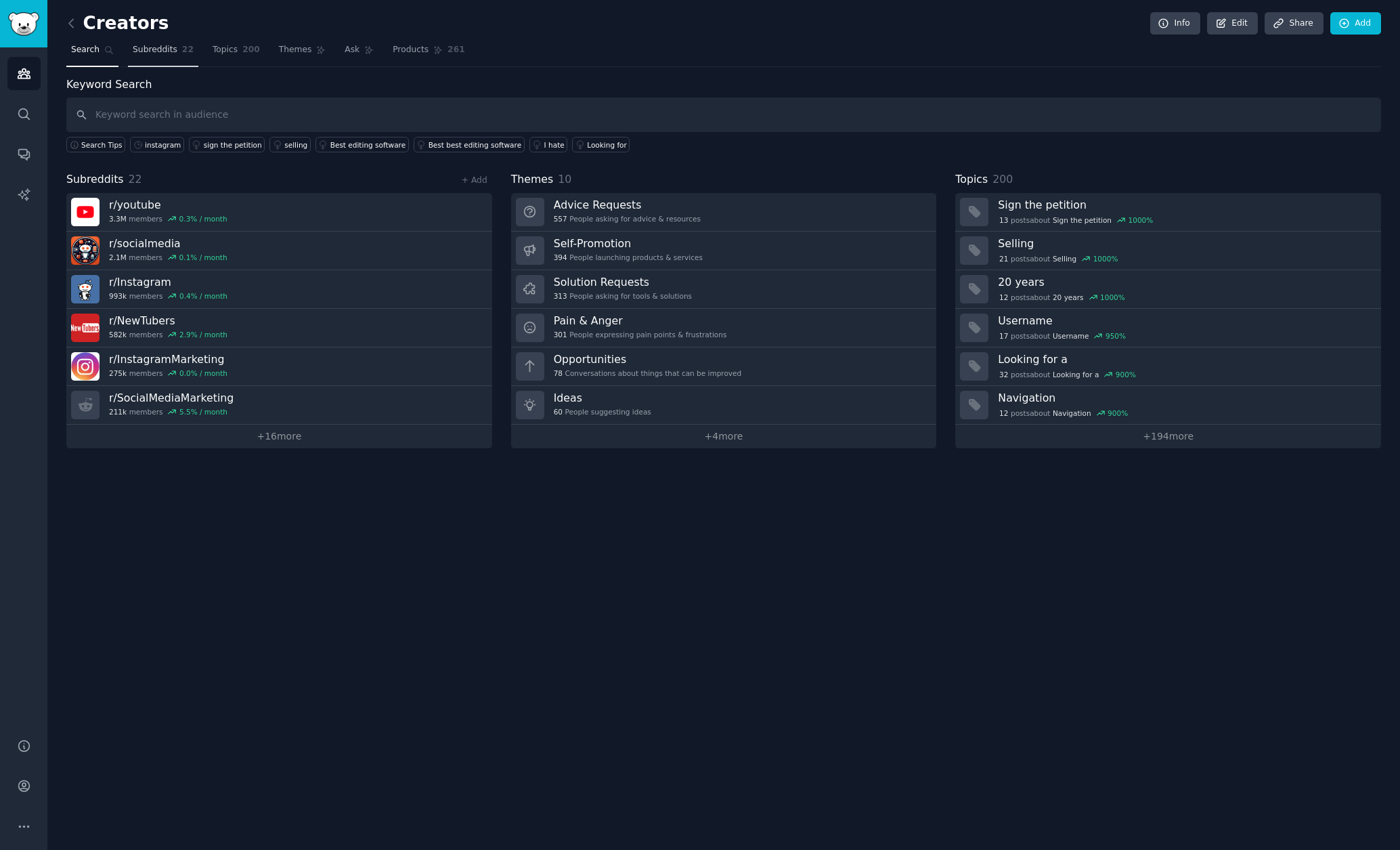
click at [157, 47] on span "Subreddits" at bounding box center [155, 50] width 44 height 12
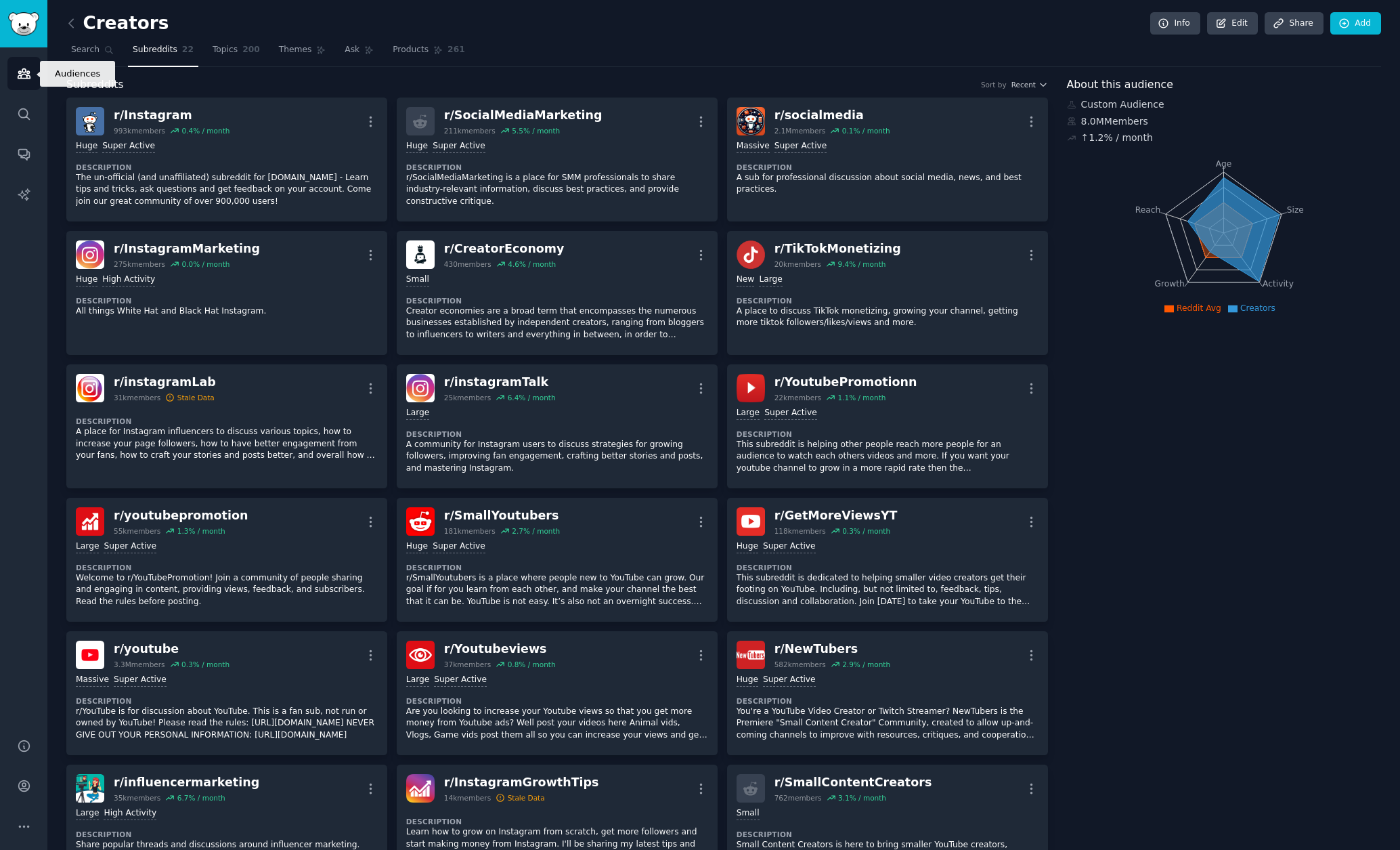
click at [29, 79] on icon "Sidebar" at bounding box center [24, 73] width 14 height 14
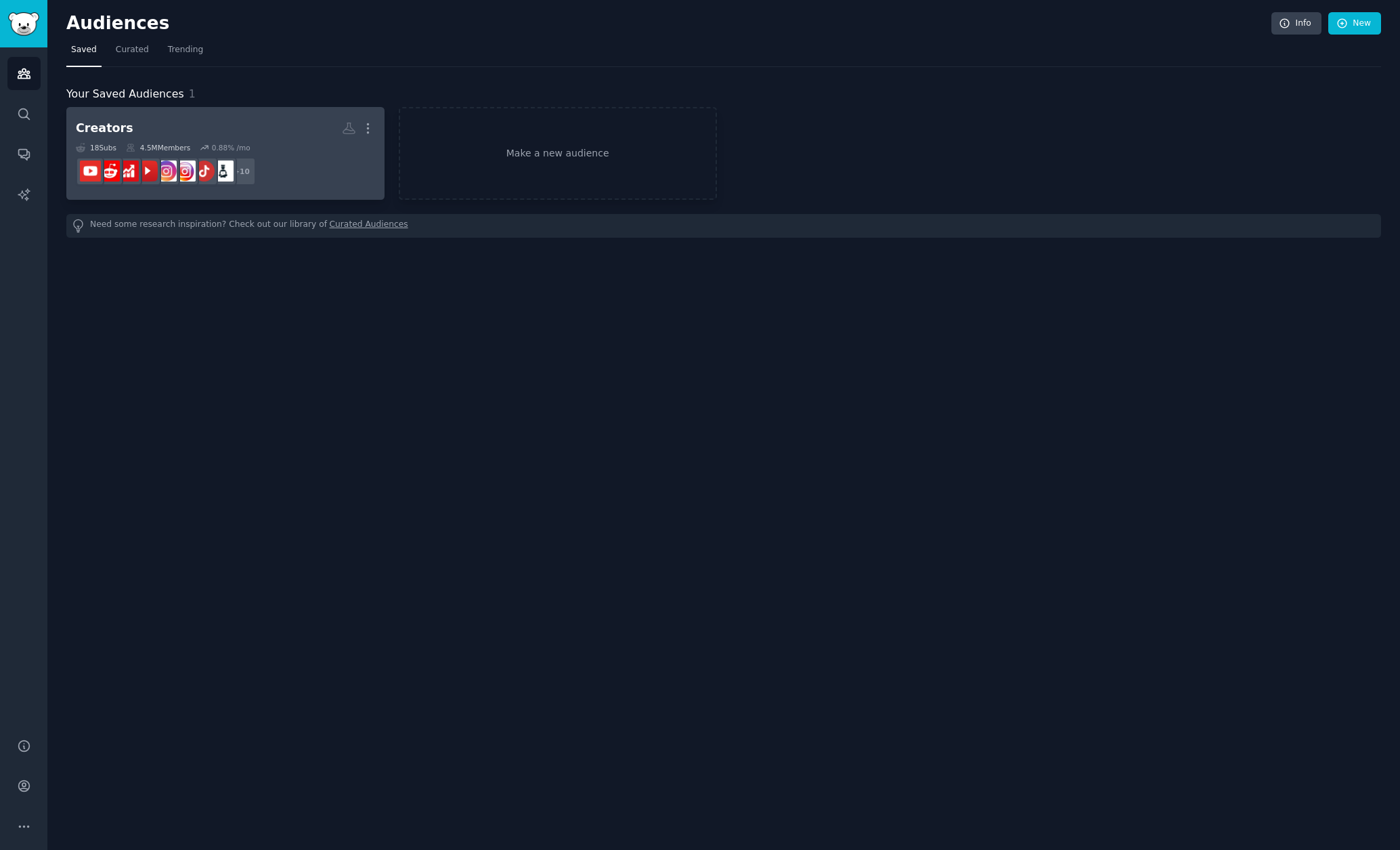
click at [195, 121] on h2 "Creators More" at bounding box center [225, 129] width 300 height 24
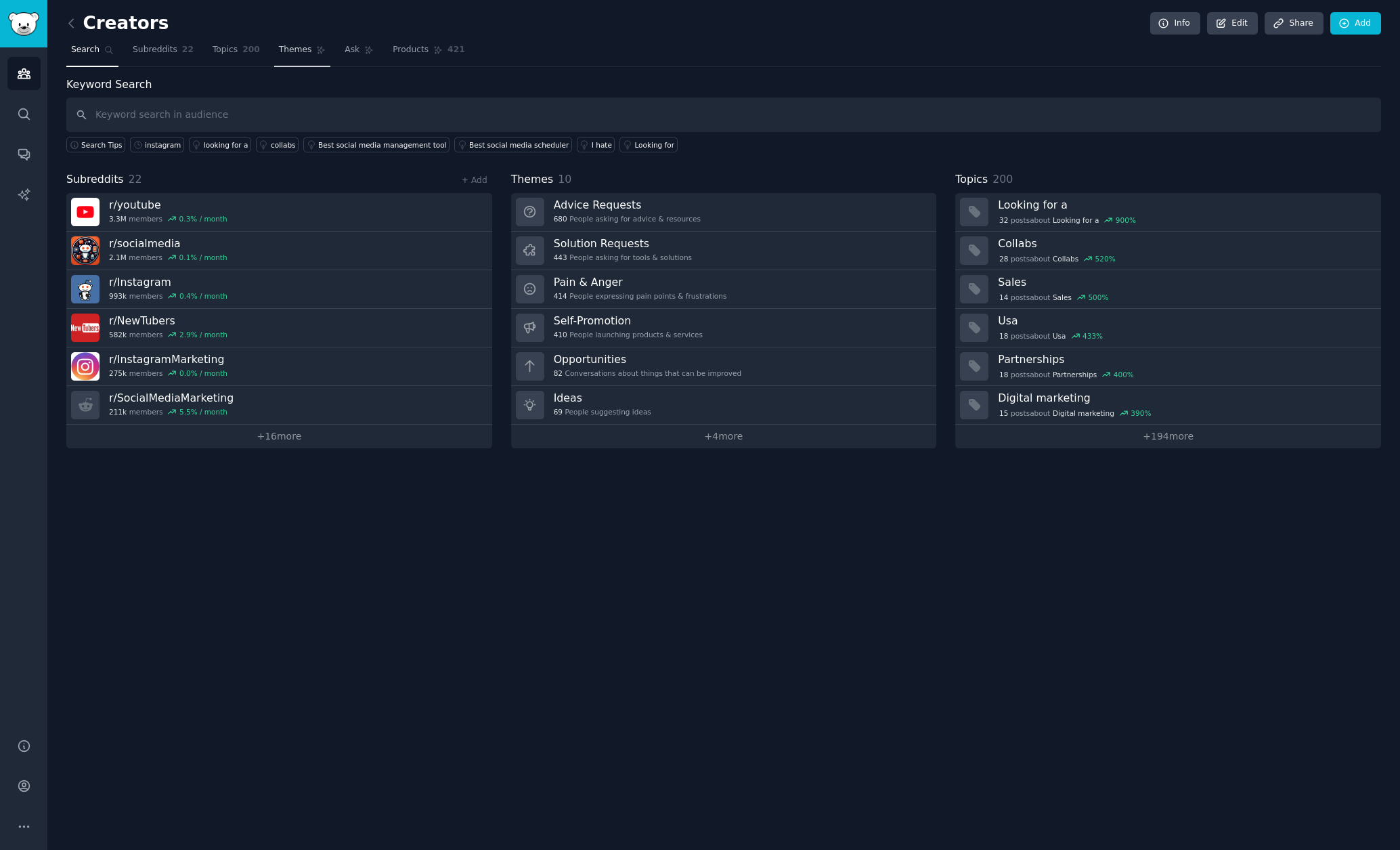
click at [297, 52] on span "Themes" at bounding box center [295, 50] width 34 height 12
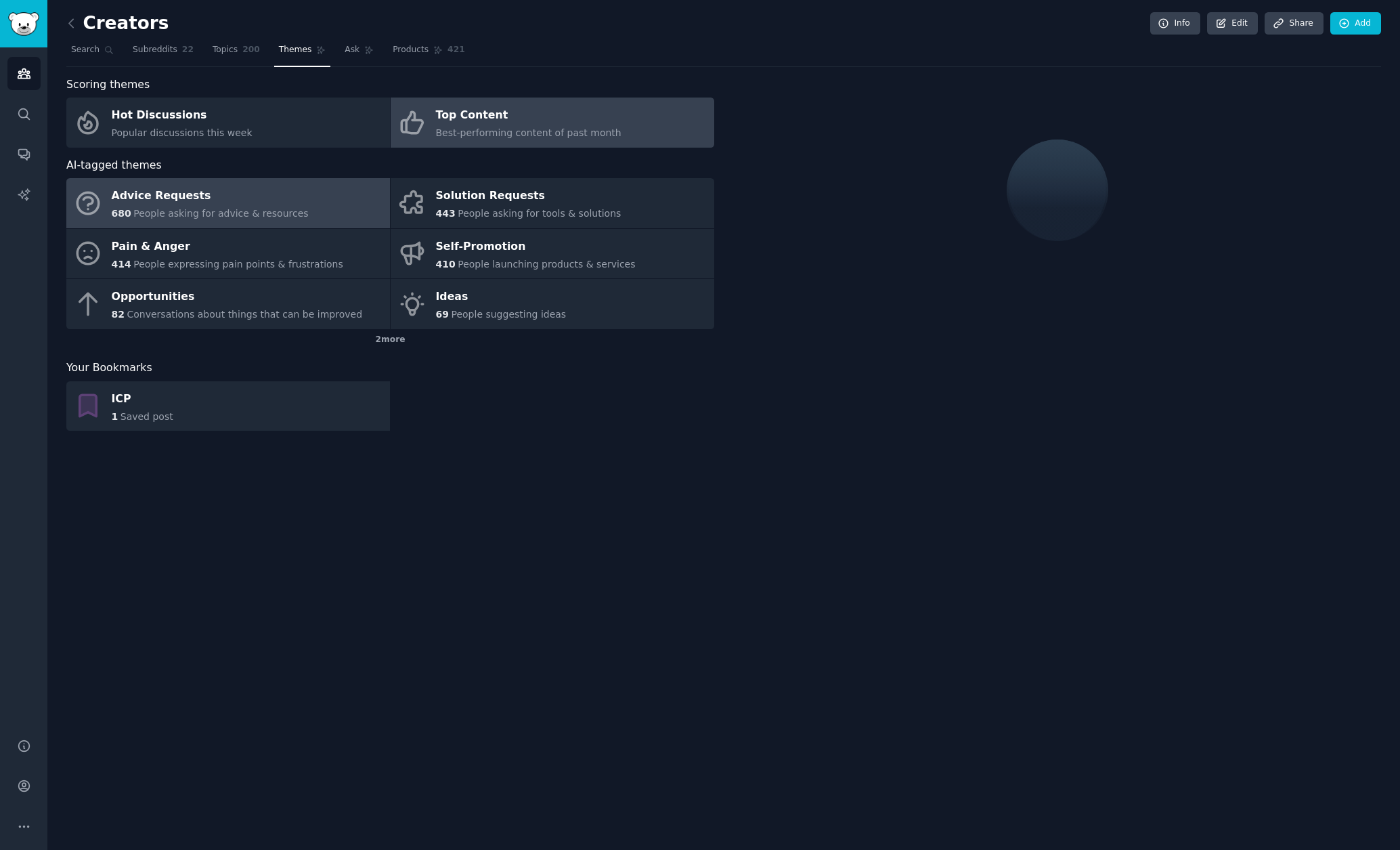
click at [494, 128] on span "Best-performing content of past month" at bounding box center [529, 133] width 186 height 11
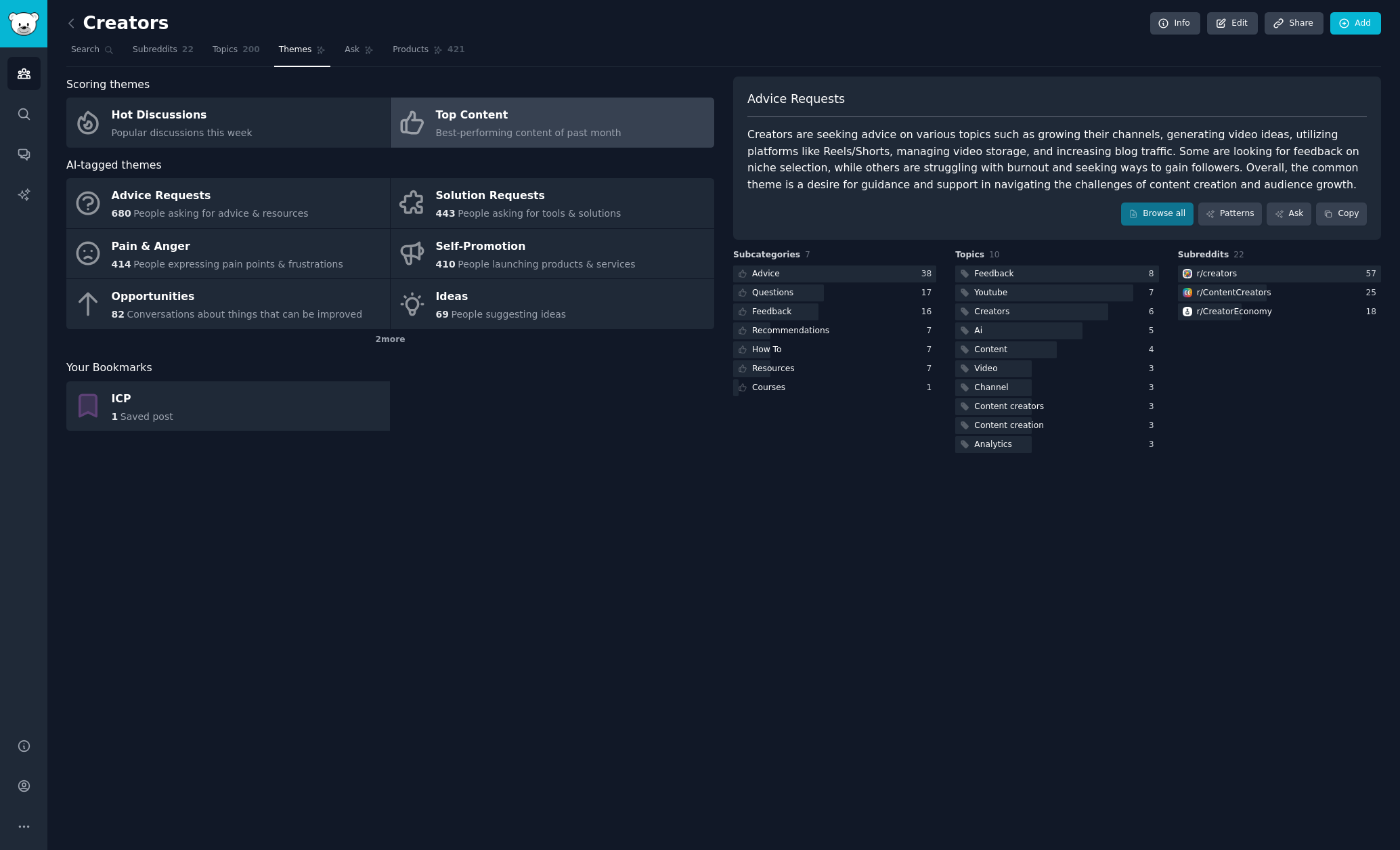
click at [551, 122] on div "Top Content" at bounding box center [529, 116] width 186 height 22
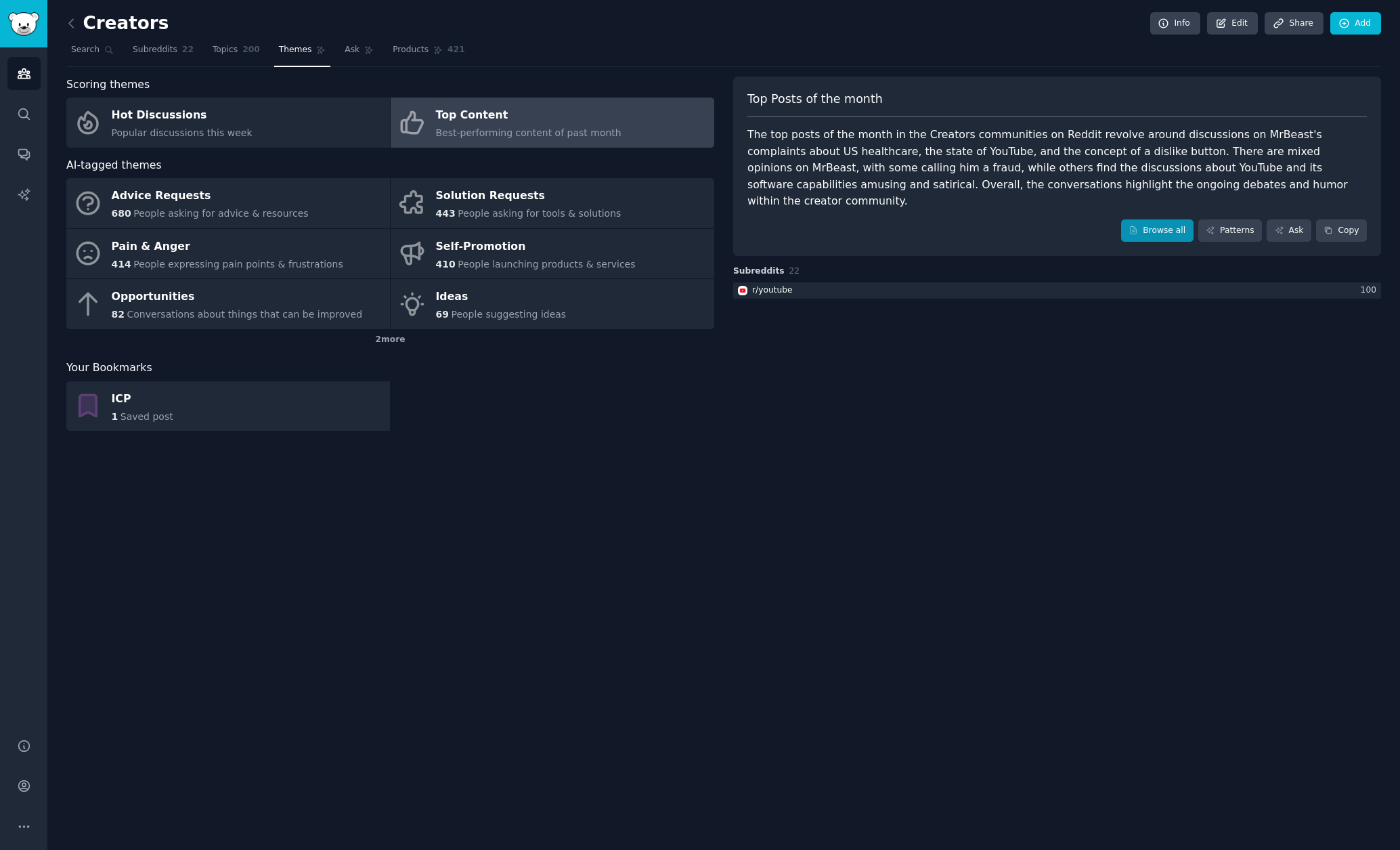
click at [1178, 219] on link "Browse all" at bounding box center [1157, 230] width 72 height 23
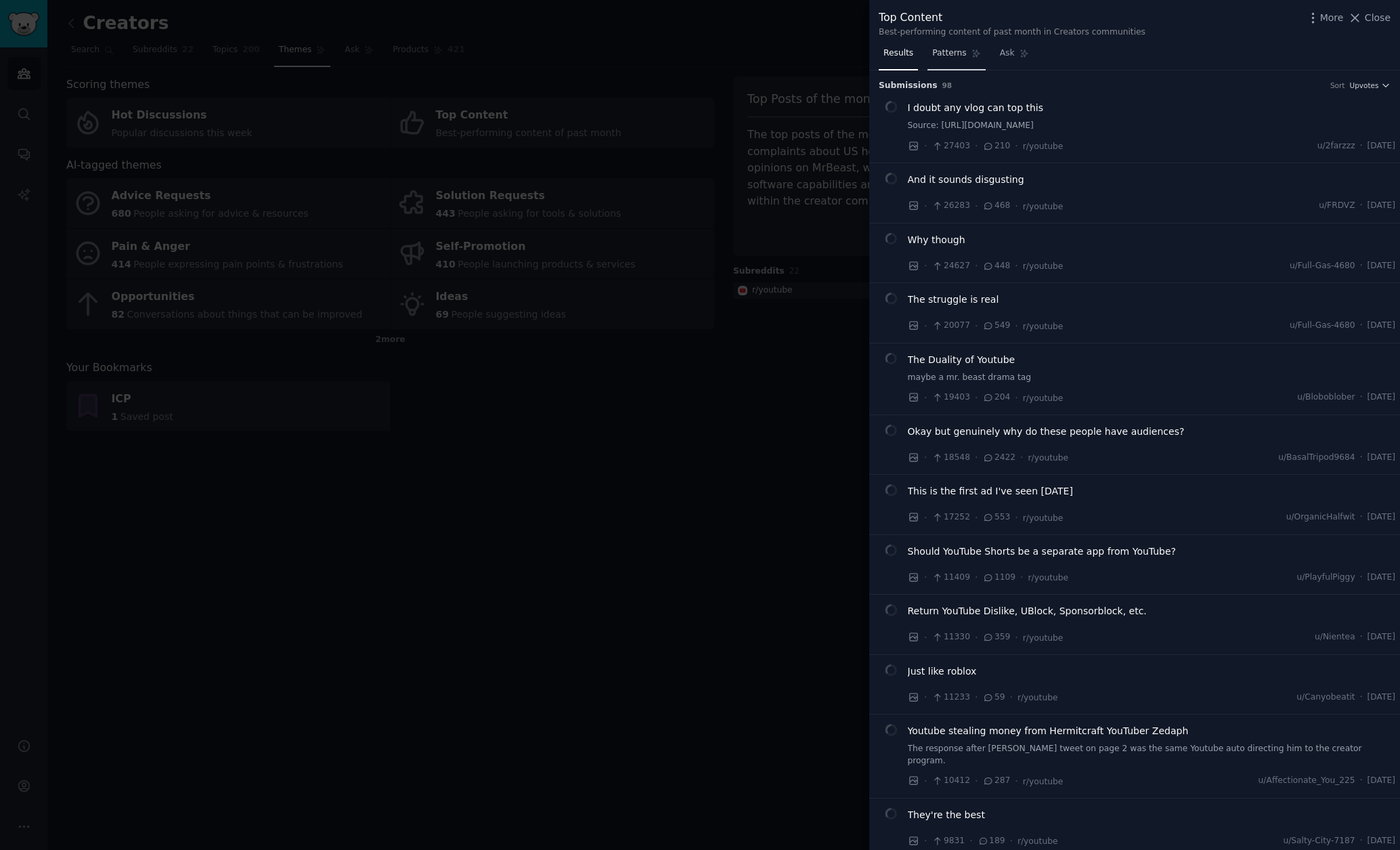
click at [952, 49] on span "Patterns" at bounding box center [949, 53] width 34 height 12
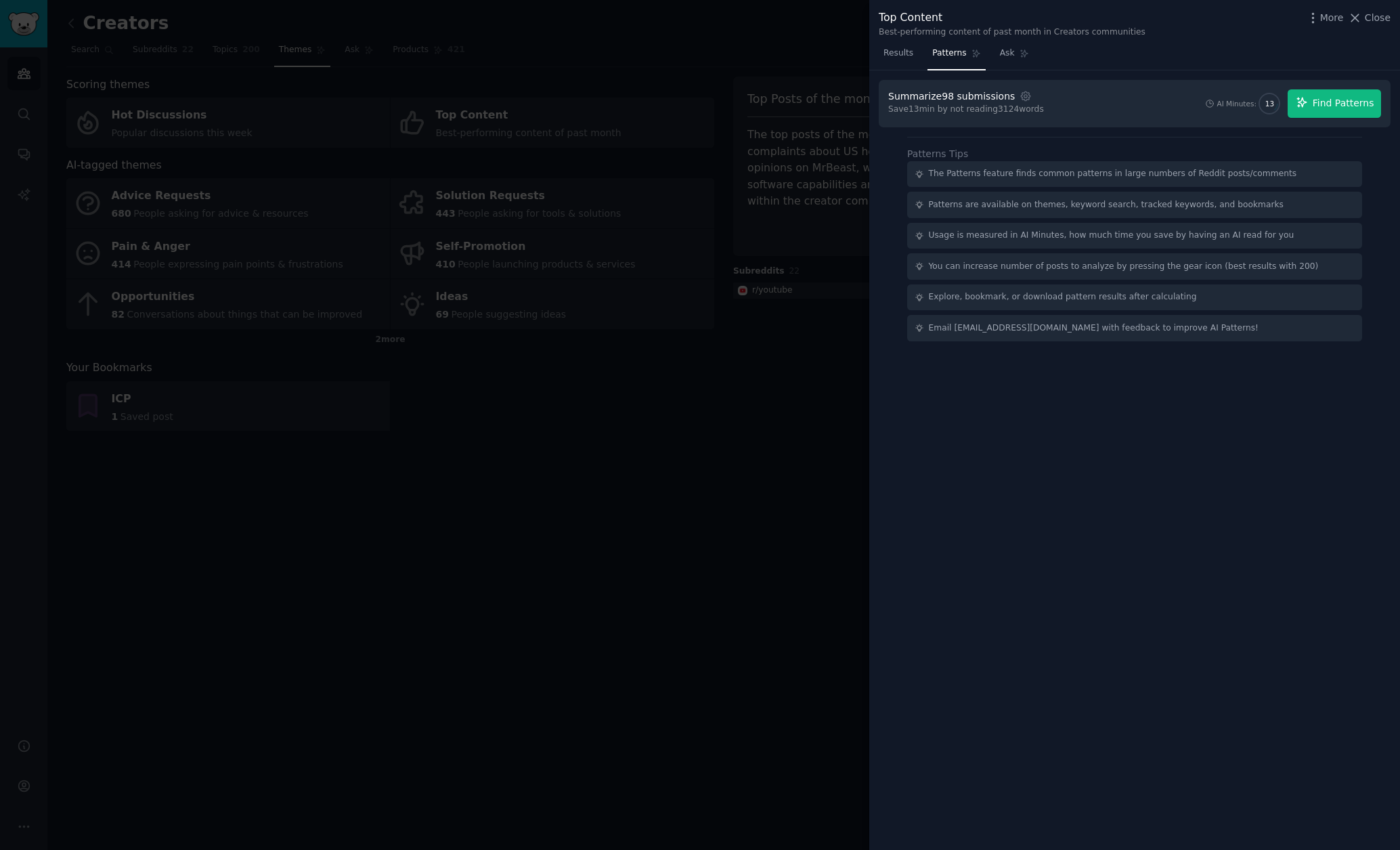
click at [1325, 100] on span "Find Patterns" at bounding box center [1344, 103] width 62 height 14
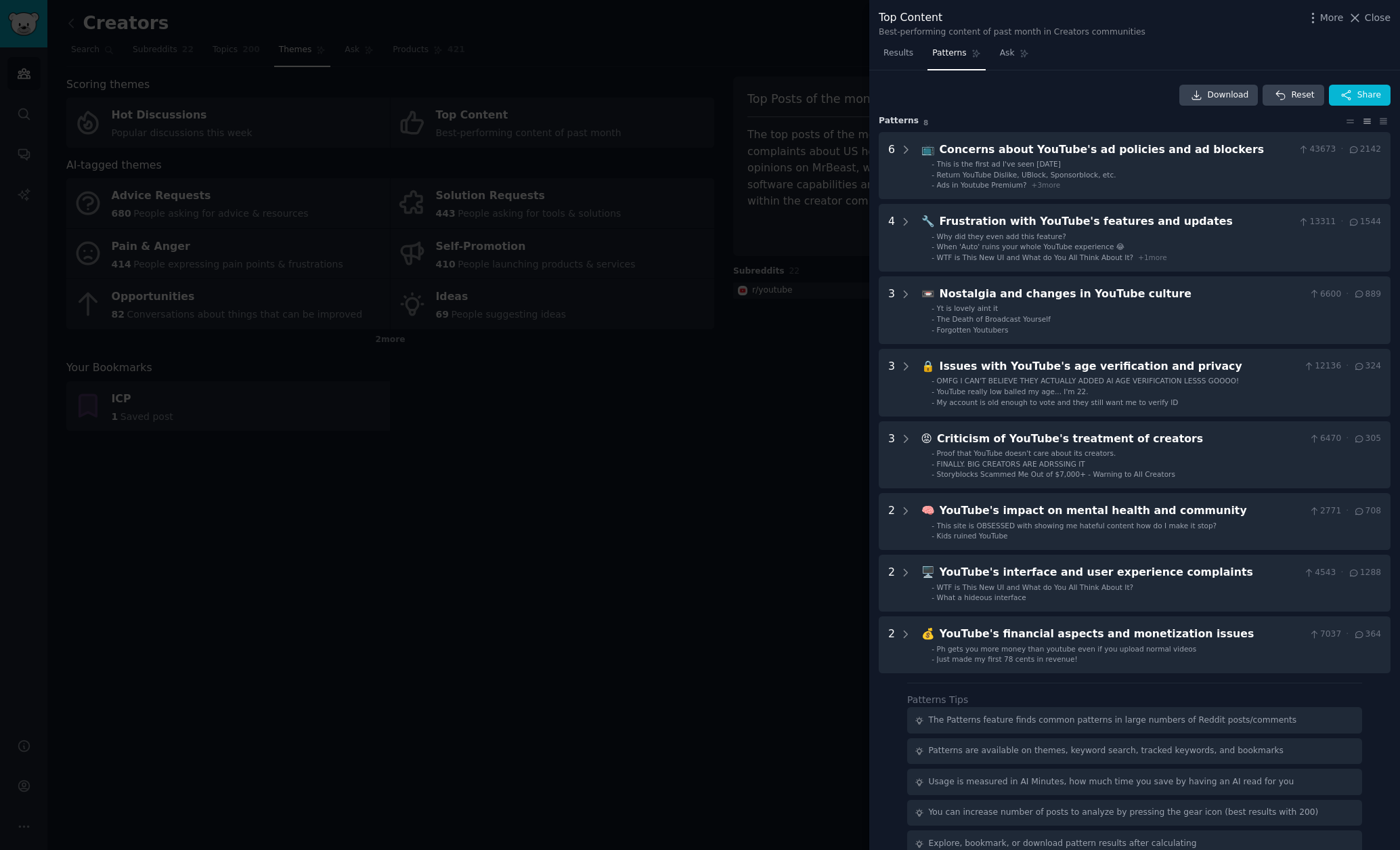
click at [767, 41] on div at bounding box center [700, 425] width 1400 height 850
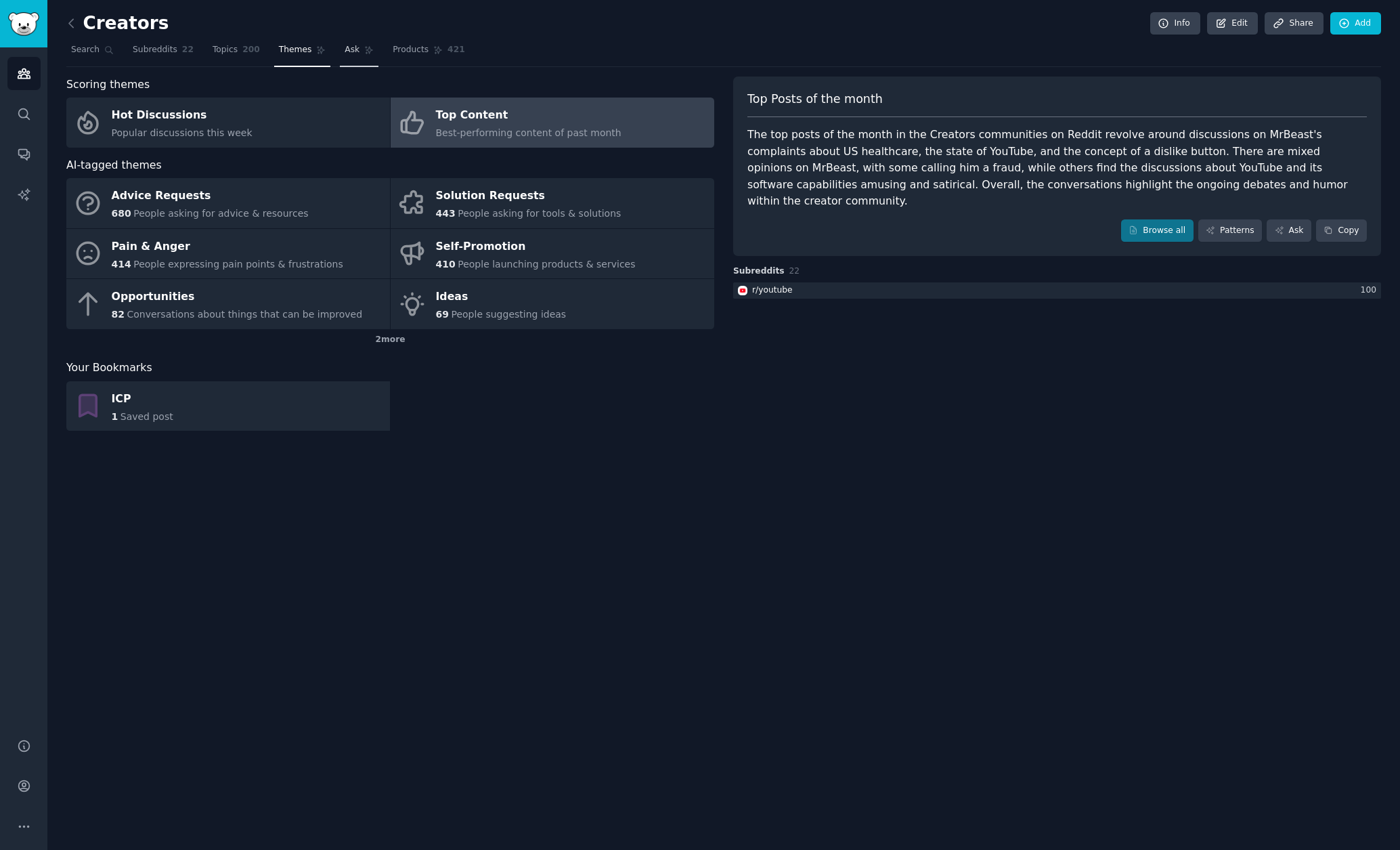
click at [364, 49] on icon at bounding box center [369, 50] width 9 height 9
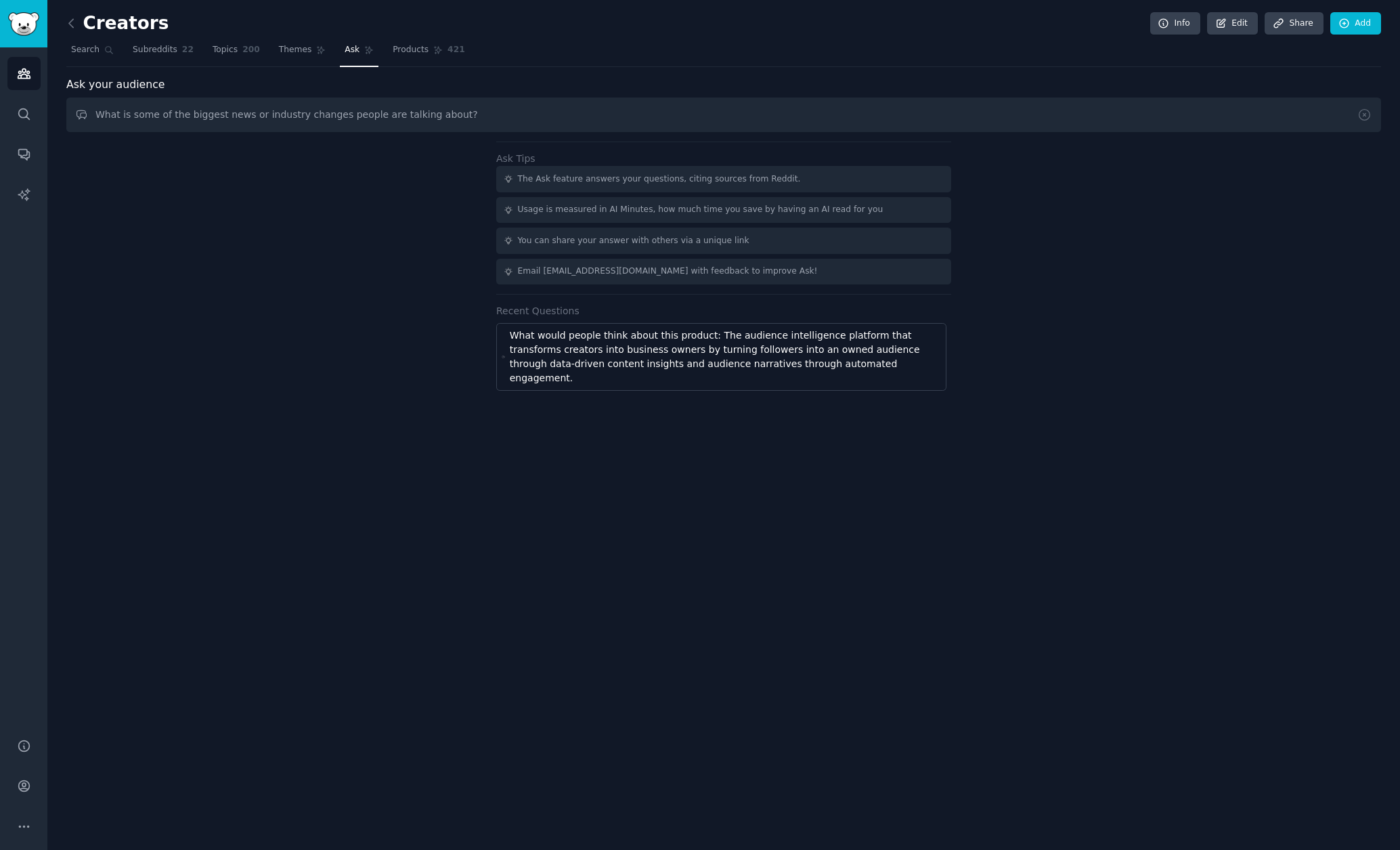
type input "What is some of the biggest news or industry changes people are talking about?"
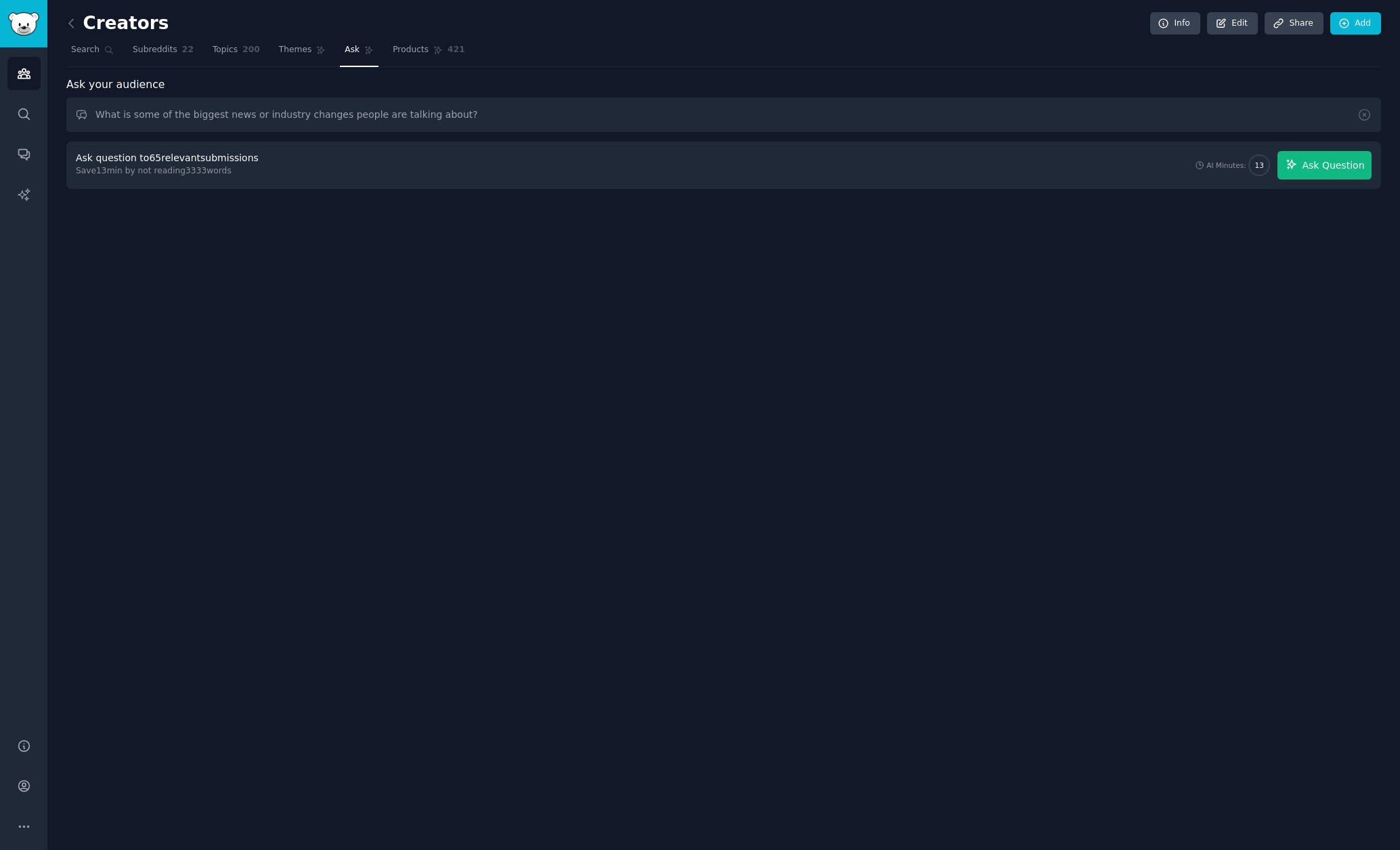
click at [1354, 166] on span "Ask Question" at bounding box center [1333, 166] width 62 height 14
